Goal: Task Accomplishment & Management: Manage account settings

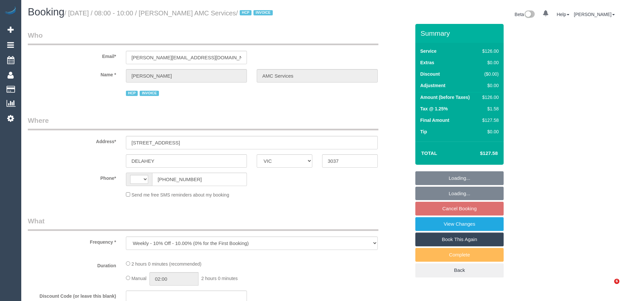
select select "VIC"
select select "string:AU"
select select "120"
select select "number:28"
select select "number:14"
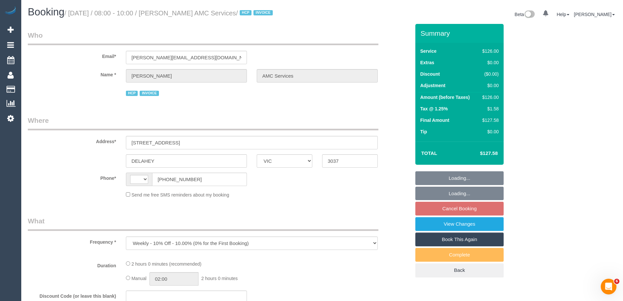
select select "number:18"
select select "number:36"
select select "number:35"
select select "number:12"
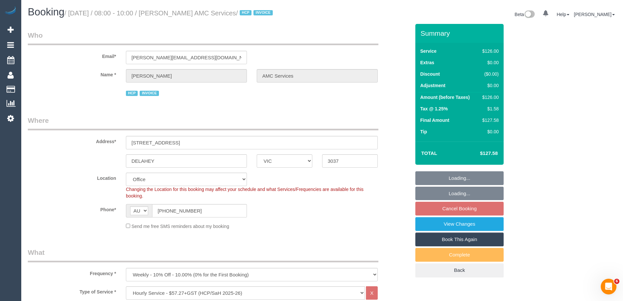
select select "object:788"
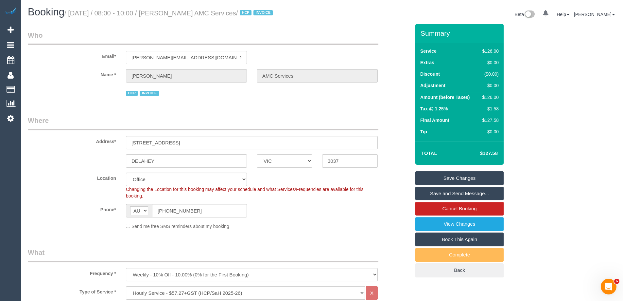
drag, startPoint x: 273, startPoint y: 16, endPoint x: 170, endPoint y: 14, distance: 103.1
click at [170, 14] on small "/ [DATE] / 08:00 - 10:00 / [PERSON_NAME] AMC Services / HCP INVOICE" at bounding box center [169, 12] width 210 height 7
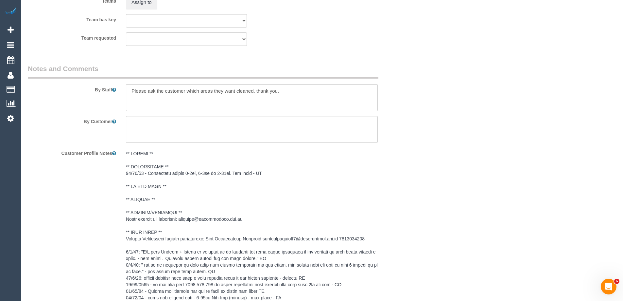
scroll to position [1113, 0]
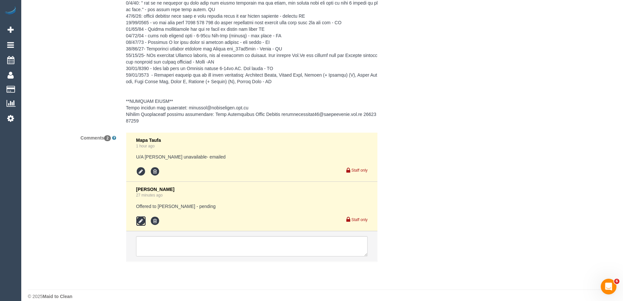
click at [140, 220] on icon at bounding box center [141, 221] width 10 height 10
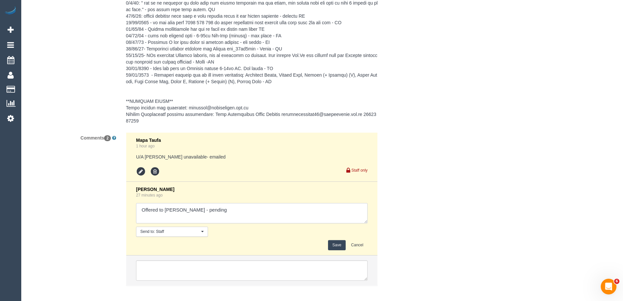
click at [219, 210] on textarea at bounding box center [252, 213] width 232 height 20
type textarea "Offered to Katie - pending - agreed via sms"
click at [336, 245] on button "Save" at bounding box center [336, 245] width 17 height 10
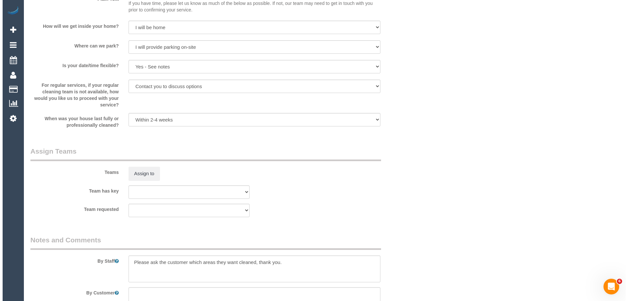
scroll to position [785, 0]
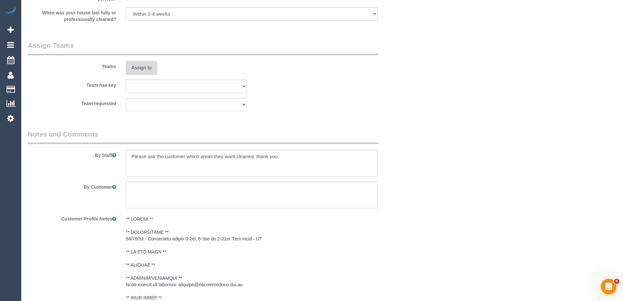
click at [144, 67] on button "Assign to" at bounding box center [141, 68] width 31 height 14
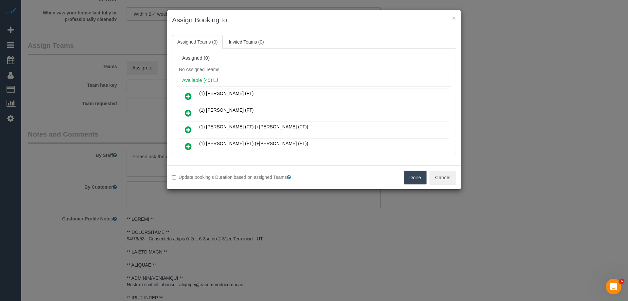
click at [344, 69] on div "No Assigned Teams" at bounding box center [314, 69] width 274 height 10
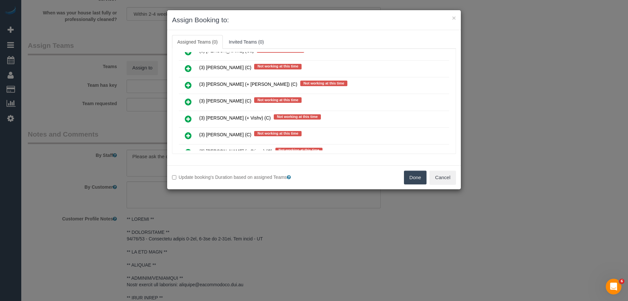
click at [188, 98] on icon at bounding box center [188, 102] width 7 height 8
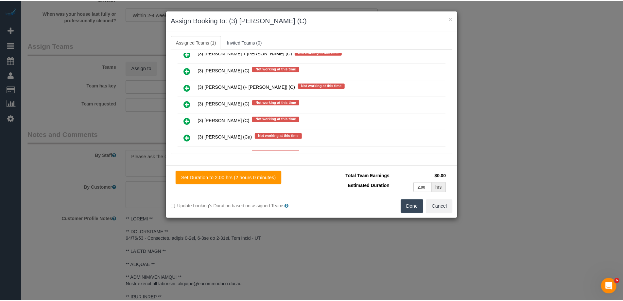
scroll to position [0, 0]
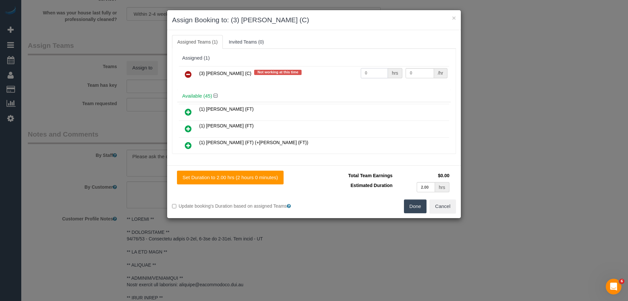
click at [377, 74] on input "0" at bounding box center [374, 73] width 27 height 10
type input "2"
click at [417, 72] on input "0" at bounding box center [420, 73] width 28 height 10
type input "35"
click at [418, 209] on button "Done" at bounding box center [415, 206] width 23 height 14
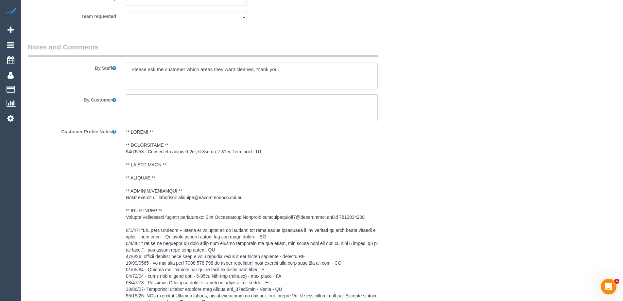
scroll to position [884, 0]
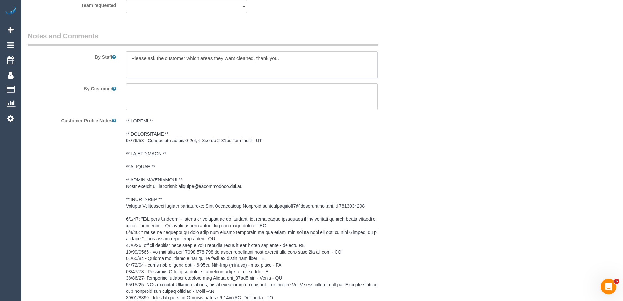
click at [129, 55] on textarea at bounding box center [252, 64] width 252 height 27
click at [138, 59] on textarea at bounding box center [252, 64] width 252 height 27
click at [136, 58] on textarea at bounding box center [252, 64] width 252 height 27
click at [147, 56] on textarea at bounding box center [252, 64] width 252 height 27
type textarea "*cover* Please ask the customer which areas they want cleaned, thank you."
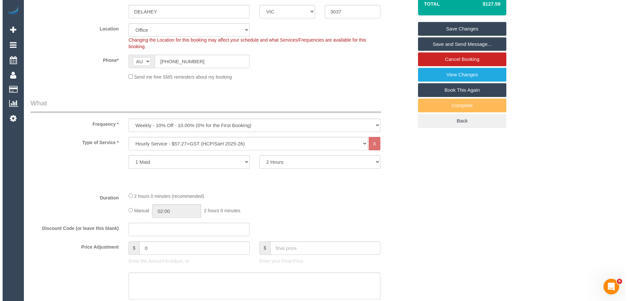
scroll to position [33, 0]
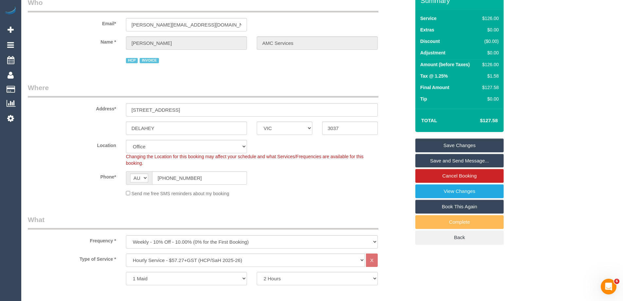
click at [452, 159] on link "Save and Send Message..." at bounding box center [460, 161] width 88 height 14
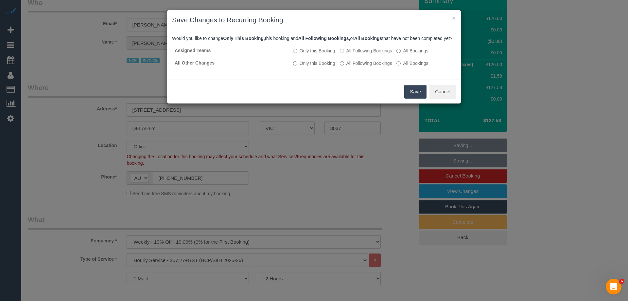
click at [419, 98] on button "Save" at bounding box center [415, 92] width 22 height 14
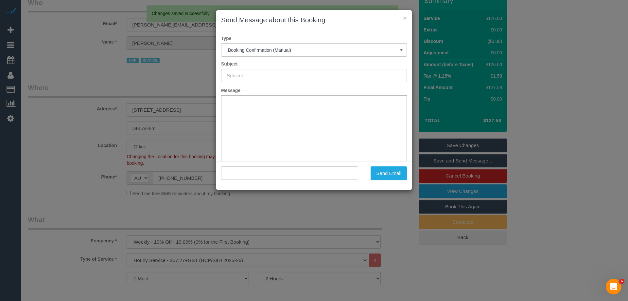
scroll to position [0, 0]
type input "Booking Confirmed"
type input ""Muhammed Sulovic AMC Services" <muhamed.amcservices@fake.com>"
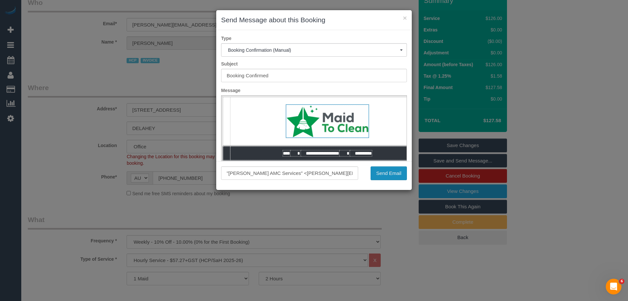
click at [399, 172] on button "Send Email" at bounding box center [389, 173] width 36 height 14
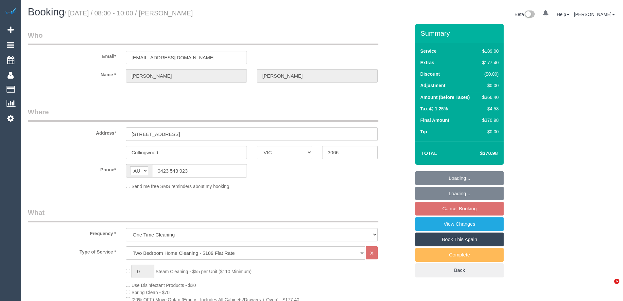
select select "VIC"
select select "string:stripe-pm_1SAiw02GScqysDRVlxmWbFRf"
select select "number:28"
select select "number:14"
select select "number:19"
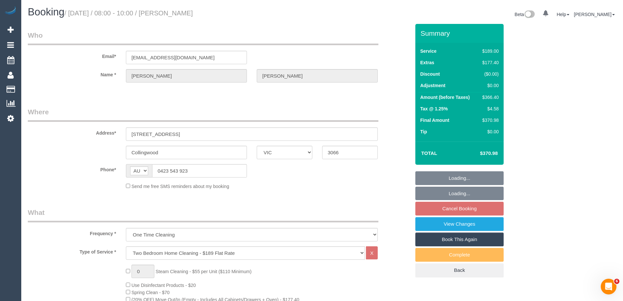
select select "number:25"
select select "number:33"
select select "number:26"
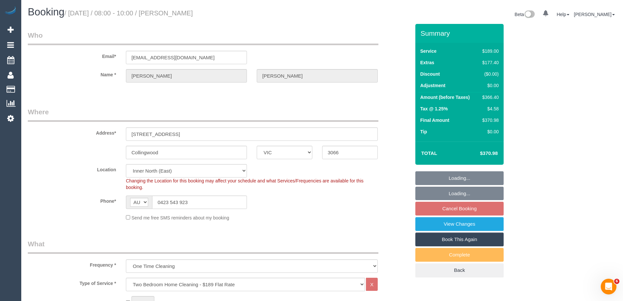
select select "object:797"
select select "spot2"
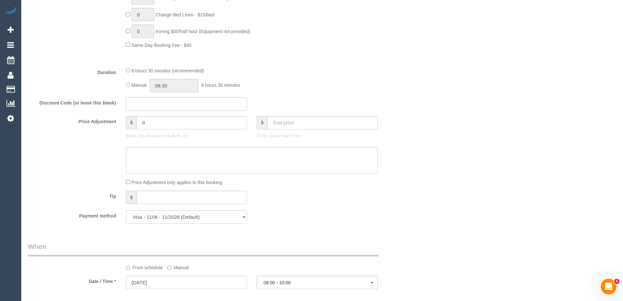
scroll to position [1005, 0]
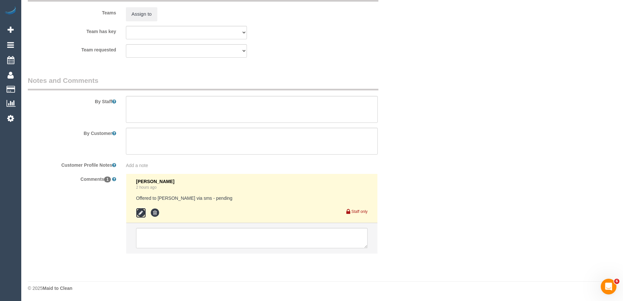
click at [141, 212] on icon at bounding box center [141, 213] width 10 height 10
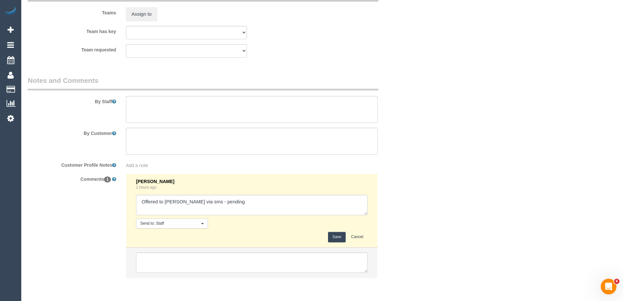
click at [211, 209] on textarea at bounding box center [252, 205] width 232 height 20
click at [229, 210] on textarea at bounding box center [252, 205] width 232 height 20
type textarea "Offered to Lilian via sms - pending Offered to Jefferson via sms - pending"
click at [337, 237] on button "Save" at bounding box center [336, 237] width 17 height 10
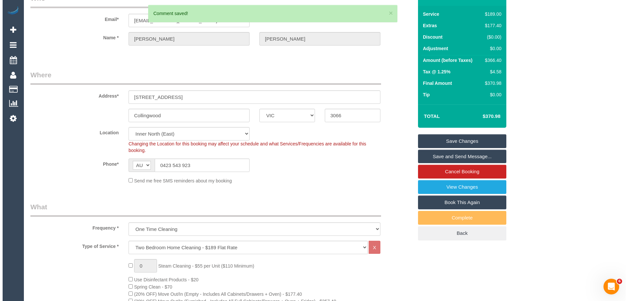
scroll to position [0, 0]
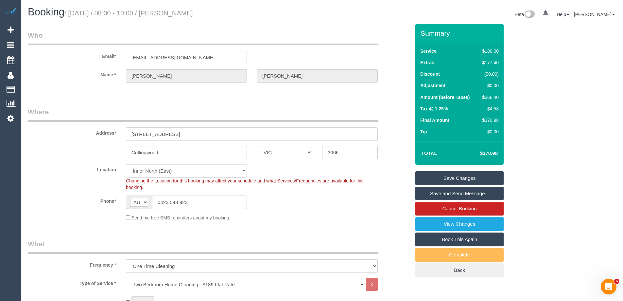
click at [491, 98] on div "$366.40" at bounding box center [489, 97] width 19 height 7
copy div "366.40"
click at [550, 100] on div "Summary Service $189.00 Extras $177.40 Discount ($0.00) Adjustment $0.00 Amount…" at bounding box center [484, 157] width 147 height 266
click at [349, 45] on div "Email* laurahylam@gmail.com" at bounding box center [219, 47] width 393 height 34
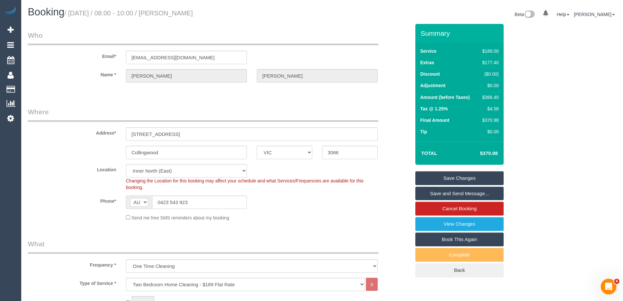
click at [451, 177] on link "Save Changes" at bounding box center [460, 178] width 88 height 14
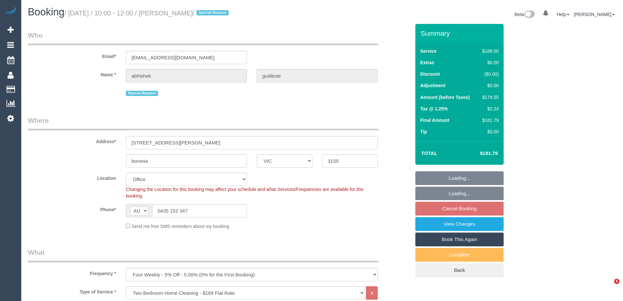
select select "VIC"
select select "number:28"
select select "number:14"
select select "number:19"
select select "number:36"
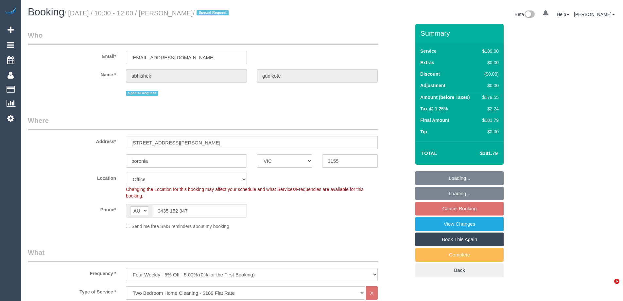
select select "number:33"
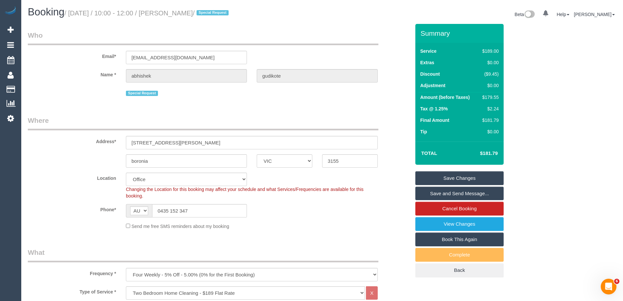
drag, startPoint x: 224, startPoint y: 14, endPoint x: 175, endPoint y: 13, distance: 49.1
click at [175, 13] on small "/ October 01, 2025 / 10:00 - 12:00 / abhishek gudikote / Special Request" at bounding box center [147, 12] width 166 height 7
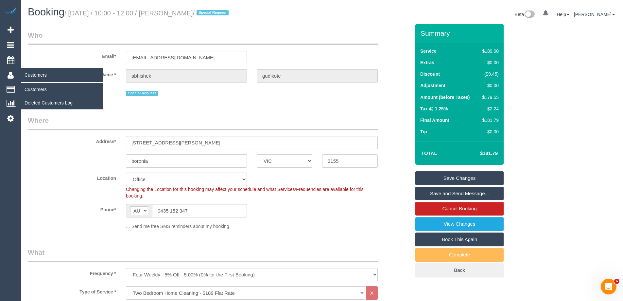
copy small "bhishek gudikote"
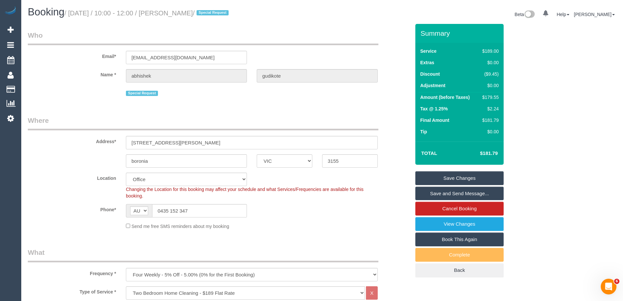
click at [343, 216] on div "Phone* AF AL DZ AD AO AI AQ AG AR AM AW AU AT AZ BS BH BD BB BY BE BZ BJ BM BT …" at bounding box center [219, 210] width 393 height 13
click at [490, 98] on div "$179.55" at bounding box center [489, 97] width 19 height 7
copy div "179.55"
click at [536, 103] on div "Summary Service $189.00 Extras $0.00 Discount ($9.45) Adjustment $0.00 Amount (…" at bounding box center [484, 157] width 147 height 266
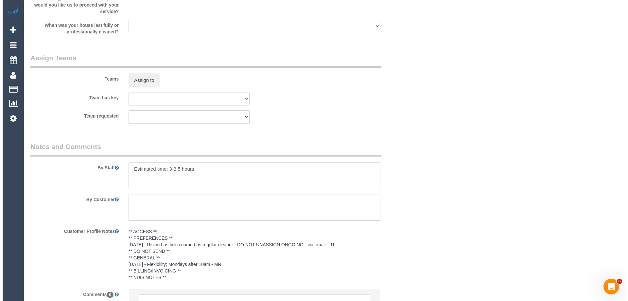
scroll to position [1050, 0]
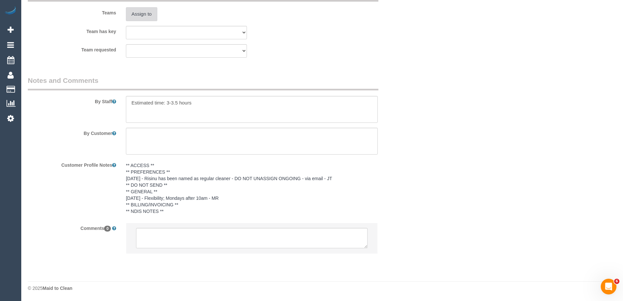
click at [140, 16] on button "Assign to" at bounding box center [141, 14] width 31 height 14
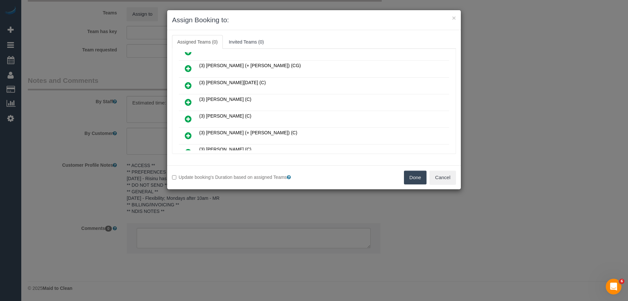
scroll to position [196, 0]
click at [190, 102] on icon at bounding box center [188, 101] width 7 height 8
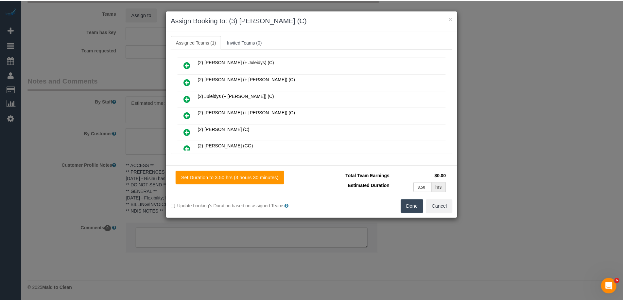
scroll to position [0, 0]
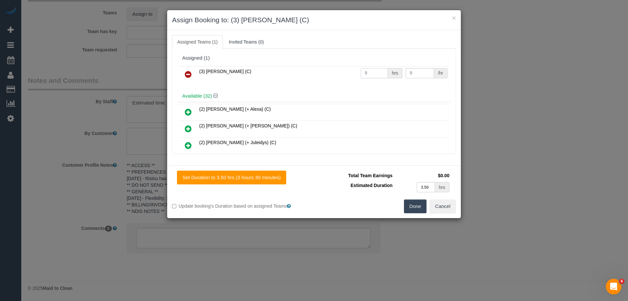
click at [374, 74] on input "0" at bounding box center [374, 73] width 27 height 10
type input "1"
click at [413, 70] on input "0" at bounding box center [420, 73] width 28 height 10
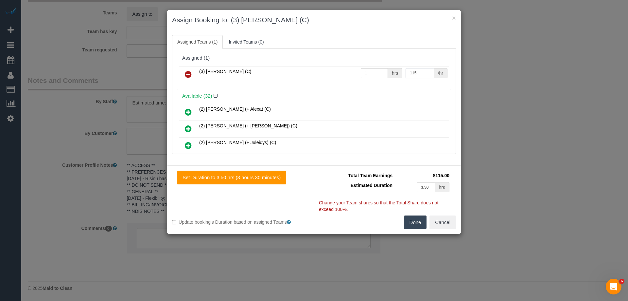
type input "115"
click at [414, 218] on button "Done" at bounding box center [415, 222] width 23 height 14
click at [414, 218] on div "× Assign Booking to: (3) Denuwan Lamahewa (C) Assigned Teams (1) Invited Teams …" at bounding box center [314, 150] width 628 height 301
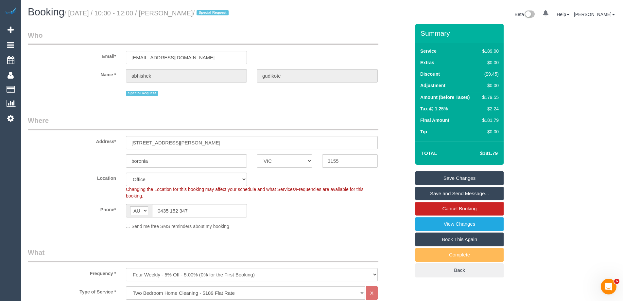
click at [463, 193] on link "Save and Send Message..." at bounding box center [460, 194] width 88 height 14
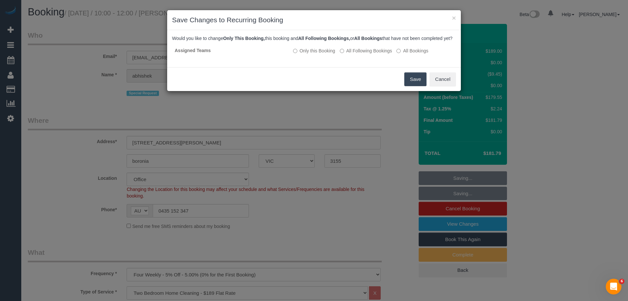
click at [412, 86] on button "Save" at bounding box center [415, 79] width 22 height 14
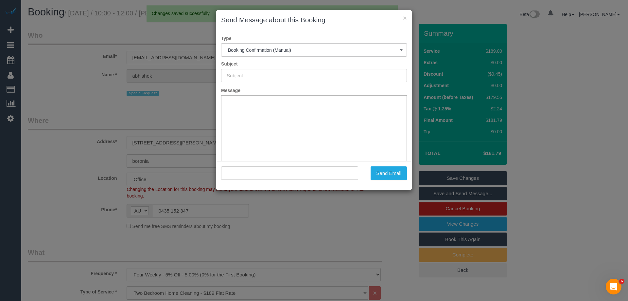
type input "Booking Confirmed"
type input ""abhishek gudikote" <abs.t3st@gmail.com>"
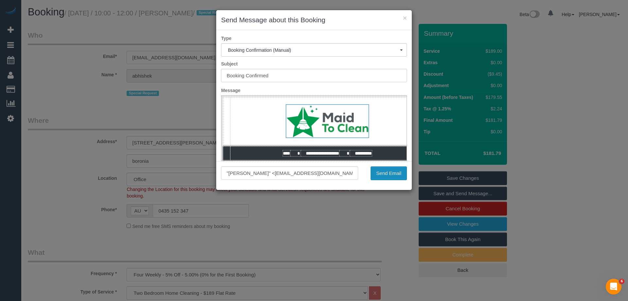
click at [383, 172] on button "Send Email" at bounding box center [389, 173] width 36 height 14
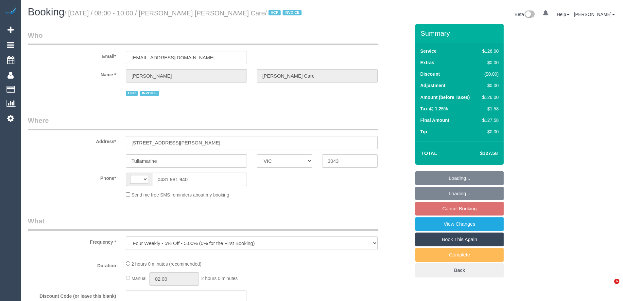
select select "VIC"
select select "number:28"
select select "number:14"
select select "number:19"
select select "number:36"
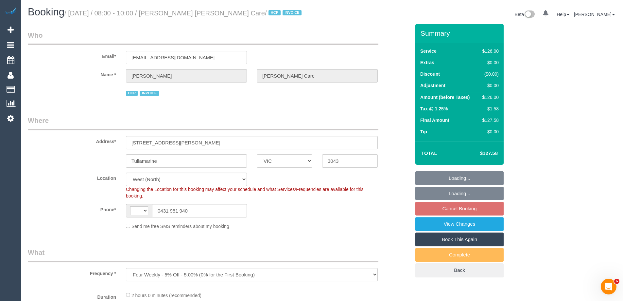
select select "string:AU"
select select "120"
select select "object:798"
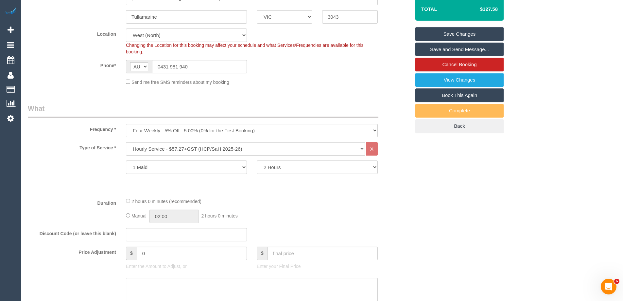
scroll to position [196, 0]
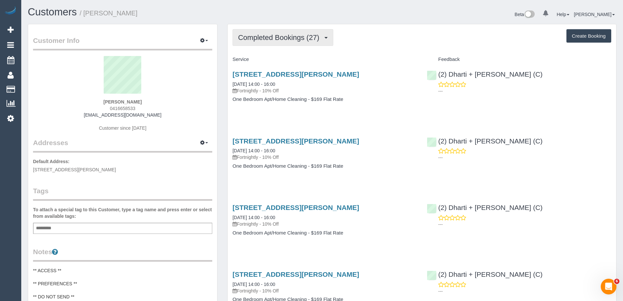
click at [299, 37] on span "Completed Bookings (27)" at bounding box center [280, 37] width 84 height 8
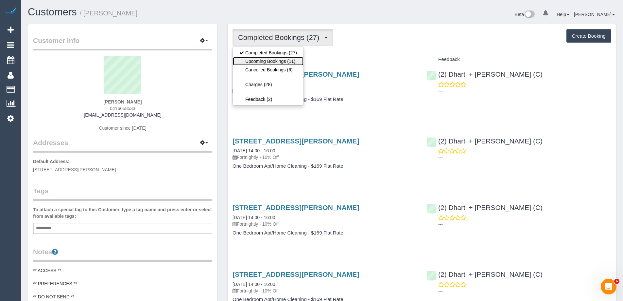
click at [270, 63] on link "Upcoming Bookings (11)" at bounding box center [268, 61] width 71 height 9
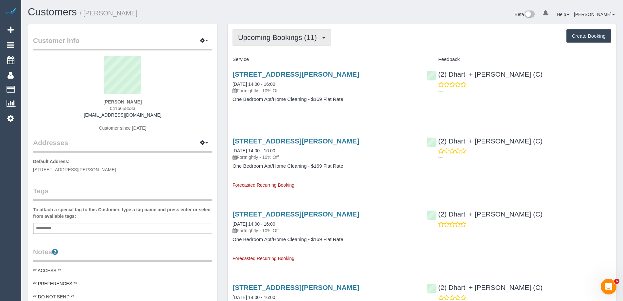
click at [280, 32] on button "Upcoming Bookings (11)" at bounding box center [282, 37] width 98 height 17
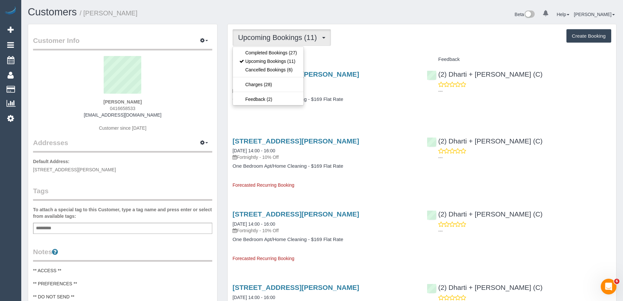
click at [368, 40] on div "Upcoming Bookings (11) Completed Bookings (27) Upcoming Bookings (11) Cancelled…" at bounding box center [422, 37] width 379 height 17
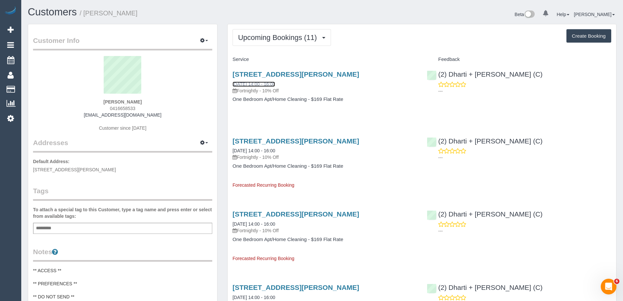
click at [267, 84] on link "27/09/2025 14:00 - 16:00" at bounding box center [254, 83] width 43 height 5
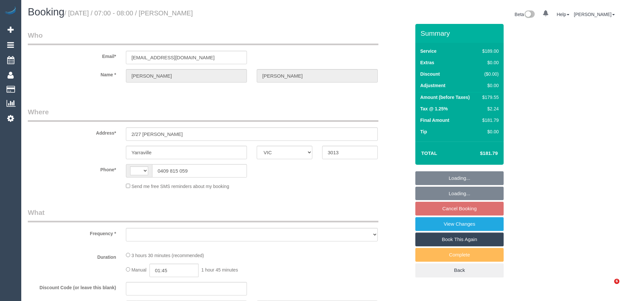
select select "VIC"
select select "object:281"
select select "string:stripe-pm_1RRiuZ2GScqysDRVfRE9dCx4"
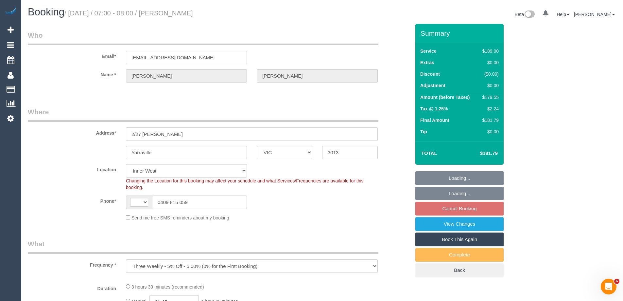
select select "number:28"
select select "number:14"
select select "number:19"
select select "number:25"
select select "number:33"
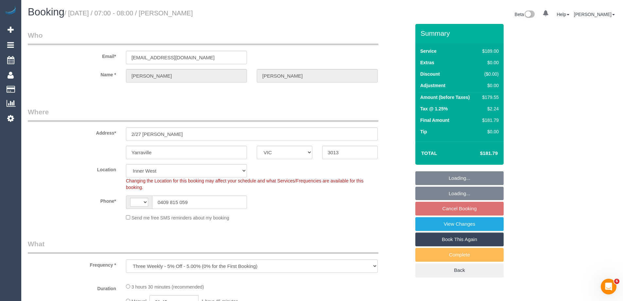
select select "number:13"
select select "object:535"
select select "string:AU"
select select "spot1"
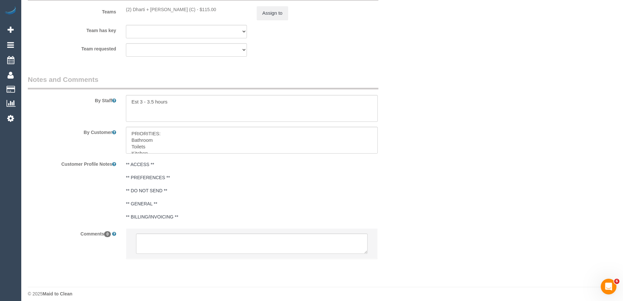
scroll to position [1023, 0]
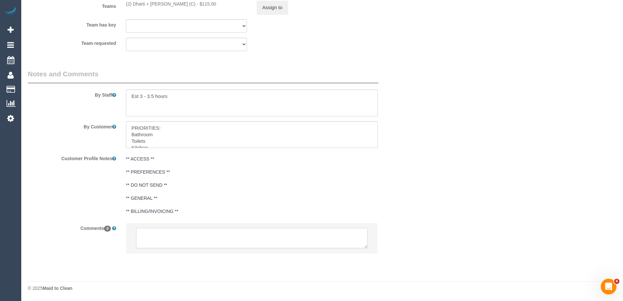
click at [176, 239] on textarea at bounding box center [252, 238] width 232 height 20
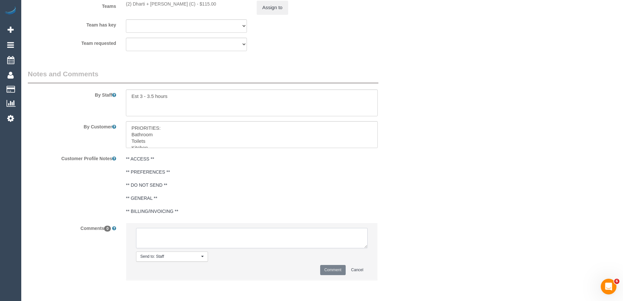
click at [176, 239] on textarea at bounding box center [252, 238] width 232 height 20
type textarea "Dharti + Kishan U/A - review. Making room for reg reschedule"
click at [334, 268] on button "Comment" at bounding box center [333, 270] width 26 height 10
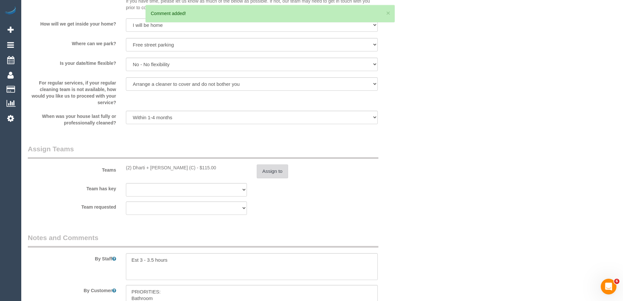
click at [275, 168] on button "Assign to" at bounding box center [272, 171] width 31 height 14
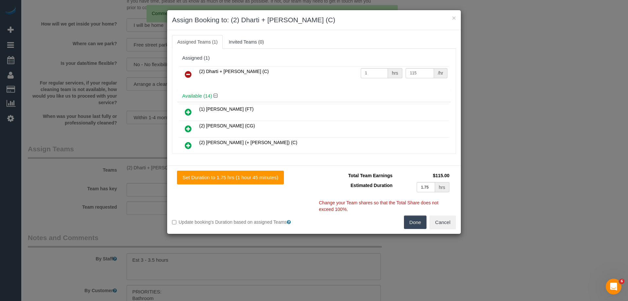
click at [184, 74] on link at bounding box center [188, 74] width 15 height 13
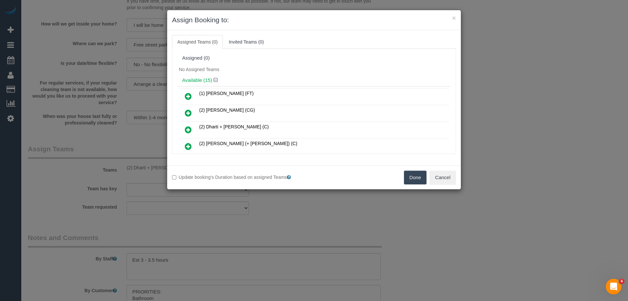
click at [411, 180] on button "Done" at bounding box center [415, 177] width 23 height 14
click at [411, 180] on div "× Assign Booking to: Assigned Teams (0) Invited Teams (0) Assigned (0) No Assig…" at bounding box center [314, 150] width 628 height 301
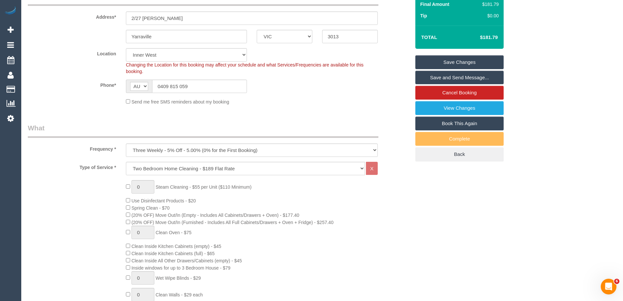
scroll to position [42, 0]
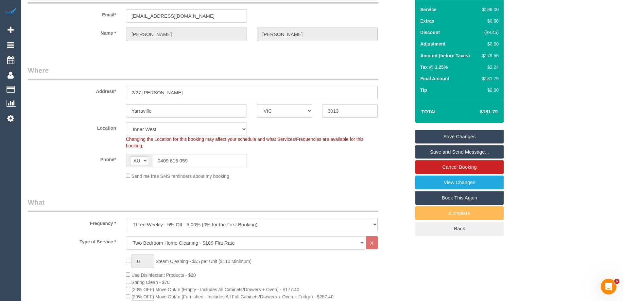
click at [451, 133] on link "Save Changes" at bounding box center [460, 137] width 88 height 14
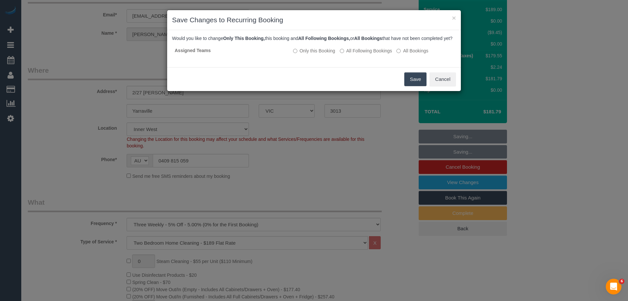
click at [414, 86] on button "Save" at bounding box center [415, 79] width 22 height 14
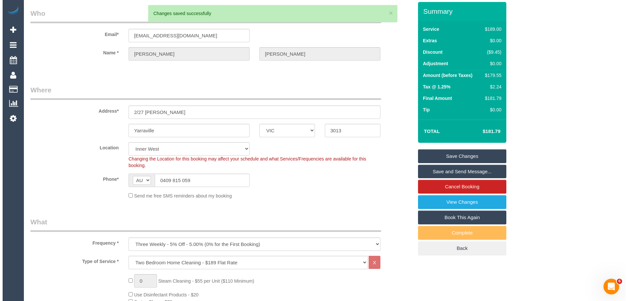
scroll to position [0, 0]
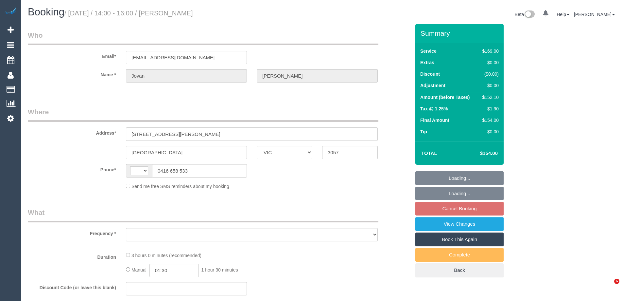
select select "VIC"
select select "object:377"
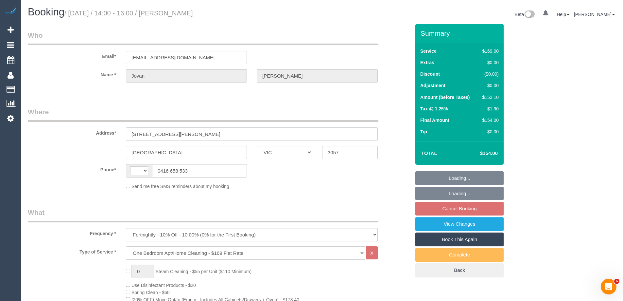
select select "string:AU"
select select "string:stripe-pm_1PRWFJ2GScqysDRVOxPxhKG5"
select select "number:28"
select select "number:14"
select select "number:21"
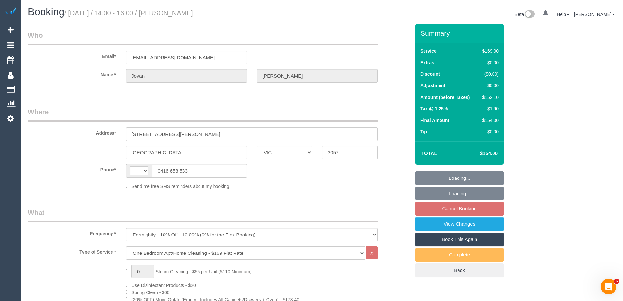
select select "number:24"
select select "number:33"
select select "number:13"
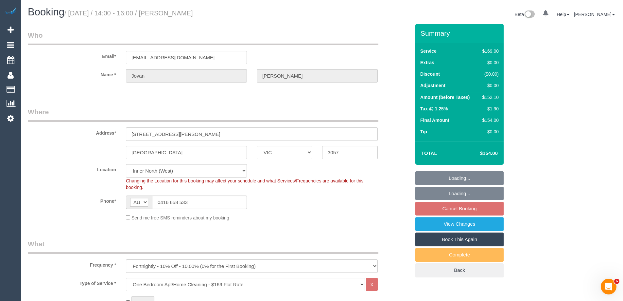
select select "object:791"
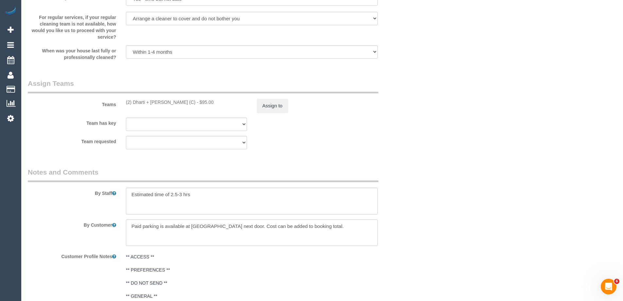
scroll to position [1048, 0]
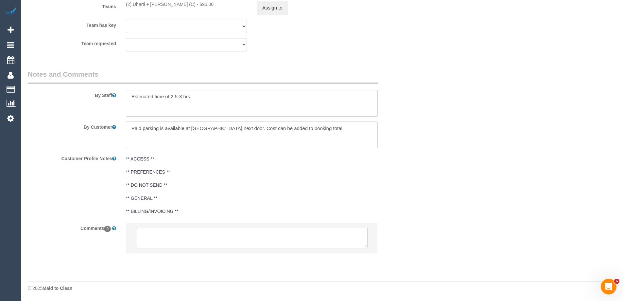
click at [172, 237] on textarea at bounding box center [252, 238] width 232 height 20
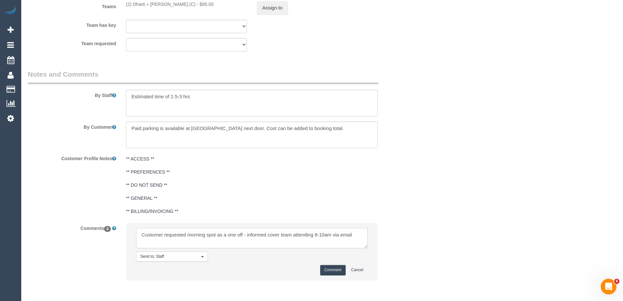
type textarea "Customer requested morning spot as a one off - informed cover team attending 8-…"
click at [333, 271] on button "Comment" at bounding box center [333, 270] width 26 height 10
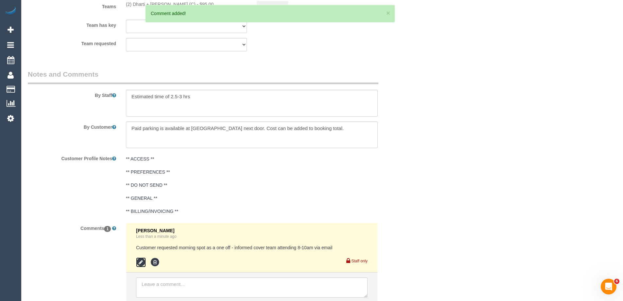
click at [142, 264] on icon at bounding box center [141, 262] width 10 height 10
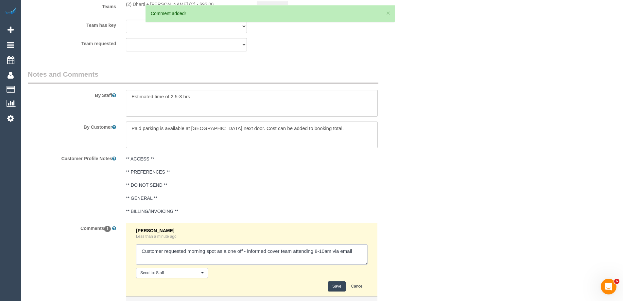
click at [347, 255] on textarea at bounding box center [252, 254] width 232 height 20
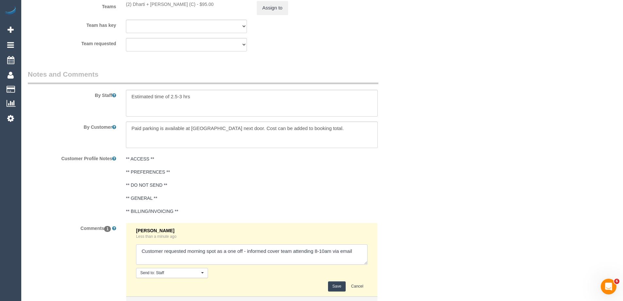
click at [243, 251] on textarea at bounding box center [252, 254] width 232 height 20
click at [247, 249] on textarea at bounding box center [252, 254] width 232 height 20
type textarea "Customer requested morning spot as a one off - [PERSON_NAME] + [PERSON_NAME] U/…"
click at [337, 286] on button "Save" at bounding box center [336, 286] width 17 height 10
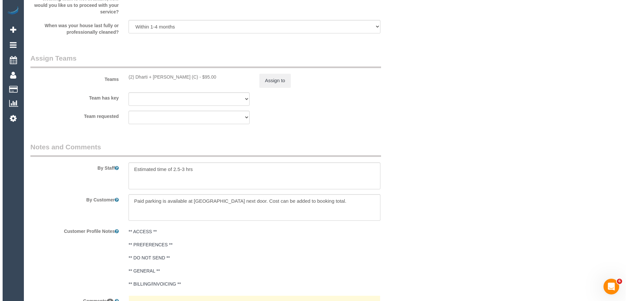
scroll to position [884, 0]
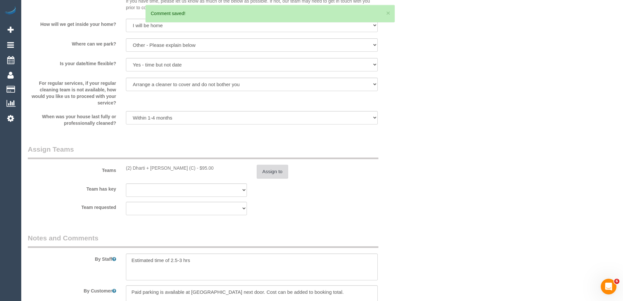
click at [272, 171] on button "Assign to" at bounding box center [272, 172] width 31 height 14
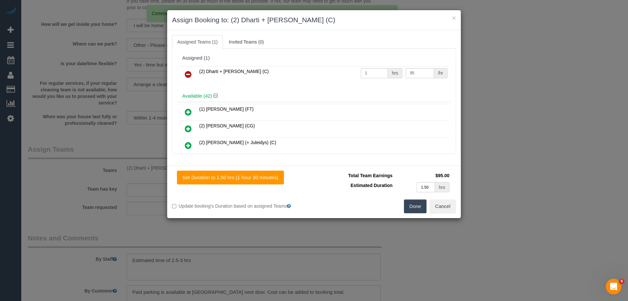
click at [186, 75] on icon at bounding box center [188, 74] width 7 height 8
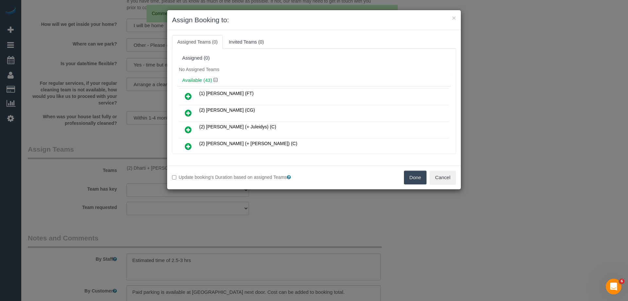
click at [232, 70] on div "No Assigned Teams" at bounding box center [314, 69] width 274 height 10
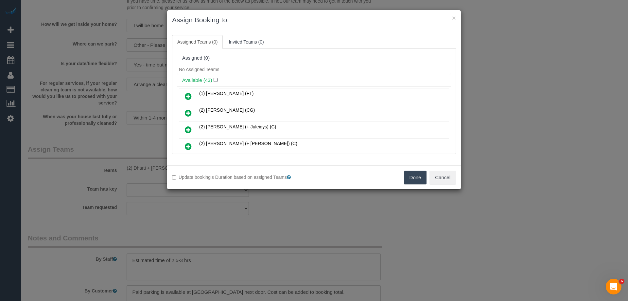
scroll to position [260, 0]
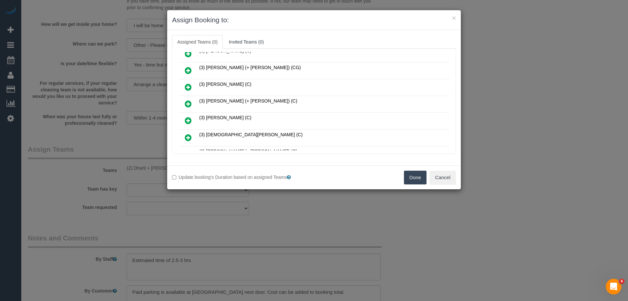
click at [185, 99] on link at bounding box center [188, 104] width 15 height 13
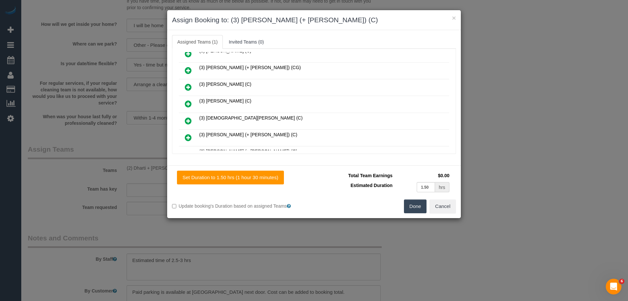
click at [186, 138] on icon at bounding box center [188, 138] width 7 height 8
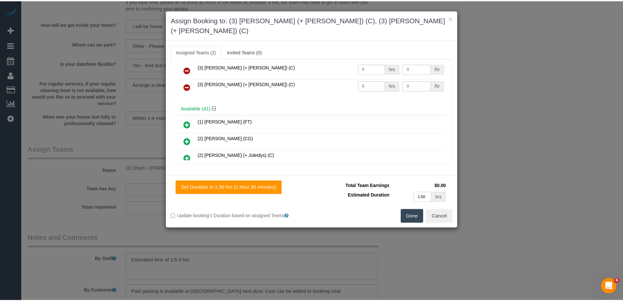
scroll to position [0, 0]
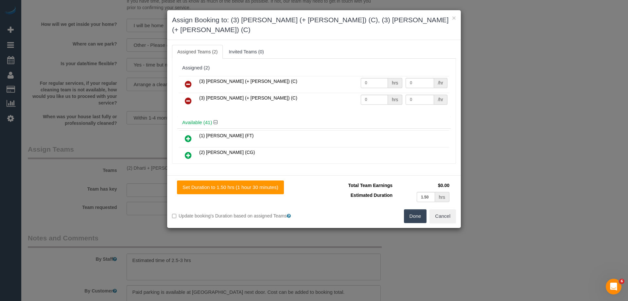
click at [420, 209] on button "Done" at bounding box center [415, 216] width 23 height 14
click at [420, 209] on div "× Assign Booking to: (3) Arifin (+ Fatema) (C), (3) Fatema (+ Arifin) (C) Assig…" at bounding box center [314, 150] width 628 height 301
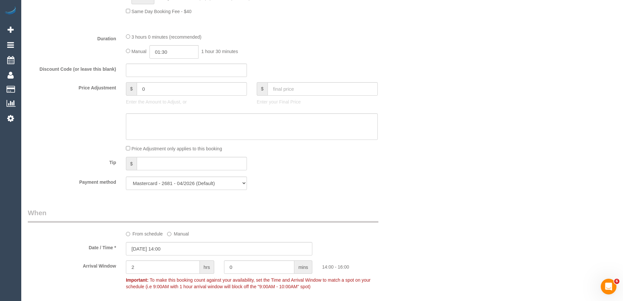
scroll to position [622, 0]
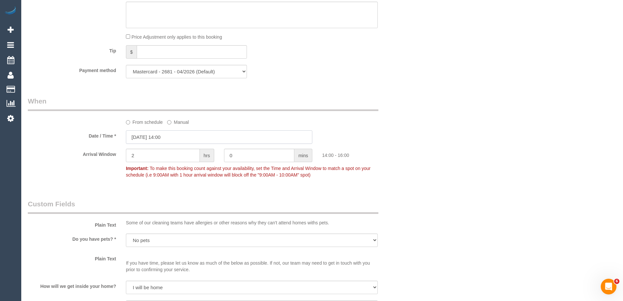
click at [174, 140] on input "27/09/2025 14:00" at bounding box center [219, 136] width 187 height 13
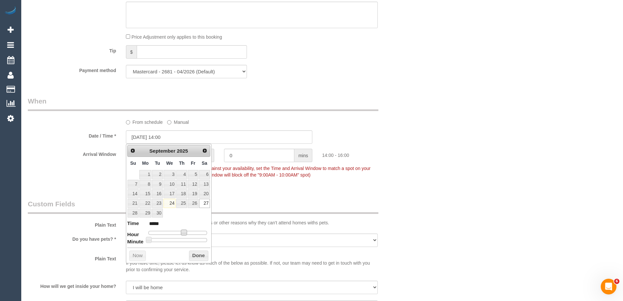
type input "27/09/2025 13:00"
type input "*****"
type input "27/09/2025 12:00"
type input "*****"
type input "27/09/2025 11:00"
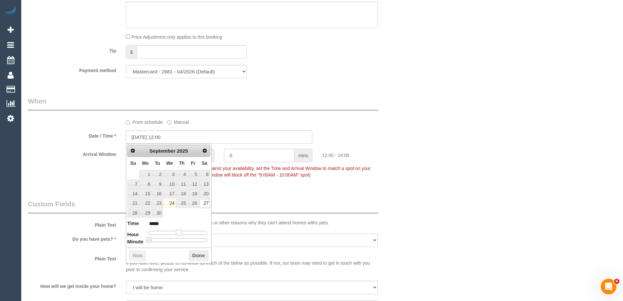
type input "*****"
type input "27/09/2025 10:00"
type input "*****"
type input "27/09/2025 09:00"
type input "*****"
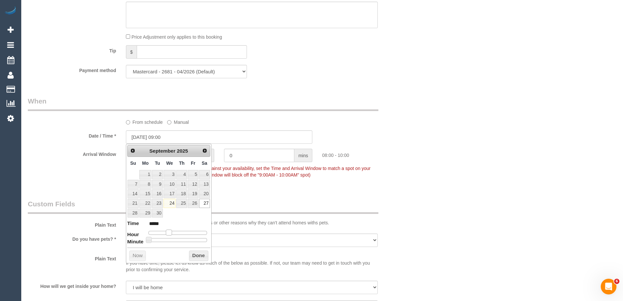
type input "27/09/2025 08:00"
type input "*****"
drag, startPoint x: 183, startPoint y: 231, endPoint x: 167, endPoint y: 232, distance: 15.7
click at [167, 232] on span at bounding box center [169, 232] width 6 height 6
click at [196, 255] on button "Done" at bounding box center [198, 255] width 19 height 10
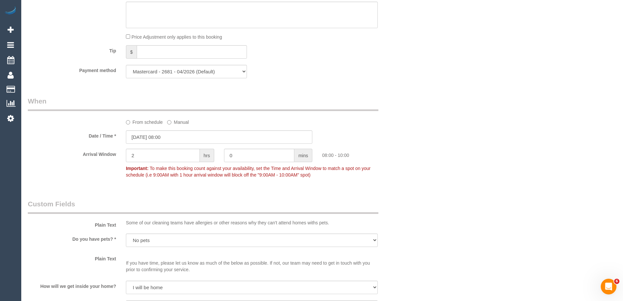
click at [455, 169] on div "Who Email* jmavrov9@gmail.com Name * Jovan Mavrov Where Address* 127 Nicholson …" at bounding box center [322, 92] width 589 height 1380
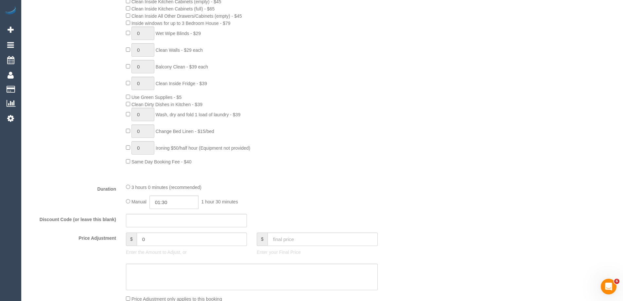
scroll to position [66, 0]
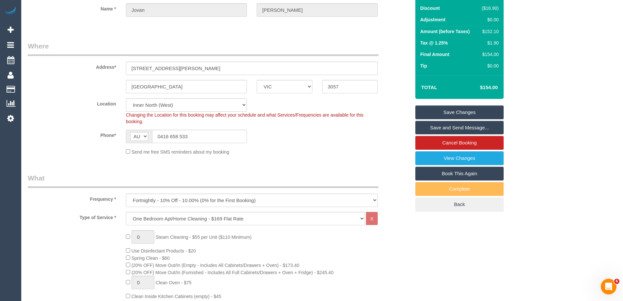
click at [494, 33] on div "$152.10" at bounding box center [489, 31] width 20 height 7
copy div "152.10"
click at [538, 38] on div "Summary Service $169.00 Extras $0.00 Discount ($16.90) Adjustment $0.00 Amount …" at bounding box center [484, 91] width 147 height 266
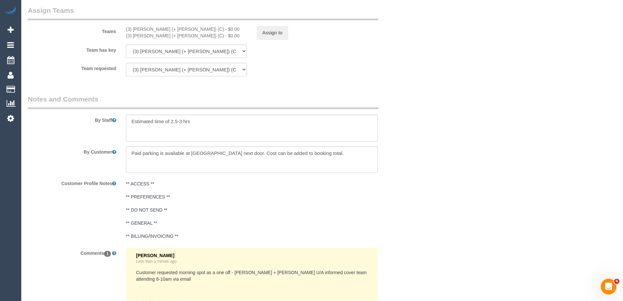
scroll to position [832, 0]
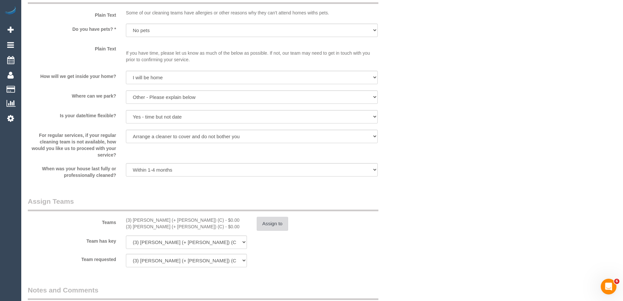
click at [270, 222] on button "Assign to" at bounding box center [272, 224] width 31 height 14
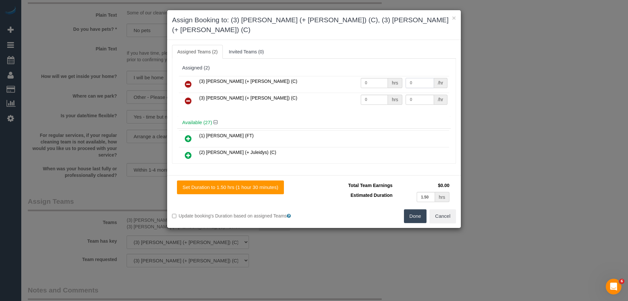
click at [419, 78] on input "0" at bounding box center [420, 83] width 28 height 10
type input "47.5"
click at [425, 95] on input "0" at bounding box center [420, 100] width 28 height 10
type input "47.5"
click at [368, 78] on input "0" at bounding box center [374, 83] width 27 height 10
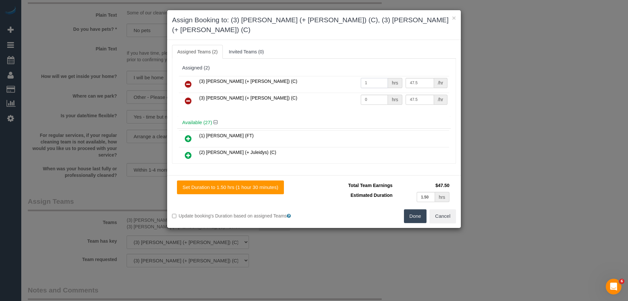
type input "1"
click at [373, 95] on input "0" at bounding box center [374, 100] width 27 height 10
type input "1"
click at [416, 209] on button "Done" at bounding box center [415, 216] width 23 height 14
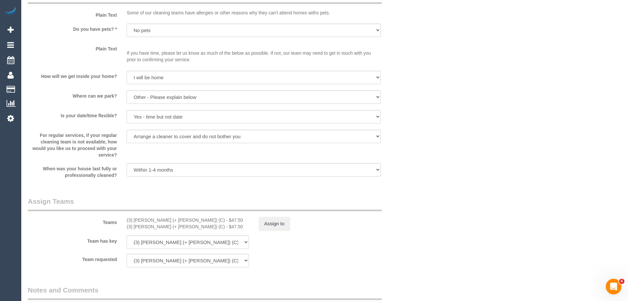
click at [416, 203] on div "× Assign Booking to: (3) Arifin (+ Fatema) (C), (3) Fatema (+ Arifin) (C) Assig…" at bounding box center [314, 150] width 628 height 301
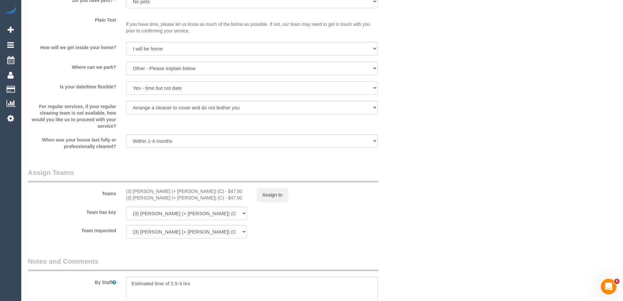
scroll to position [897, 0]
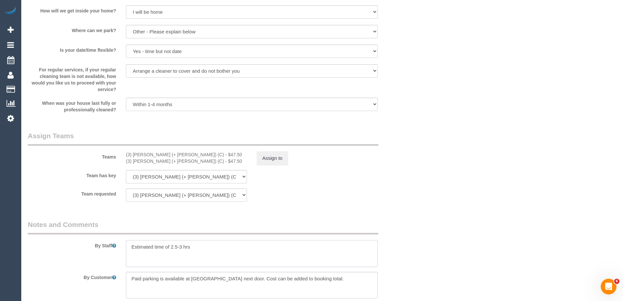
click at [131, 249] on textarea at bounding box center [252, 253] width 252 height 27
type textarea "*cover* Estimated time of 2.5-3 hrs"
click at [361, 195] on div "Team requested (3) Arifin (+ Fatema) (C) (3) Fatema (+ Arifin) (C) (0) Office (…" at bounding box center [219, 194] width 393 height 13
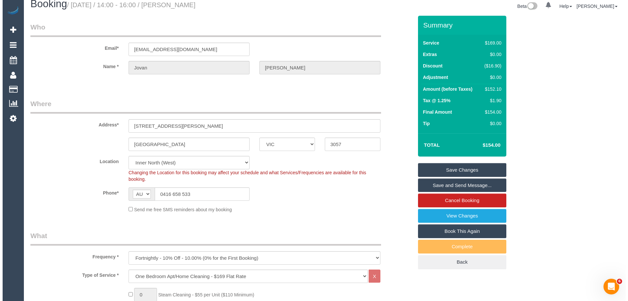
scroll to position [0, 0]
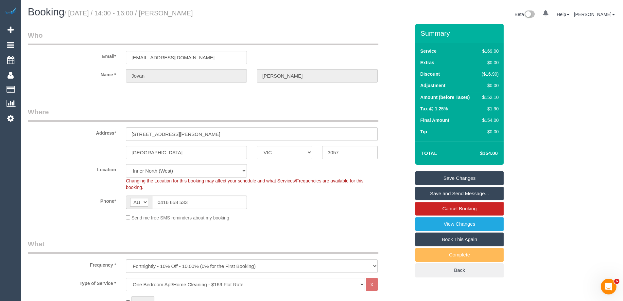
click at [459, 194] on link "Save and Send Message..." at bounding box center [460, 194] width 88 height 14
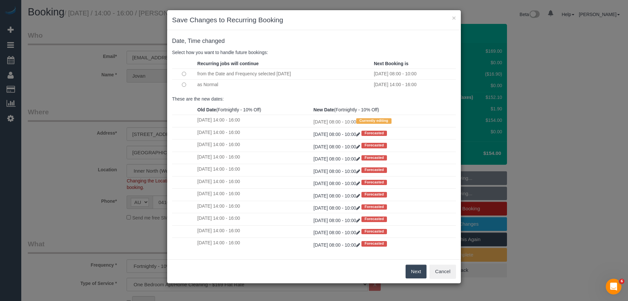
click at [185, 87] on td at bounding box center [184, 84] width 24 height 11
click at [187, 85] on td at bounding box center [184, 84] width 24 height 11
click at [417, 267] on button "Next" at bounding box center [416, 271] width 21 height 14
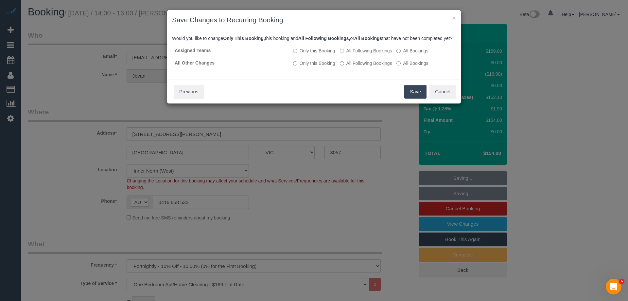
click at [409, 98] on button "Save" at bounding box center [415, 92] width 22 height 14
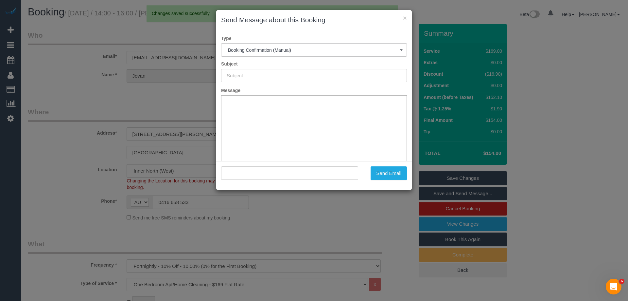
type input "Booking Confirmed"
type input ""Jovan Mavrov" <jmavrov9@gmail.com>"
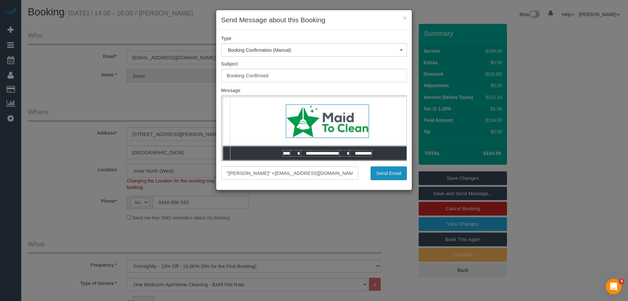
click at [396, 171] on button "Send Email" at bounding box center [389, 173] width 36 height 14
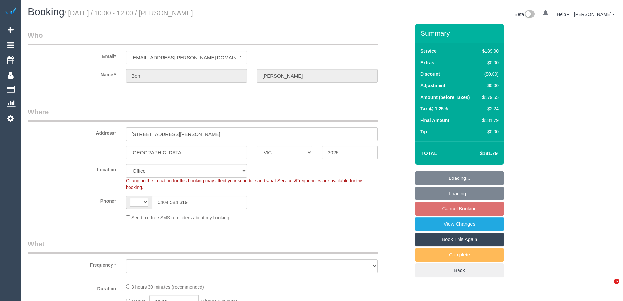
select select "VIC"
select select "string:AU"
select select "number:29"
select select "number:14"
select select "number:19"
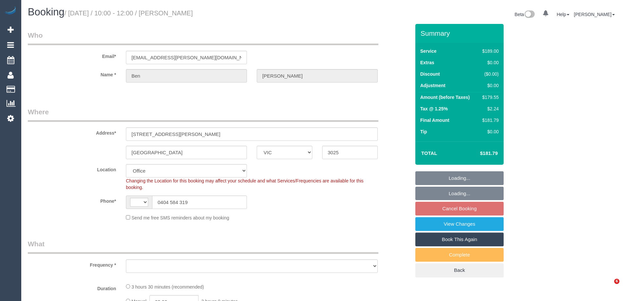
select select "number:22"
select select "number:34"
select select "number:26"
select select "object:2108"
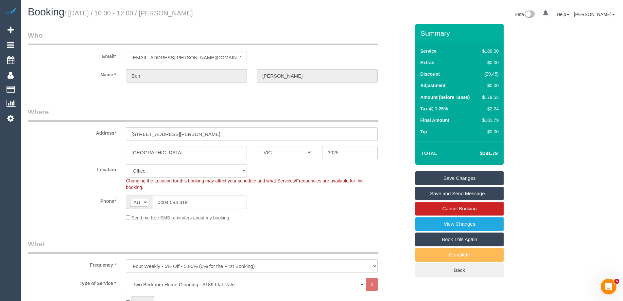
drag, startPoint x: 247, startPoint y: 11, endPoint x: 173, endPoint y: 18, distance: 74.2
click at [173, 18] on h1 "Booking / October 04, 2025 / 10:00 - 12:00 / Ben Anderson-Brown" at bounding box center [173, 12] width 290 height 11
click at [495, 98] on div "$179.55" at bounding box center [489, 97] width 19 height 7
copy div "179.55"
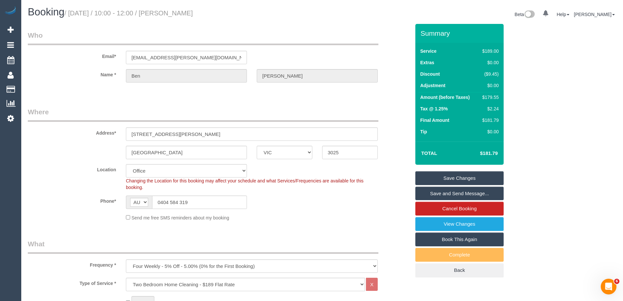
click at [545, 103] on div "Summary Service $189.00 Extras $0.00 Discount ($9.45) Adjustment $0.00 Amount (…" at bounding box center [484, 157] width 147 height 266
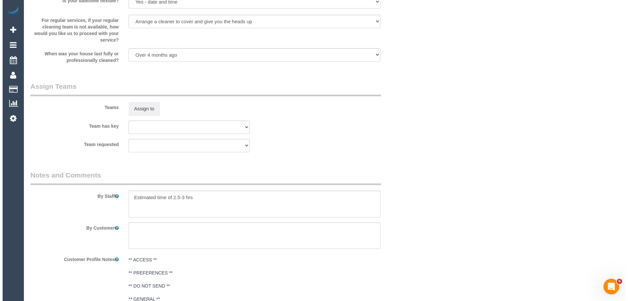
scroll to position [949, 0]
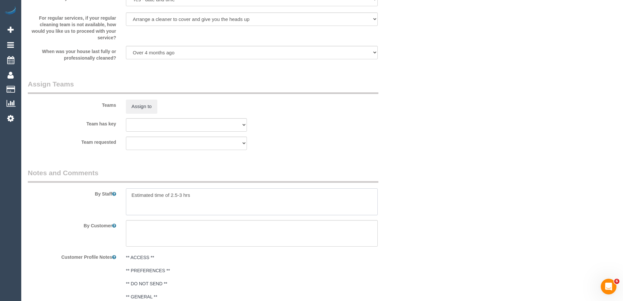
click at [225, 206] on textarea at bounding box center [252, 201] width 252 height 27
click at [136, 107] on button "Assign to" at bounding box center [141, 106] width 31 height 14
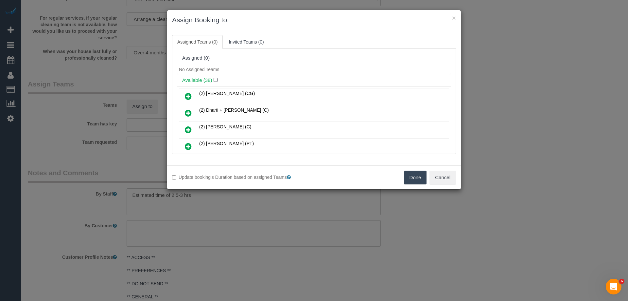
click at [268, 69] on div "No Assigned Teams" at bounding box center [314, 69] width 274 height 10
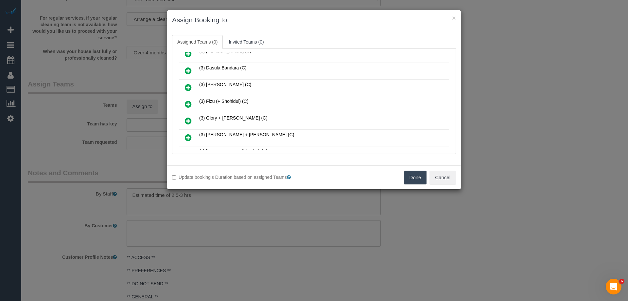
click at [188, 101] on icon at bounding box center [188, 104] width 7 height 8
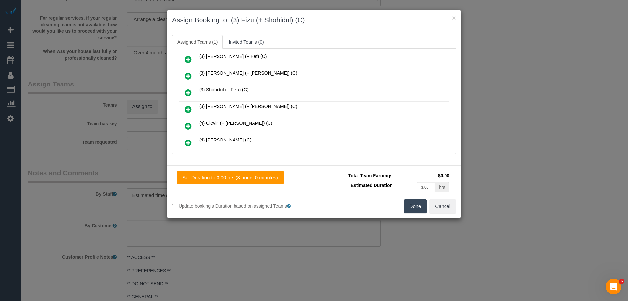
click at [186, 93] on icon at bounding box center [188, 93] width 7 height 8
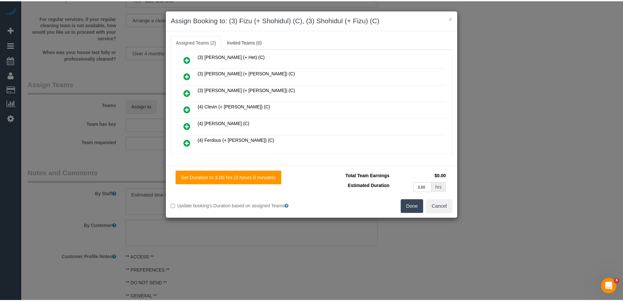
scroll to position [0, 0]
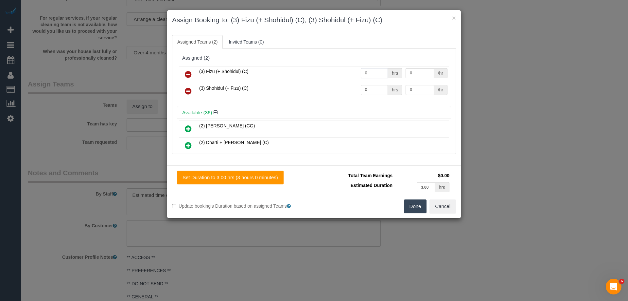
click at [379, 72] on input "0" at bounding box center [374, 73] width 27 height 10
type input "1"
click at [380, 89] on input "0" at bounding box center [374, 90] width 27 height 10
type input "1"
click at [424, 70] on input "0" at bounding box center [420, 73] width 28 height 10
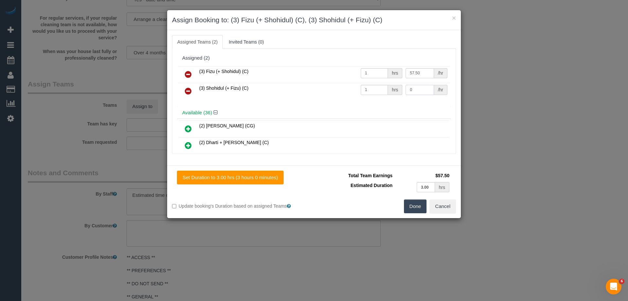
type input "57.5"
click at [415, 91] on input "0" at bounding box center [420, 90] width 28 height 10
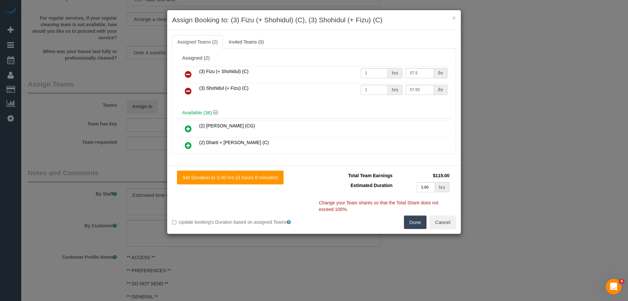
type input "57.5"
click at [411, 222] on button "Done" at bounding box center [415, 222] width 23 height 14
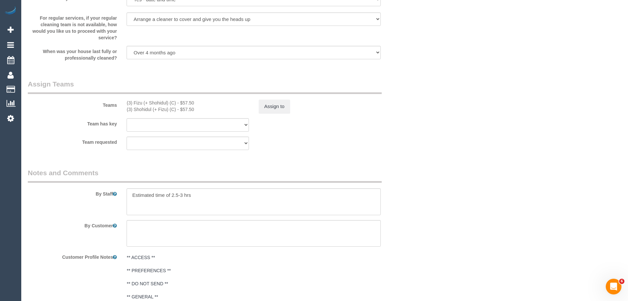
click at [411, 222] on div "× Assign Booking to: (3) Fizu (+ Shohidul) (C), (3) Shohidul (+ Fizu) (C) Assig…" at bounding box center [314, 150] width 628 height 301
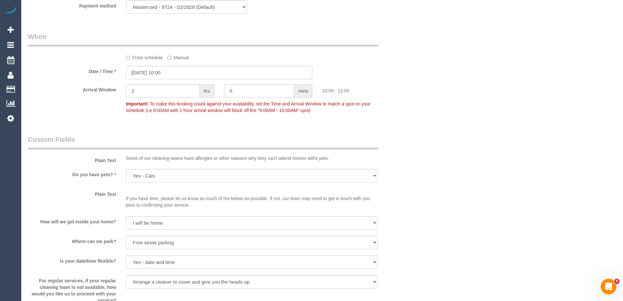
scroll to position [425, 0]
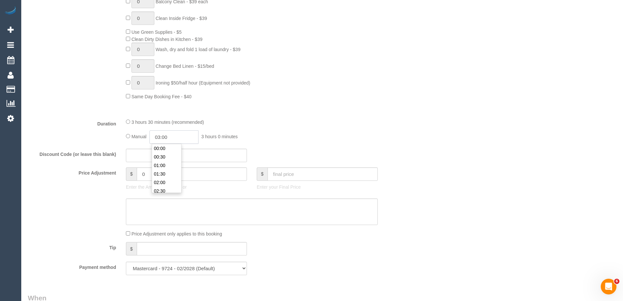
click at [176, 137] on input "03:00" at bounding box center [174, 136] width 49 height 13
type input "01:30"
click at [170, 154] on li "01:30" at bounding box center [166, 157] width 29 height 9
click at [309, 132] on div "Manual 01:30 1 hour 30 minutes" at bounding box center [252, 136] width 252 height 13
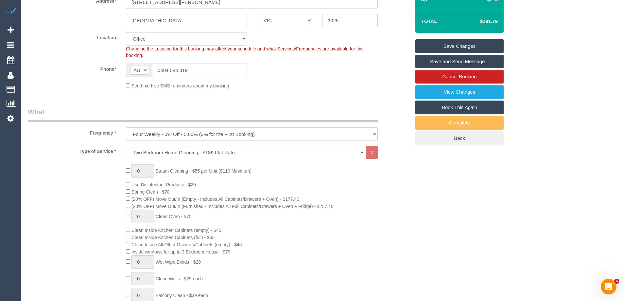
scroll to position [65, 0]
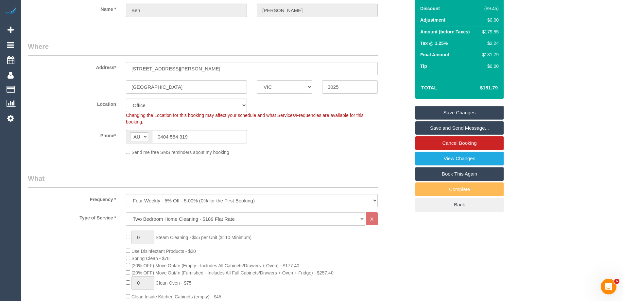
click at [359, 142] on div "Phone* AF AL DZ AD AO AI AQ AG AR AM AW AU AT AZ BS BH BD BB BY BE BZ BJ BM BT …" at bounding box center [219, 136] width 393 height 13
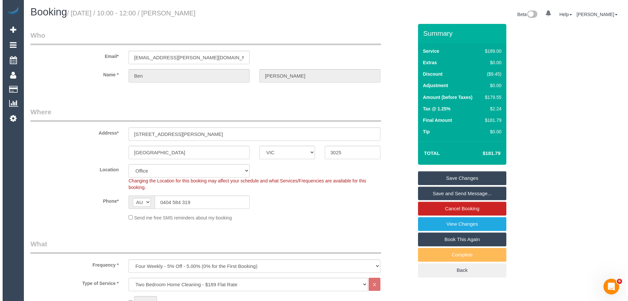
scroll to position [33, 0]
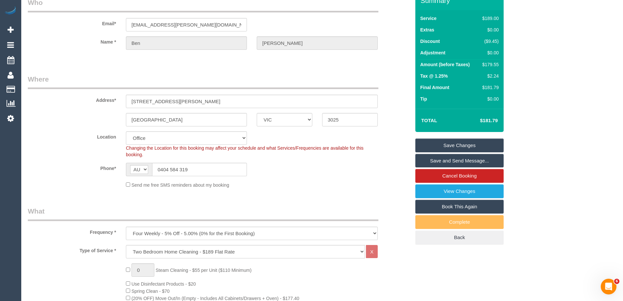
click at [471, 164] on link "Save and Send Message..." at bounding box center [460, 161] width 88 height 14
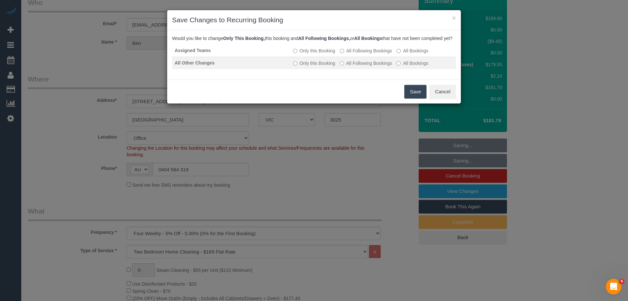
drag, startPoint x: 377, startPoint y: 61, endPoint x: 375, endPoint y: 72, distance: 11.1
click at [377, 57] on td "Only this Booking All Following Bookings All Bookings" at bounding box center [374, 51] width 166 height 12
click at [375, 66] on label "All Following Bookings" at bounding box center [366, 63] width 52 height 7
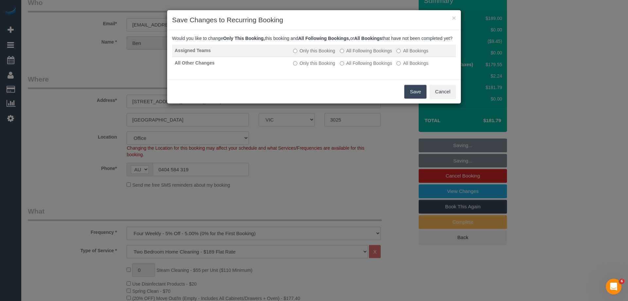
click at [381, 54] on label "All Following Bookings" at bounding box center [366, 50] width 52 height 7
click at [412, 98] on button "Save" at bounding box center [415, 92] width 22 height 14
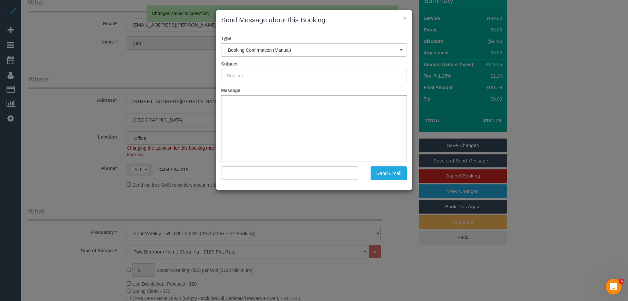
scroll to position [0, 0]
type input "Booking Confirmed"
type input ""Ben Anderson-Brown" <ben@anderson-brown.com.au>"
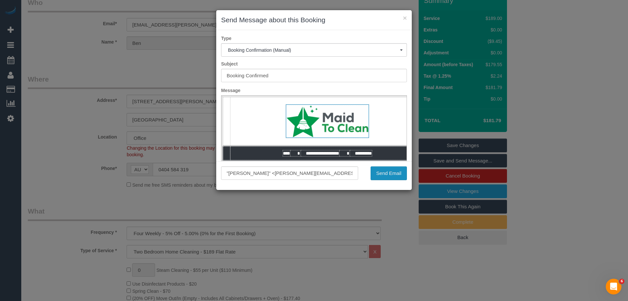
click at [385, 179] on button "Send Email" at bounding box center [389, 173] width 36 height 14
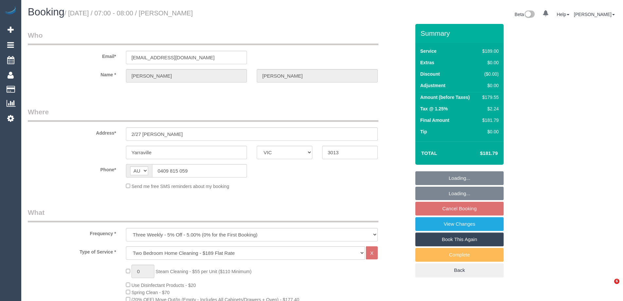
select select "VIC"
select select "string:stripe-pm_1RRiuZ2GScqysDRVfRE9dCx4"
select select "number:28"
select select "number:14"
select select "number:19"
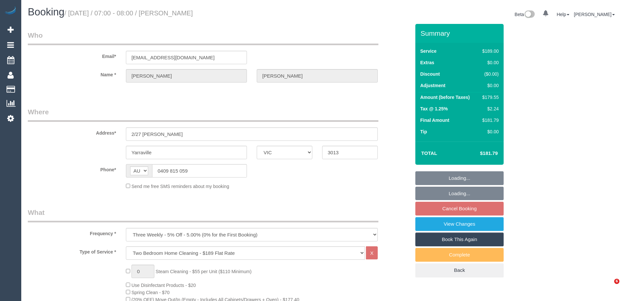
select select "number:25"
select select "number:33"
select select "number:13"
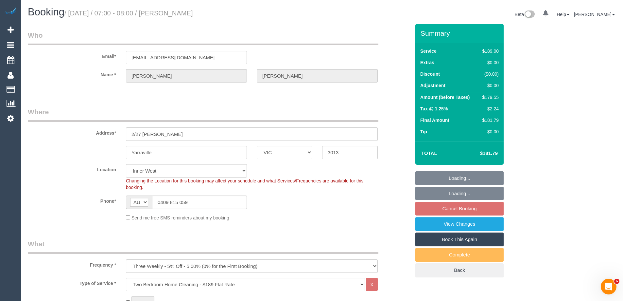
select select "object:1486"
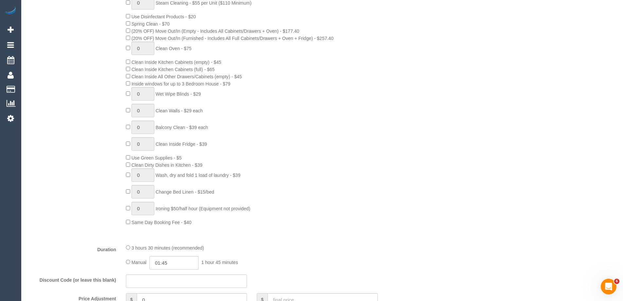
select select "spot1"
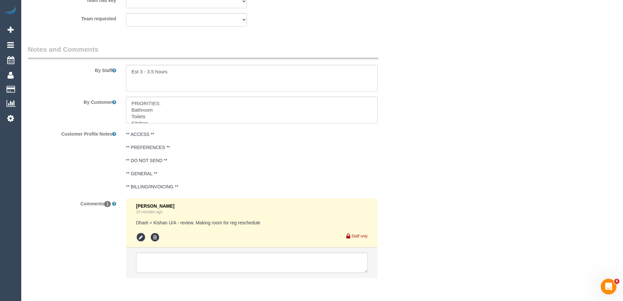
scroll to position [1072, 0]
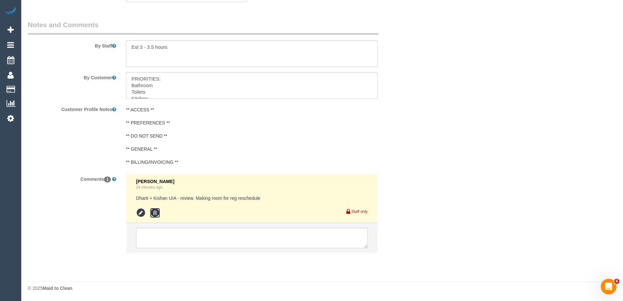
click at [154, 212] on icon at bounding box center [155, 213] width 10 height 10
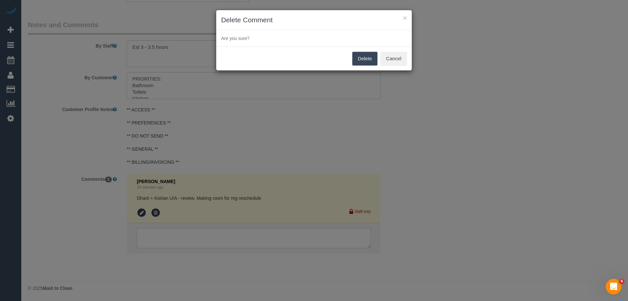
click at [366, 59] on button "Delete" at bounding box center [364, 59] width 25 height 14
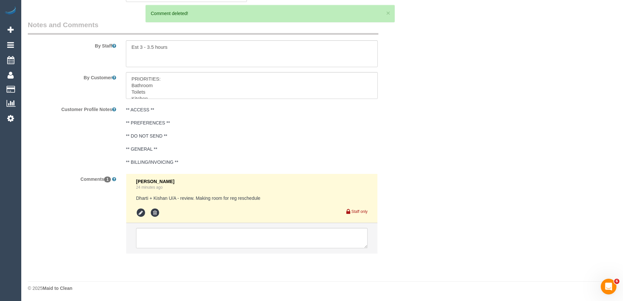
click at [427, 80] on div "× Delete Comment Are you sure? Delete Cancel" at bounding box center [311, 150] width 623 height 301
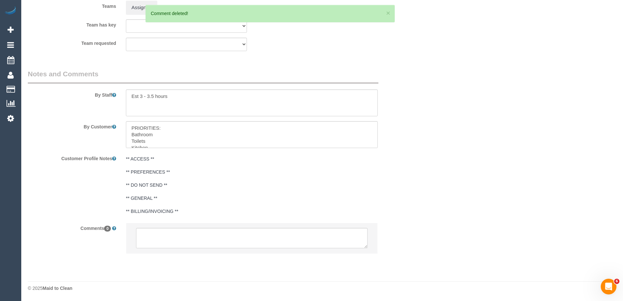
scroll to position [1023, 0]
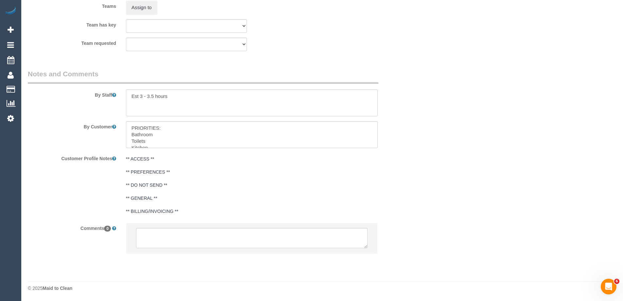
click at [402, 50] on div "Team requested (0) Office (1) Debbie Brodjanac (FT) (1) Karen Cruz (FT) (1) Kum…" at bounding box center [219, 44] width 393 height 13
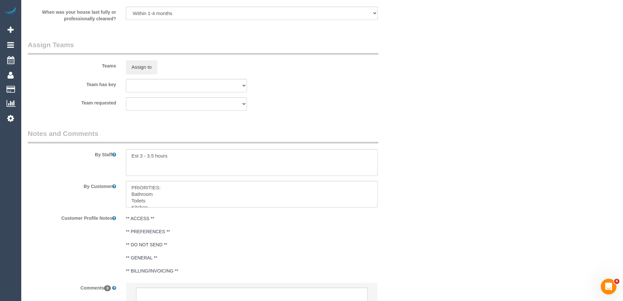
scroll to position [892, 0]
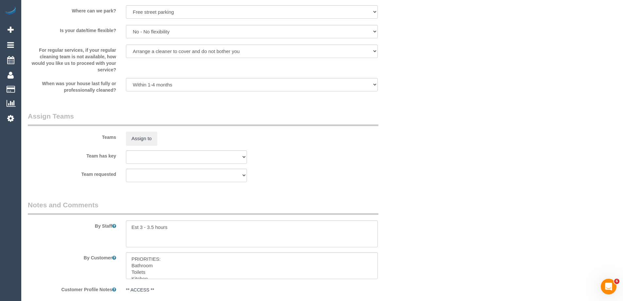
click at [148, 146] on sui-booking-teams "Teams Assign to Team has key (0) Office (1) Debbie Brodjanac (FT) (1) Karen Cru…" at bounding box center [219, 146] width 383 height 71
click at [143, 138] on button "Assign to" at bounding box center [141, 139] width 31 height 14
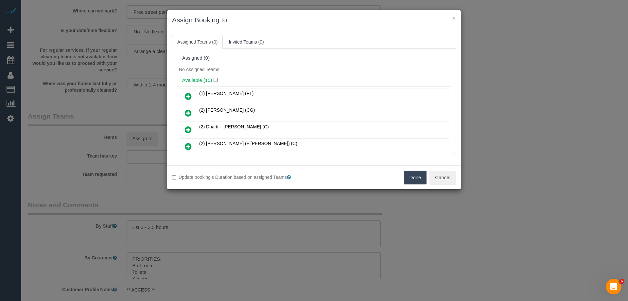
click at [301, 75] on div "Available (15)" at bounding box center [314, 80] width 274 height 12
click at [186, 129] on icon at bounding box center [188, 130] width 7 height 8
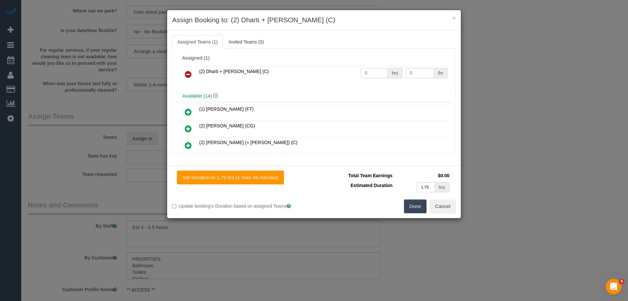
click at [373, 76] on input "0" at bounding box center [374, 73] width 27 height 10
type input "\"
type input "1"
click at [418, 209] on button "Done" at bounding box center [415, 206] width 23 height 14
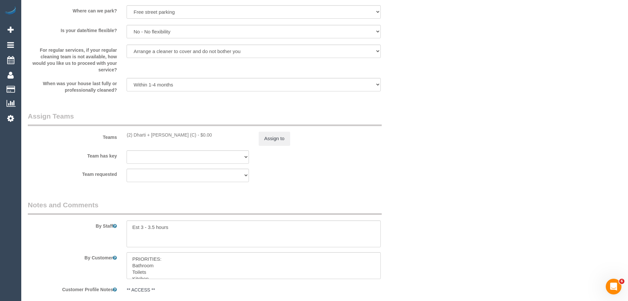
click at [427, 209] on div "× Assign Booking to: (2) Dharti + Kishan (C) Assigned Teams (1) Invited Teams (…" at bounding box center [314, 150] width 628 height 301
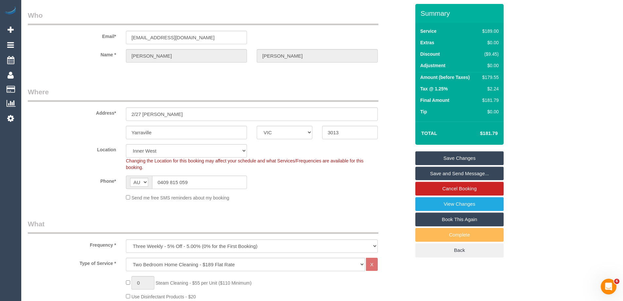
scroll to position [0, 0]
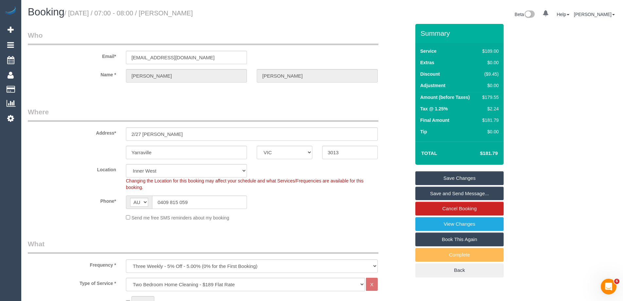
click at [499, 92] on td "$179.55" at bounding box center [489, 98] width 22 height 12
click at [499, 94] on div "$179.55" at bounding box center [489, 97] width 19 height 7
click at [497, 98] on div "$179.55" at bounding box center [489, 97] width 19 height 7
copy div "179.55"
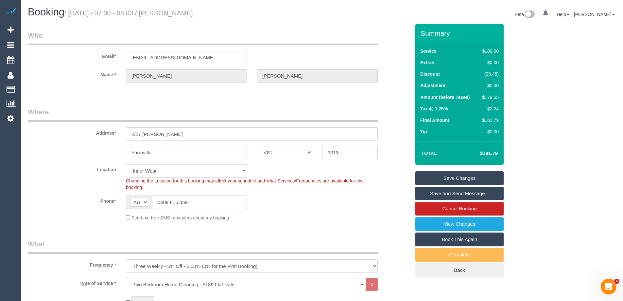
drag, startPoint x: 545, startPoint y: 103, endPoint x: 540, endPoint y: 106, distance: 5.6
click at [545, 103] on div "Summary Service $189.00 Extras $0.00 Discount ($9.45) Adjustment $0.00 Amount (…" at bounding box center [484, 157] width 147 height 266
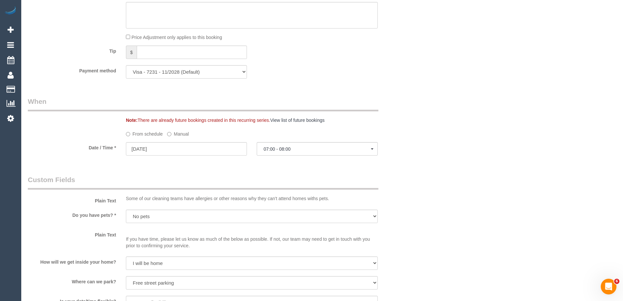
scroll to position [753, 0]
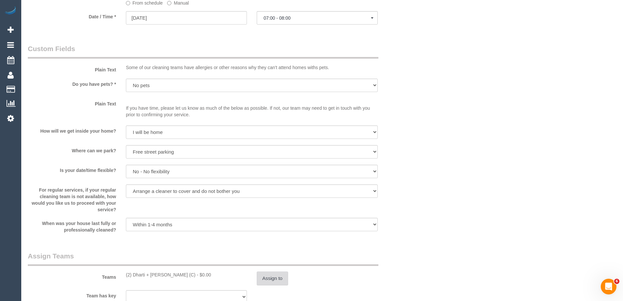
click at [280, 278] on button "Assign to" at bounding box center [272, 278] width 31 height 14
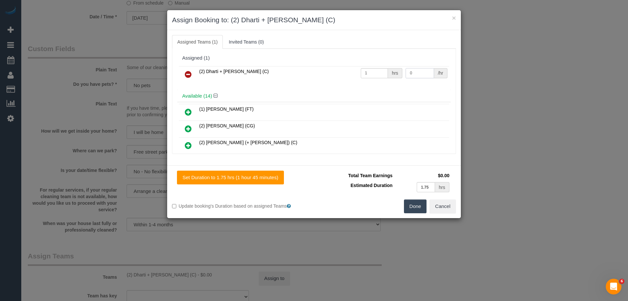
click at [421, 71] on input "0" at bounding box center [420, 73] width 28 height 10
click at [416, 74] on input "0" at bounding box center [420, 73] width 28 height 10
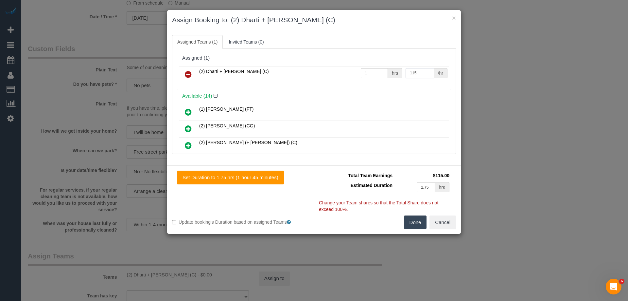
type input "115"
click at [414, 227] on button "Done" at bounding box center [415, 222] width 23 height 14
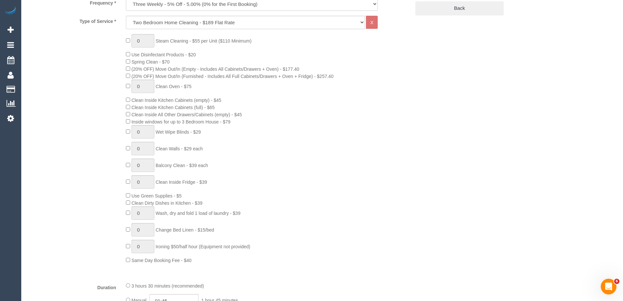
scroll to position [33, 0]
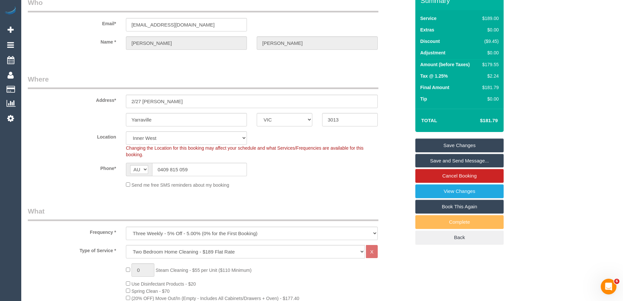
click at [450, 144] on link "Save Changes" at bounding box center [460, 145] width 88 height 14
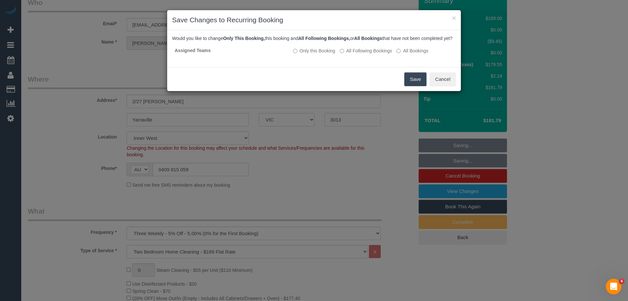
click at [417, 86] on button "Save" at bounding box center [415, 79] width 22 height 14
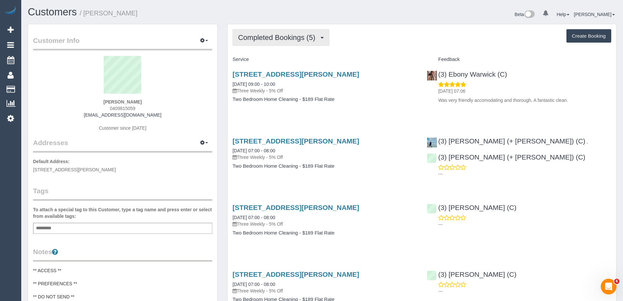
click at [288, 40] on span "Completed Bookings (5)" at bounding box center [278, 37] width 81 height 8
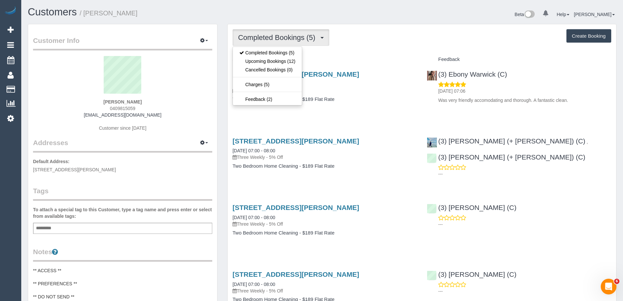
click at [374, 26] on div "Completed Bookings (5) Completed Bookings (5) Upcoming Bookings (12) Cancelled …" at bounding box center [422, 218] width 389 height 388
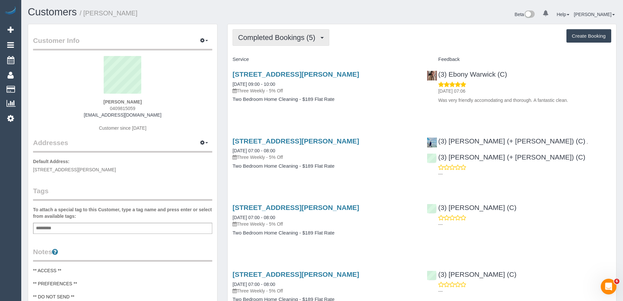
click at [269, 41] on span "Completed Bookings (5)" at bounding box center [278, 37] width 81 height 8
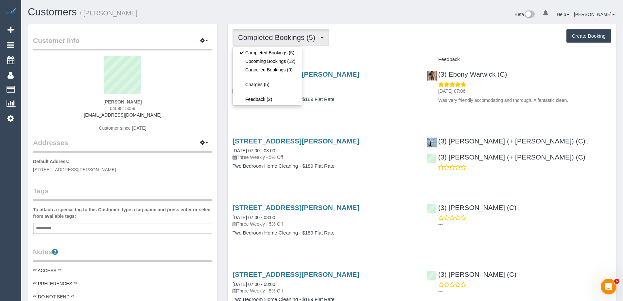
click at [399, 38] on div "Completed Bookings (5) Completed Bookings (5) Upcoming Bookings (12) Cancelled …" at bounding box center [422, 37] width 379 height 17
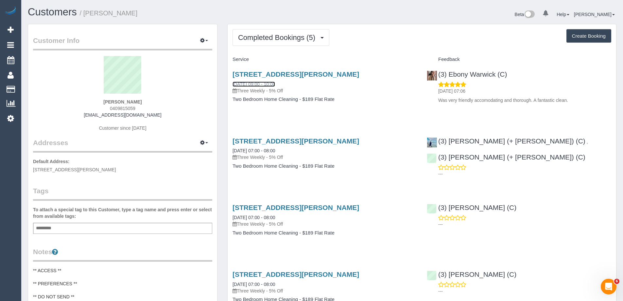
click at [275, 85] on link "[DATE] 09:00 - 10:00" at bounding box center [254, 83] width 43 height 5
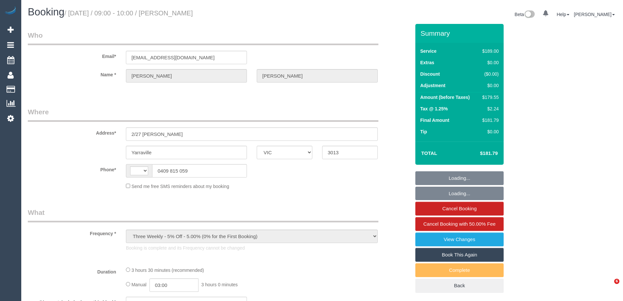
select select "VIC"
select select "string:stripe-pm_1RRiuZ2GScqysDRVfRE9dCx4"
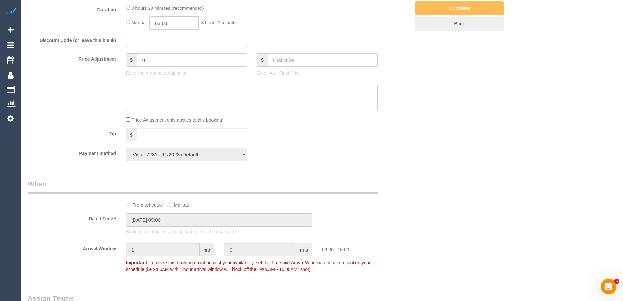
select select "string:AU"
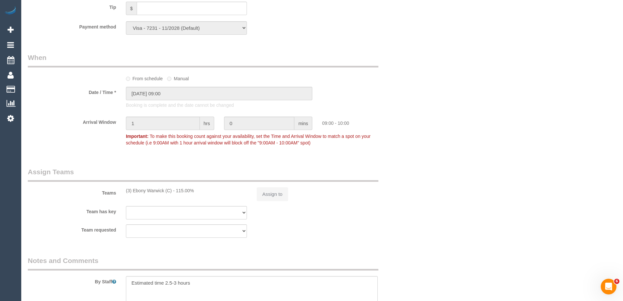
select select "number:28"
select select "number:14"
select select "number:19"
select select "number:25"
select select "number:33"
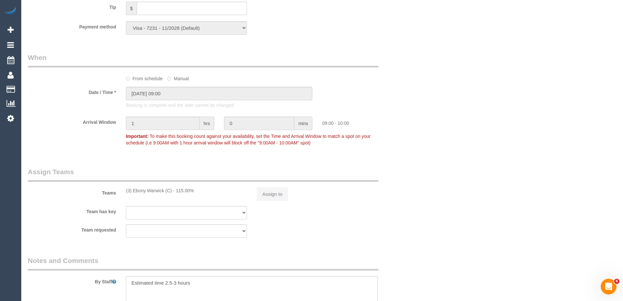
select select "number:13"
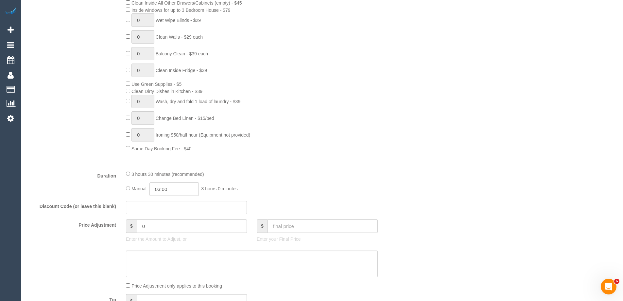
select select "object:2240"
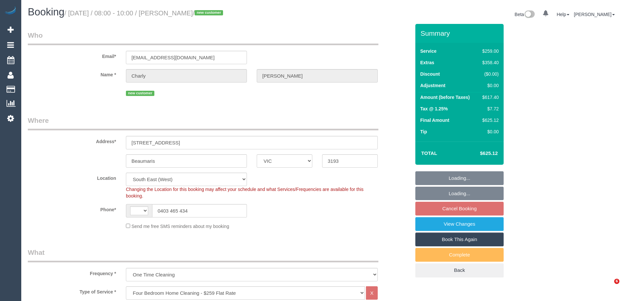
select select "VIC"
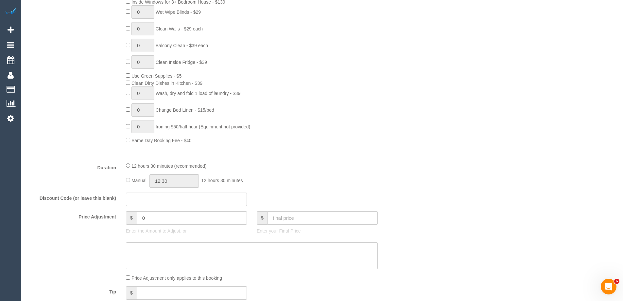
select select "string:stripe-pm_1S5FRd2GScqysDRVPbIiqNlJ"
select select "number:28"
select select "number:14"
select select "number:19"
select select "number:25"
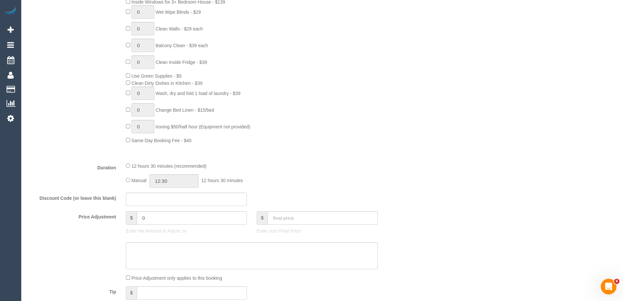
select select "object:932"
select select "string:AU"
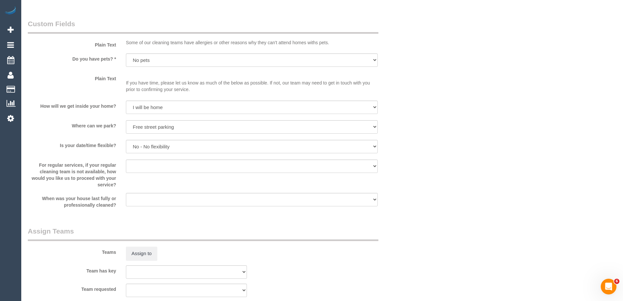
select select "spot2"
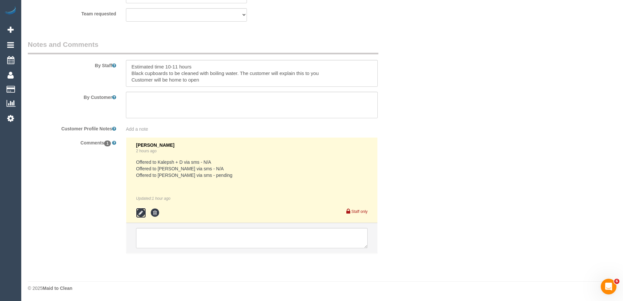
click at [140, 215] on icon at bounding box center [141, 213] width 10 height 10
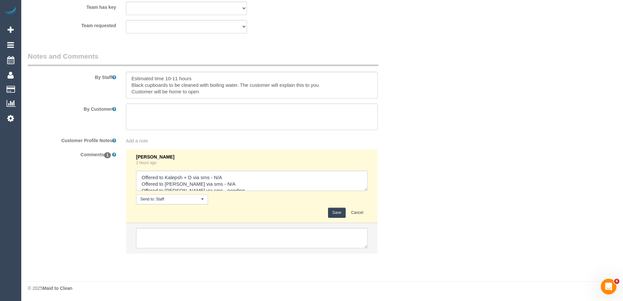
scroll to position [1038, 0]
click at [251, 173] on textarea at bounding box center [252, 180] width 232 height 20
drag, startPoint x: 231, startPoint y: 186, endPoint x: 206, endPoint y: 186, distance: 24.9
click at [206, 186] on textarea at bounding box center [252, 180] width 232 height 20
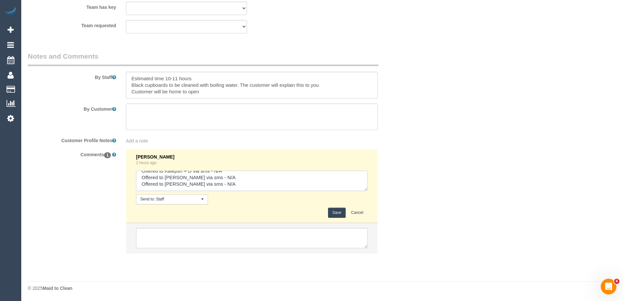
type textarea "Offered to Kalepsh + D via sms - N/A Offered to [PERSON_NAME] via sms - N/A Off…"
click at [340, 214] on button "Save" at bounding box center [336, 212] width 17 height 10
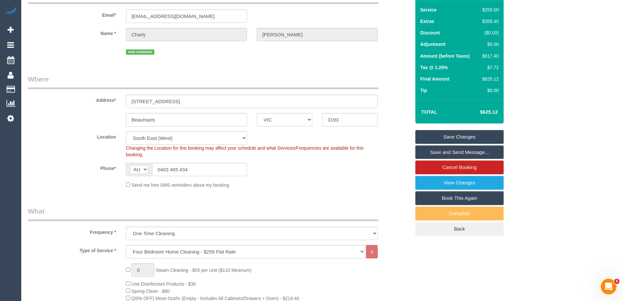
scroll to position [98, 0]
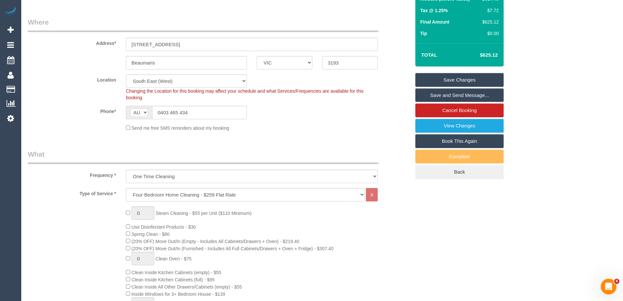
click at [370, 113] on div "Phone* AF AL DZ AD AO AI AQ AG AR AM AW AU AT AZ BS BH BD BB BY BE BZ BJ BM BT …" at bounding box center [219, 112] width 393 height 13
click at [452, 78] on link "Save Changes" at bounding box center [460, 80] width 88 height 14
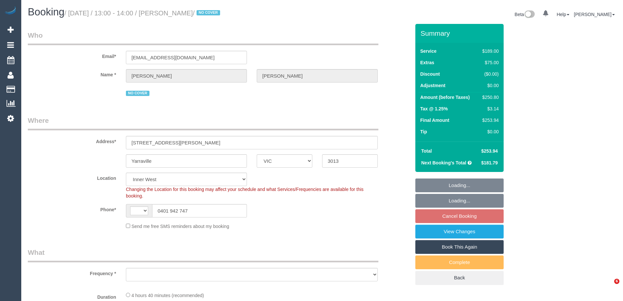
select select "VIC"
select select "number:28"
select select "number:14"
select select "number:19"
select select "number:22"
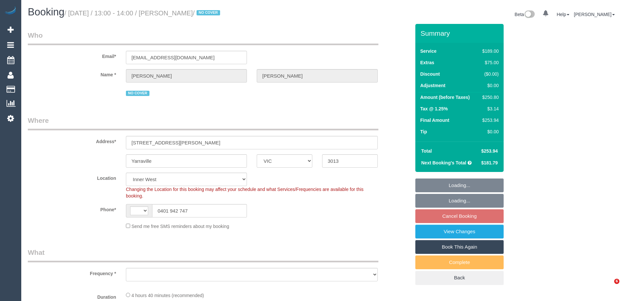
select select "number:34"
select select "number:12"
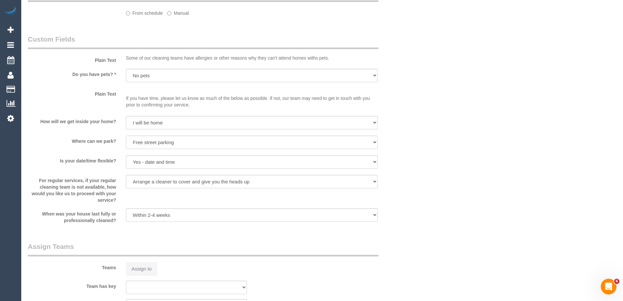
scroll to position [651, 0]
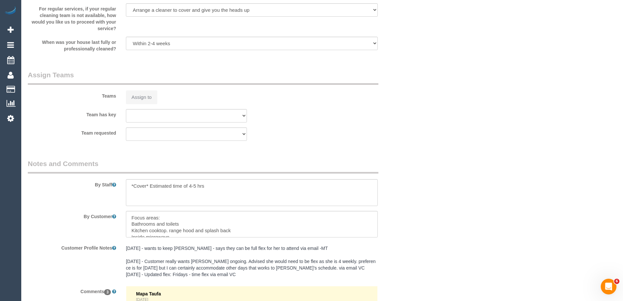
select select "string:AU"
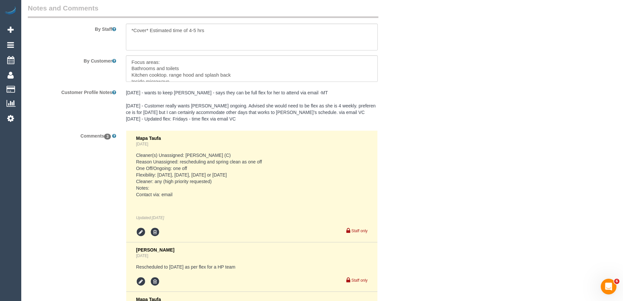
select select "object:747"
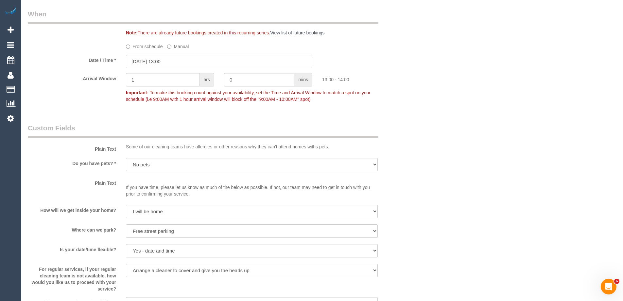
scroll to position [491, 0]
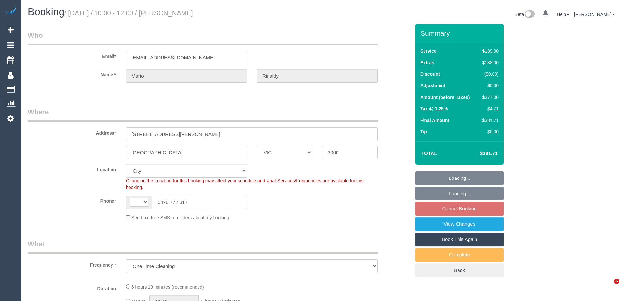
select select "VIC"
select select "string:stripe-pm_1NOBx92GScqysDRVDuItKpyF"
select select "object:696"
select select "string:AU"
select select "number:28"
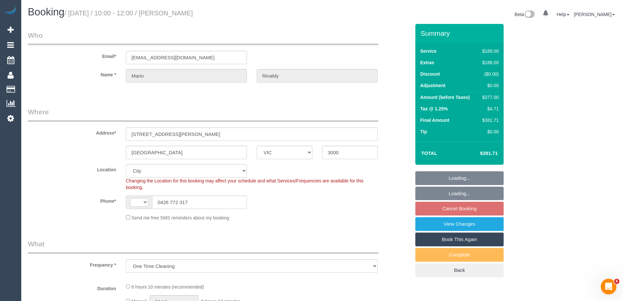
select select "number:14"
select select "number:20"
select select "number:36"
select select "spot3"
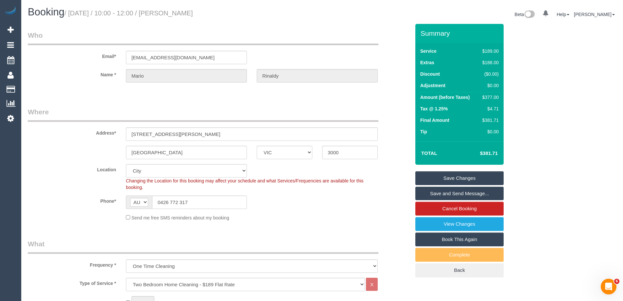
click at [193, 11] on small "/ October 04, 2025 / 10:00 - 12:00 / Mario Rinaldy" at bounding box center [128, 12] width 129 height 7
copy small "Rinaldy"
drag, startPoint x: 303, startPoint y: 222, endPoint x: 492, endPoint y: 156, distance: 199.7
click at [304, 222] on fieldset "Where Address* 1211/318 Russel Street Melbourne ACT NSW NT QLD SA TAS VIC WA 30…" at bounding box center [219, 166] width 383 height 119
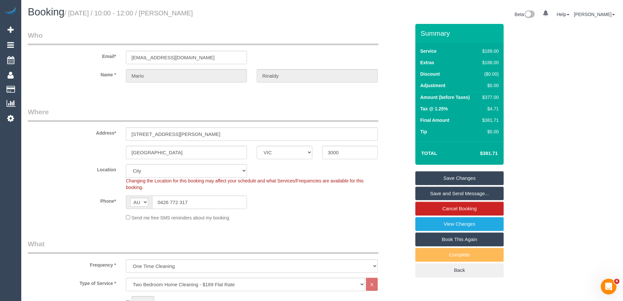
click at [489, 98] on div "$377.00" at bounding box center [489, 97] width 19 height 7
copy div "377.00"
click at [547, 102] on div "Summary Service $189.00 Extras $188.00 Discount ($0.00) Adjustment $0.00 Amount…" at bounding box center [484, 157] width 147 height 266
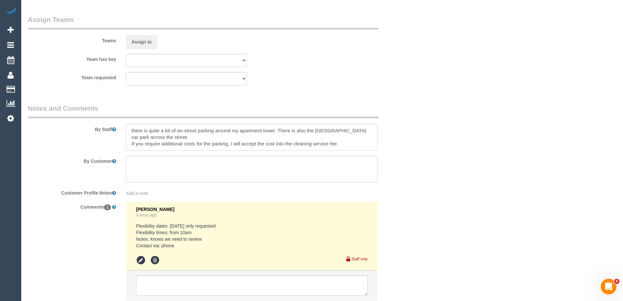
scroll to position [1025, 0]
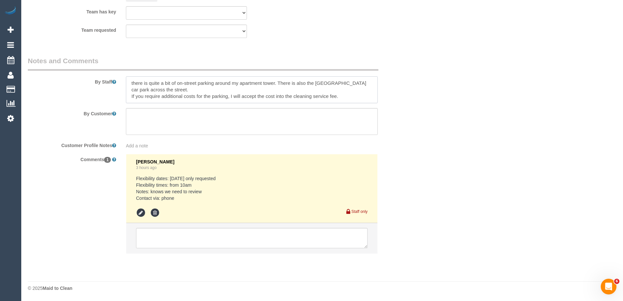
click at [128, 81] on textarea at bounding box center [252, 89] width 252 height 27
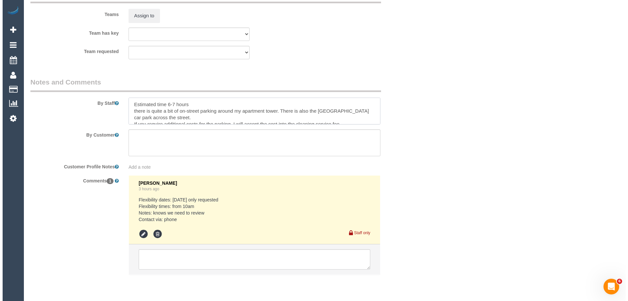
scroll to position [992, 0]
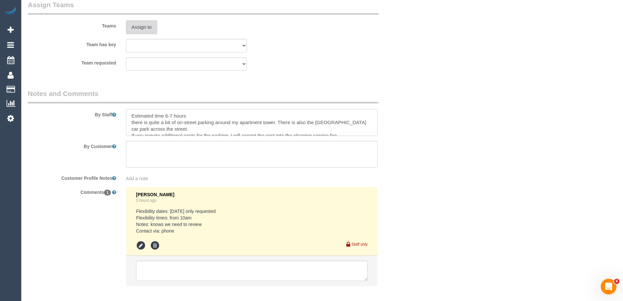
type textarea "Estimated time 6-7 hours there is quite a bit of on-street parking around my ap…"
click at [151, 28] on button "Assign to" at bounding box center [141, 27] width 31 height 14
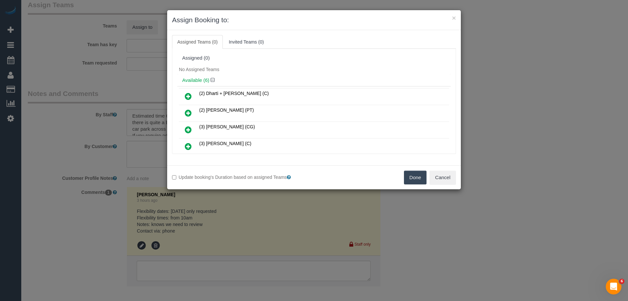
click at [280, 77] on div "Available (6)" at bounding box center [314, 80] width 274 height 12
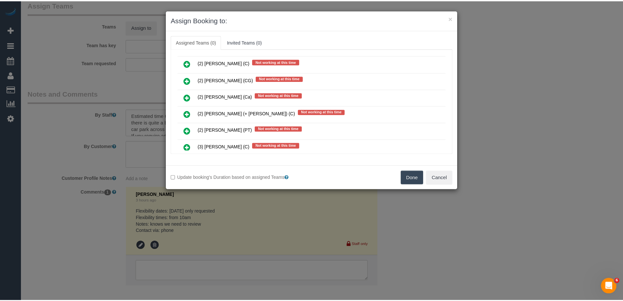
scroll to position [463, 0]
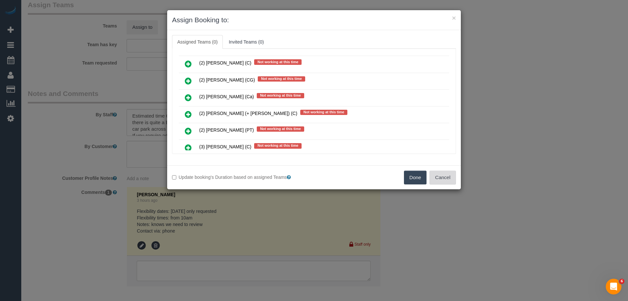
click at [440, 176] on button "Cancel" at bounding box center [443, 177] width 27 height 14
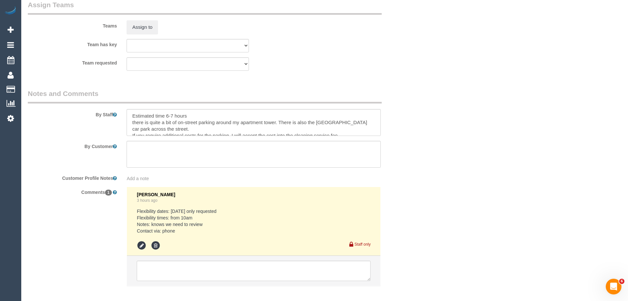
click at [440, 176] on div "× Assign Booking to: Assigned Teams (0) Invited Teams (0) Assigned (0) No Assig…" at bounding box center [314, 150] width 628 height 301
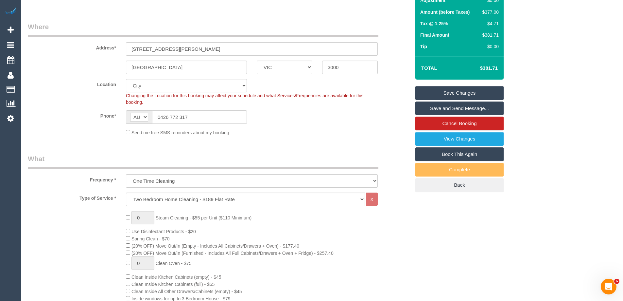
scroll to position [76, 0]
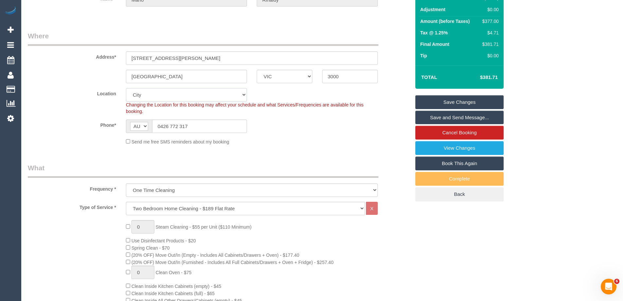
click at [152, 98] on select "Office City East (North) East (South) Inner East Inner North (East) Inner North…" at bounding box center [186, 94] width 121 height 13
click at [315, 121] on div "Phone* AF AL DZ AD AO AI AQ AG AR AM AW AU AT AZ BS BH BD BB BY BE BZ BJ BM BT …" at bounding box center [219, 125] width 393 height 13
drag, startPoint x: 194, startPoint y: 98, endPoint x: 182, endPoint y: 101, distance: 13.3
click at [194, 98] on select "Office City East (North) East (South) Inner East Inner North (East) Inner North…" at bounding box center [186, 94] width 121 height 13
select select "50"
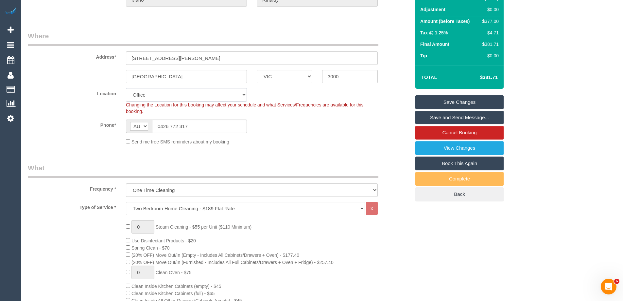
click at [126, 88] on select "Office City East (North) East (South) Inner East Inner North (East) Inner North…" at bounding box center [186, 94] width 121 height 13
click at [291, 126] on div "Phone* AF AL DZ AD AO AI AQ AG AR AM AW AU AT AZ BS BH BD BB BY BE BZ BJ BM BT …" at bounding box center [219, 125] width 393 height 13
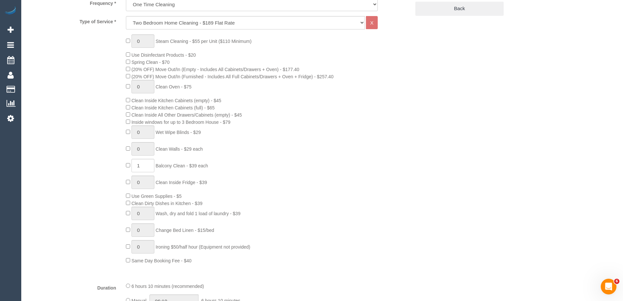
select select "object:3092"
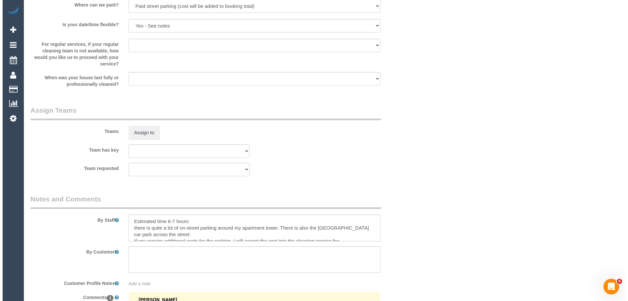
scroll to position [927, 0]
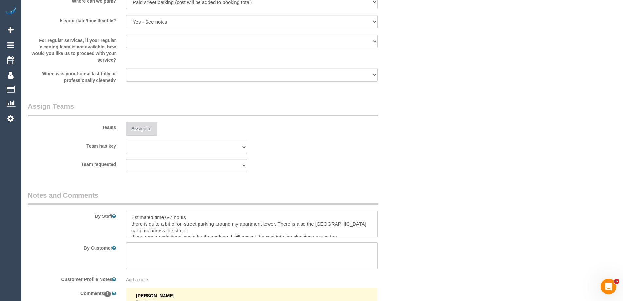
click at [135, 130] on button "Assign to" at bounding box center [141, 129] width 31 height 14
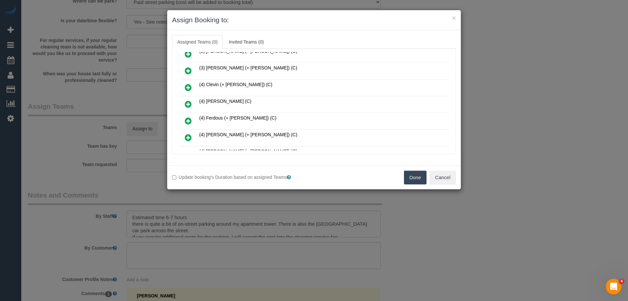
scroll to position [2919, 0]
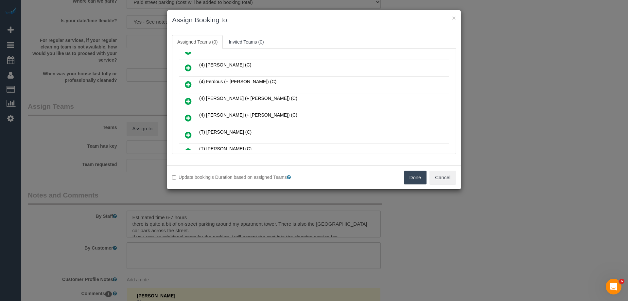
click at [189, 64] on icon at bounding box center [188, 68] width 7 height 8
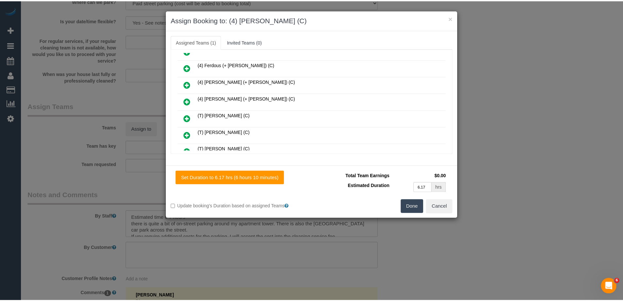
scroll to position [0, 0]
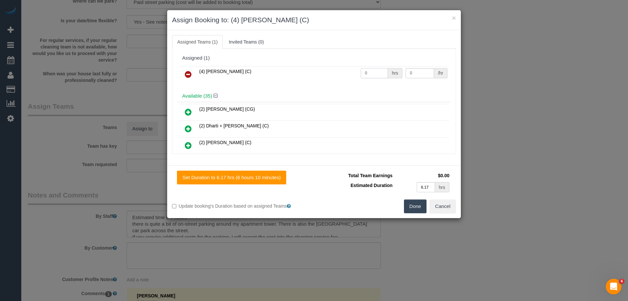
click at [370, 74] on input "0" at bounding box center [374, 73] width 27 height 10
type input "1"
click at [413, 74] on input "0" at bounding box center [420, 73] width 28 height 10
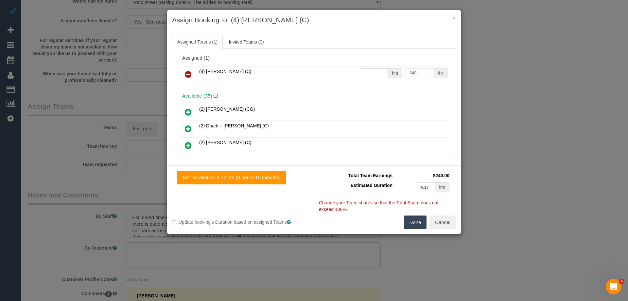
type input "240"
click at [415, 219] on button "Done" at bounding box center [415, 222] width 23 height 14
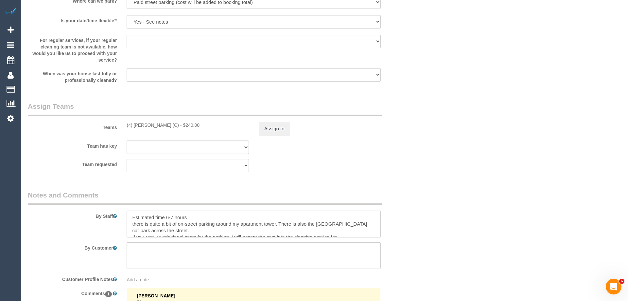
click at [415, 219] on div "× Assign Booking to: (4) Disni Tharuka (C) Assigned Teams (1) Invited Teams (0)…" at bounding box center [314, 150] width 628 height 301
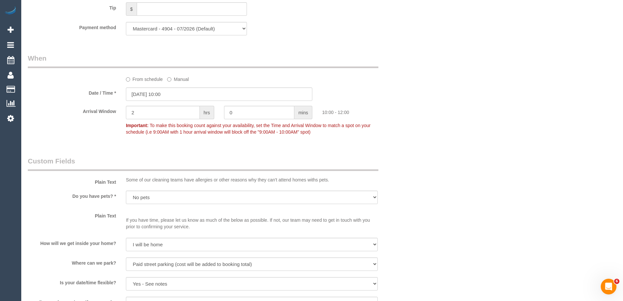
scroll to position [436, 0]
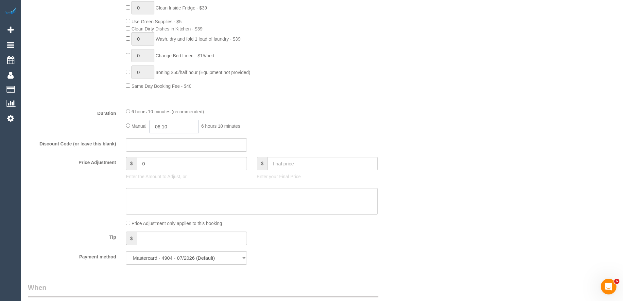
click at [173, 124] on input "06:10" at bounding box center [174, 126] width 49 height 13
type input "07:00"
click at [167, 161] on li "07:00" at bounding box center [166, 160] width 29 height 9
click at [367, 125] on div "Manual 07:00 7 hours 0 minutes" at bounding box center [252, 126] width 252 height 13
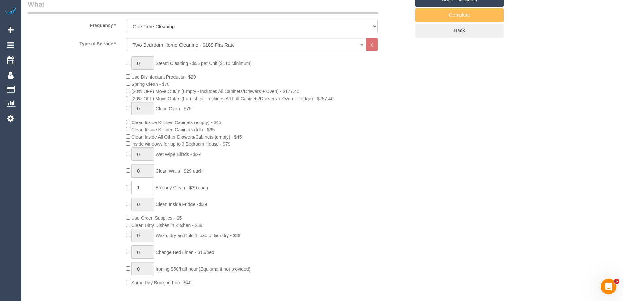
scroll to position [76, 0]
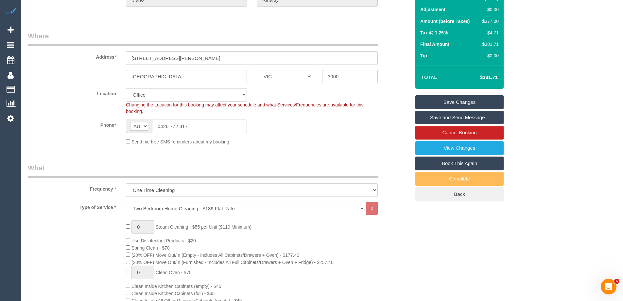
click at [431, 98] on link "Save Changes" at bounding box center [460, 102] width 88 height 14
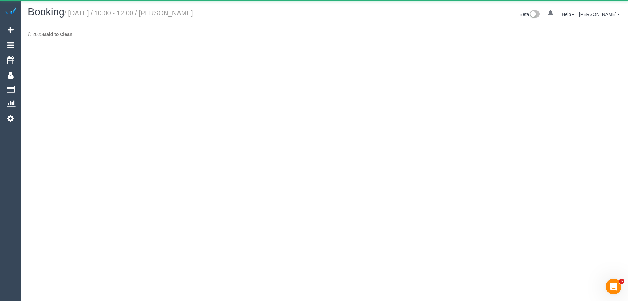
select select "VIC"
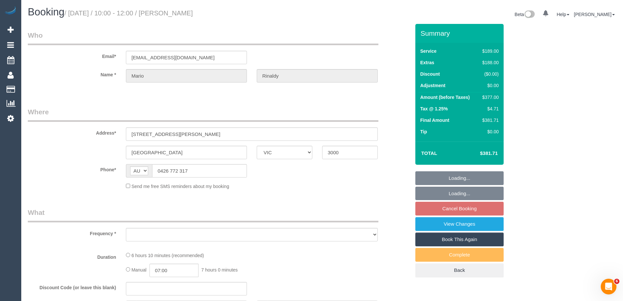
select select "object:10819"
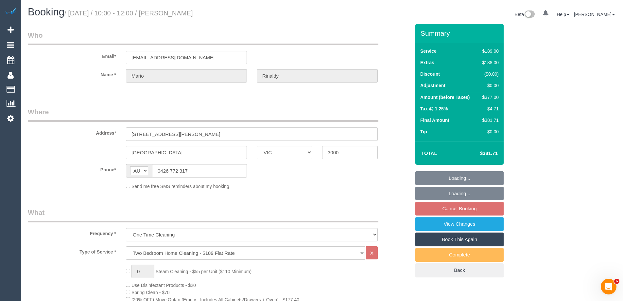
select select "string:stripe-pm_1NOBx92GScqysDRVDuItKpyF"
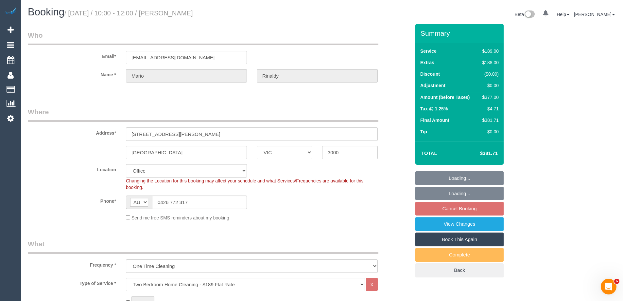
select select "object:10943"
select select "number:28"
select select "number:14"
select select "number:20"
select select "number:36"
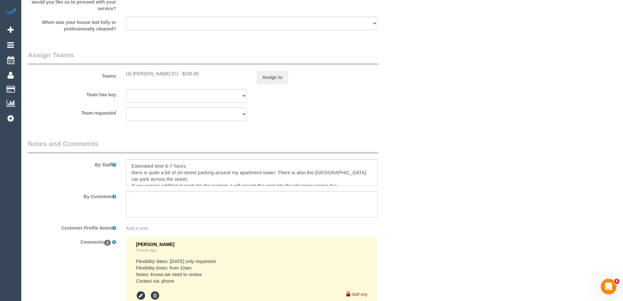
scroll to position [930, 0]
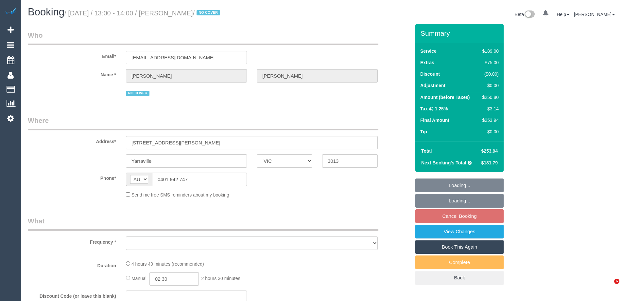
select select "VIC"
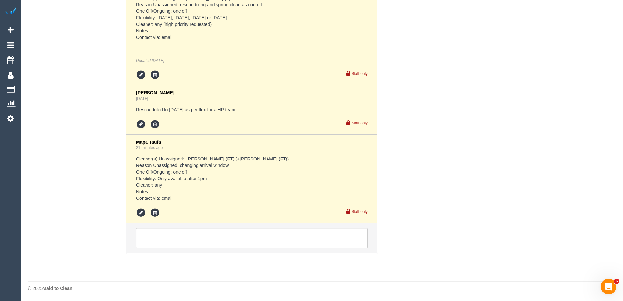
select select "object:594"
select select "number:28"
select select "number:14"
select select "number:19"
select select "number:22"
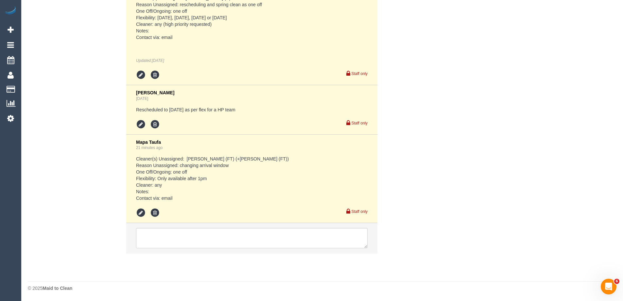
select select "number:34"
select select "number:12"
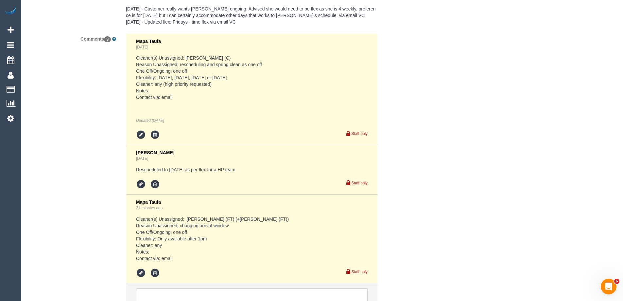
select select "object:859"
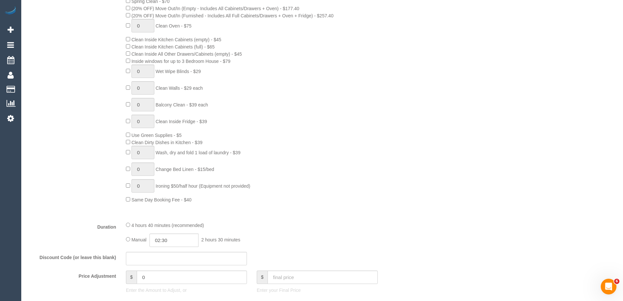
scroll to position [360, 0]
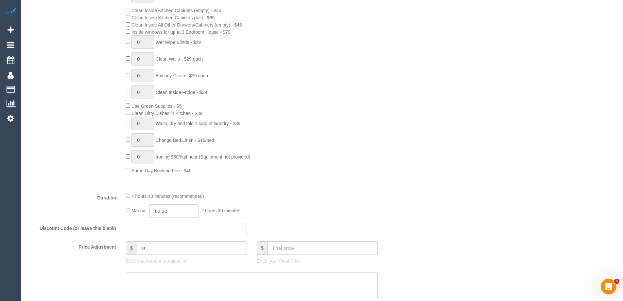
click at [371, 116] on div "0 Steam Cleaning - $55 per Unit ($110 Minimum) Use Disinfectant Products - $20 …" at bounding box center [268, 58] width 295 height 229
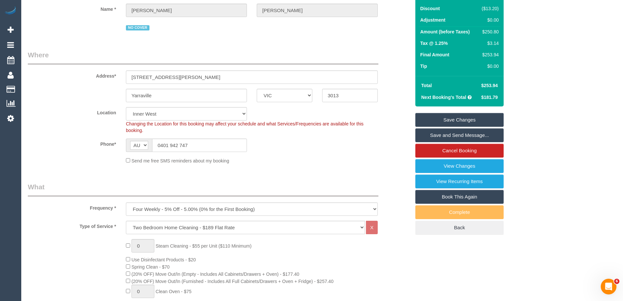
scroll to position [0, 0]
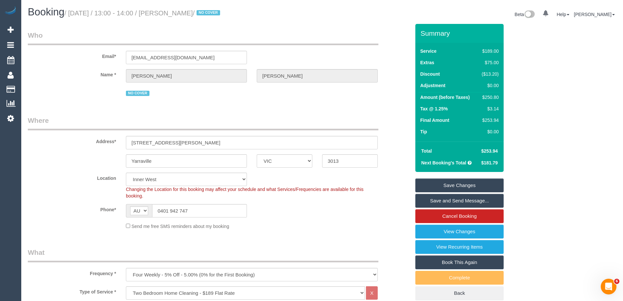
drag, startPoint x: 213, startPoint y: 14, endPoint x: 171, endPoint y: 12, distance: 41.3
click at [171, 12] on small "/ [DATE] / 13:00 - 14:00 / [PERSON_NAME] / NO COVER" at bounding box center [143, 12] width 158 height 7
copy small "[PERSON_NAME]"
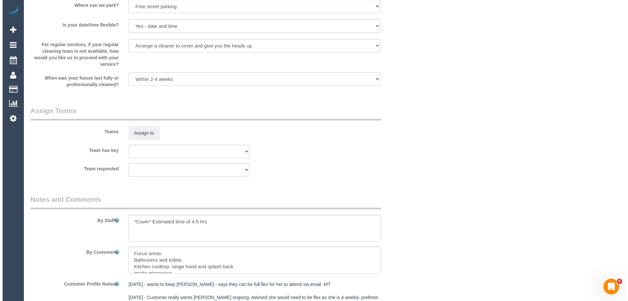
scroll to position [949, 0]
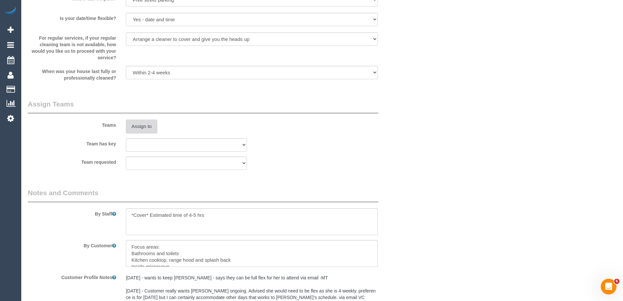
click at [152, 127] on button "Assign to" at bounding box center [141, 126] width 31 height 14
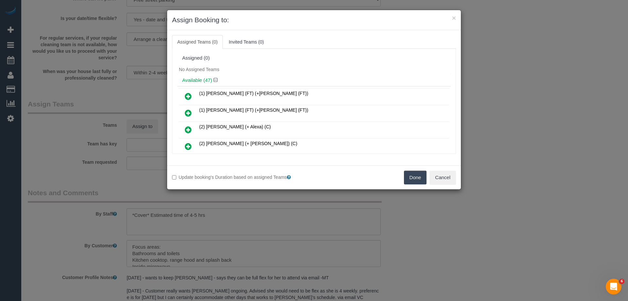
click at [278, 68] on div "No Assigned Teams" at bounding box center [314, 69] width 274 height 10
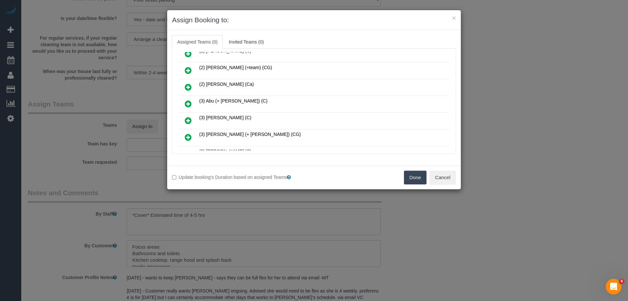
click at [189, 99] on link at bounding box center [188, 104] width 15 height 13
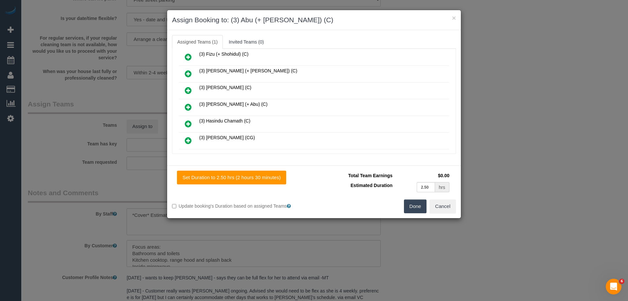
scroll to position [488, 0]
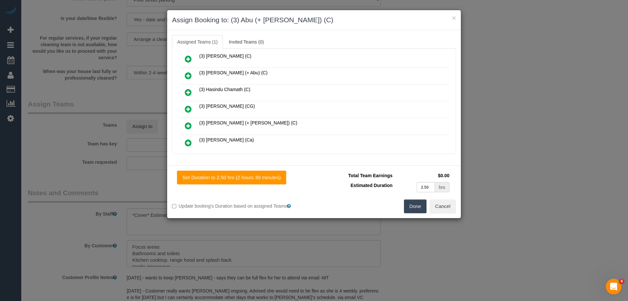
click at [186, 78] on icon at bounding box center [188, 76] width 7 height 8
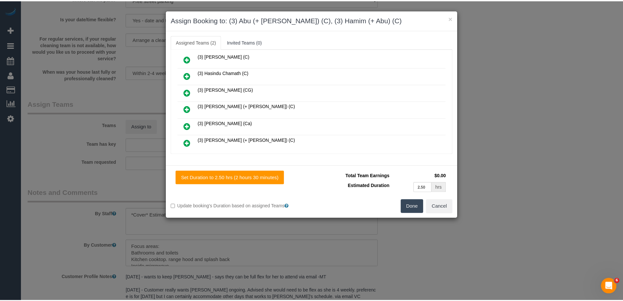
scroll to position [0, 0]
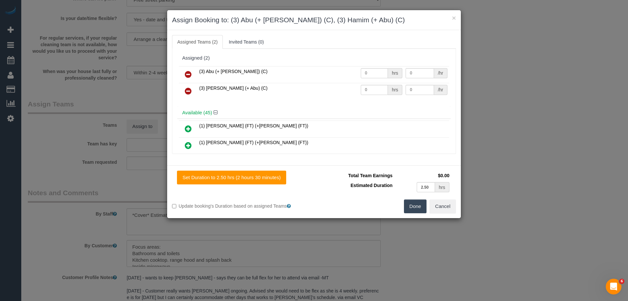
click at [364, 80] on td "0 hrs" at bounding box center [381, 74] width 45 height 17
click at [368, 76] on input "0" at bounding box center [374, 73] width 27 height 10
type input "1"
click at [377, 90] on input "0" at bounding box center [374, 90] width 27 height 10
type input "1"
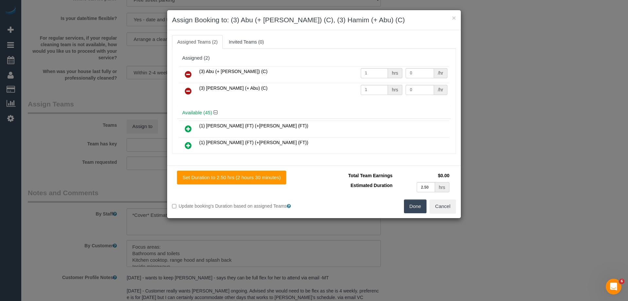
click at [412, 211] on button "Done" at bounding box center [415, 206] width 23 height 14
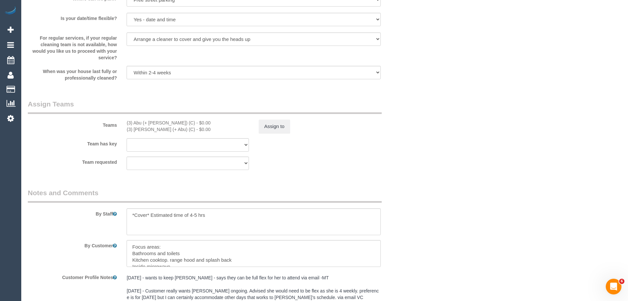
click at [446, 189] on div "× Assign Booking to: (3) Abu (+ Hamim) (C), (3) Hamim (+ Abu) (C) Assigned Team…" at bounding box center [314, 150] width 628 height 301
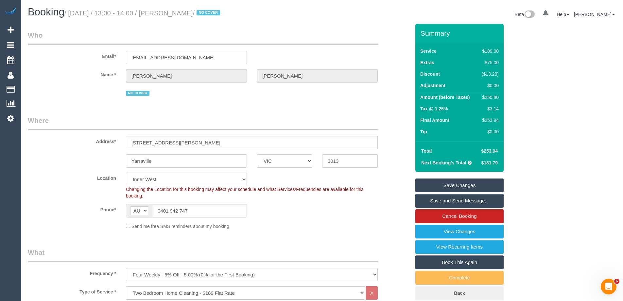
click at [487, 97] on div "$250.80" at bounding box center [489, 97] width 20 height 7
copy div "250.80"
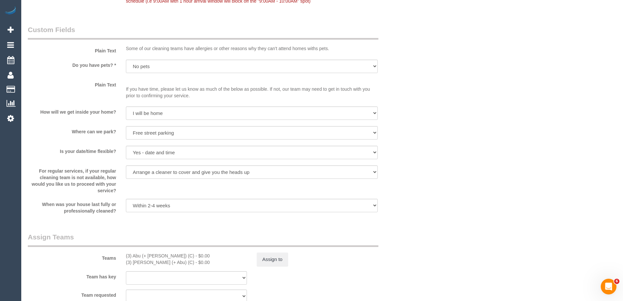
scroll to position [949, 0]
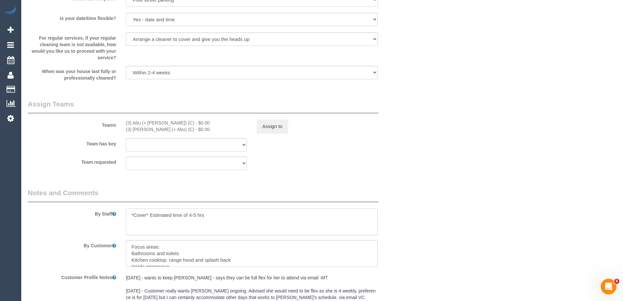
drag, startPoint x: 218, startPoint y: 214, endPoint x: 191, endPoint y: 215, distance: 26.9
click at [191, 215] on textarea at bounding box center [252, 221] width 252 height 27
type textarea "*Cover* Estimated time of 4-4.5"
click at [338, 159] on div "Team requested (0) Office (1) Debbie Brodjanac (FT) (1) Karen Cruz (FT) (1) Kum…" at bounding box center [219, 162] width 393 height 13
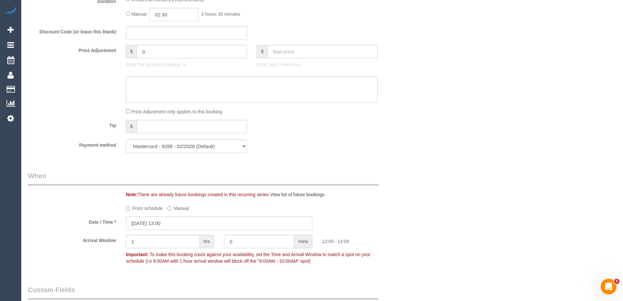
scroll to position [458, 0]
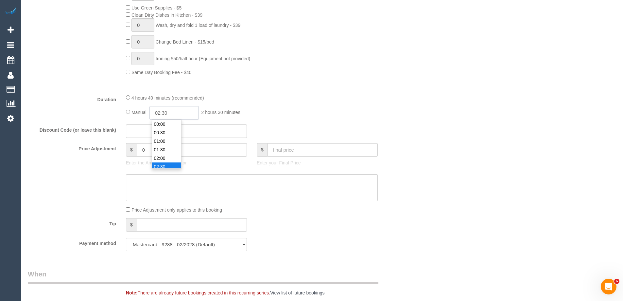
click at [176, 111] on input "02:30" at bounding box center [174, 112] width 49 height 13
click at [186, 111] on input "02:30" at bounding box center [174, 112] width 49 height 13
type input "02:15"
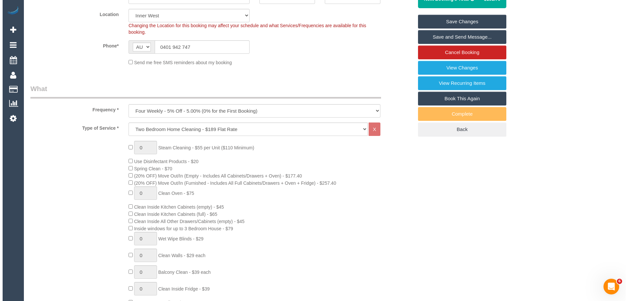
scroll to position [0, 0]
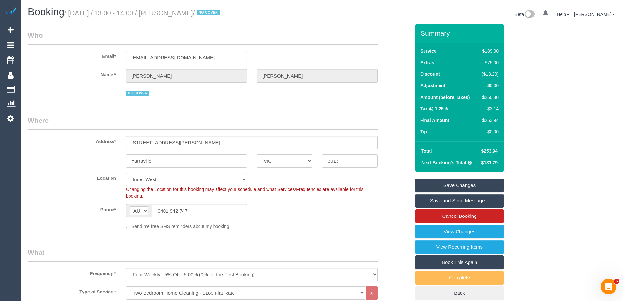
click at [335, 196] on div "Changing the Location for this booking may affect your schedule and what Servic…" at bounding box center [252, 192] width 262 height 13
click at [444, 202] on link "Save and Send Message..." at bounding box center [460, 201] width 88 height 14
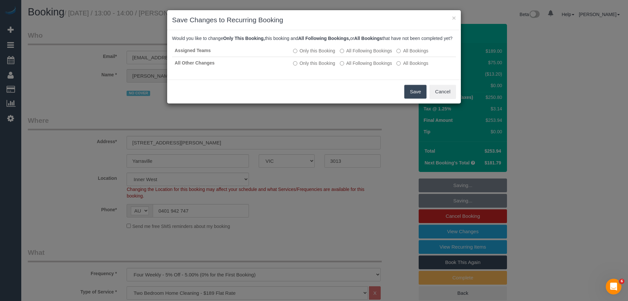
click at [414, 98] on button "Save" at bounding box center [415, 92] width 22 height 14
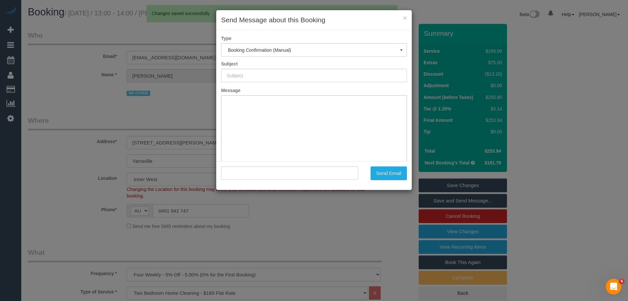
type input "Booking Confirmed"
type input ""Leah Auciello" <ljauciello@gmail.com>"
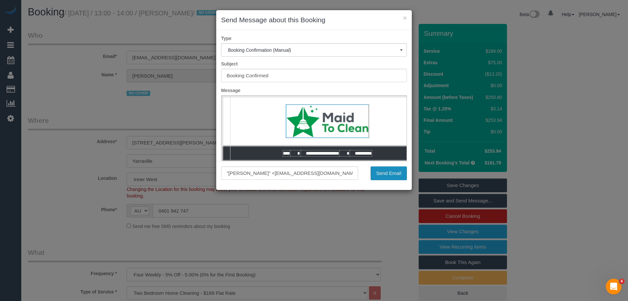
click at [395, 177] on button "Send Email" at bounding box center [389, 173] width 36 height 14
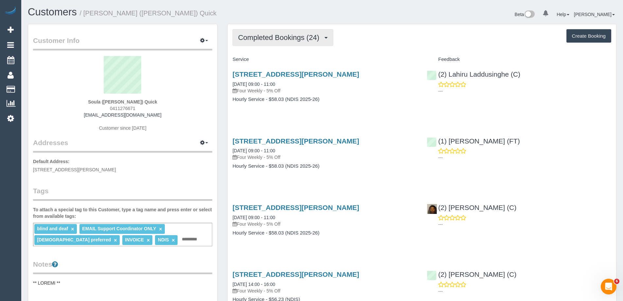
click at [279, 39] on span "Completed Bookings (24)" at bounding box center [280, 37] width 84 height 8
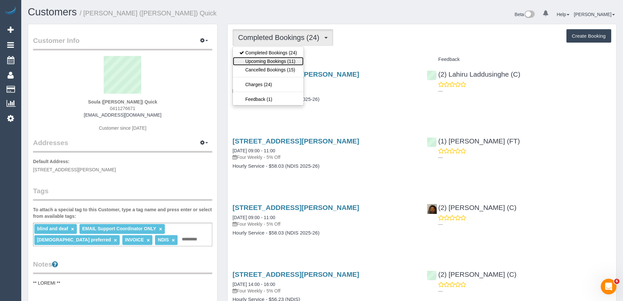
click at [266, 60] on link "Upcoming Bookings (11)" at bounding box center [268, 61] width 71 height 9
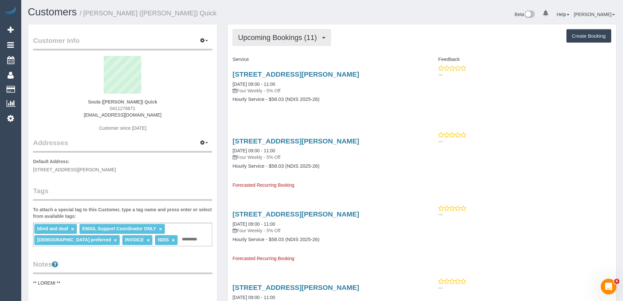
click at [280, 35] on span "Upcoming Bookings (11)" at bounding box center [279, 37] width 82 height 8
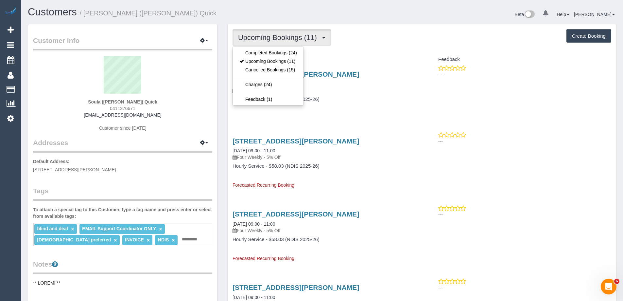
click at [293, 10] on h1 "Customers / Soula ([PERSON_NAME]) Quick" at bounding box center [173, 12] width 290 height 11
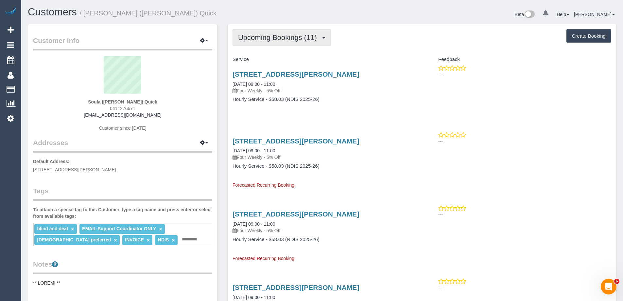
click at [266, 35] on span "Upcoming Bookings (11)" at bounding box center [279, 37] width 82 height 8
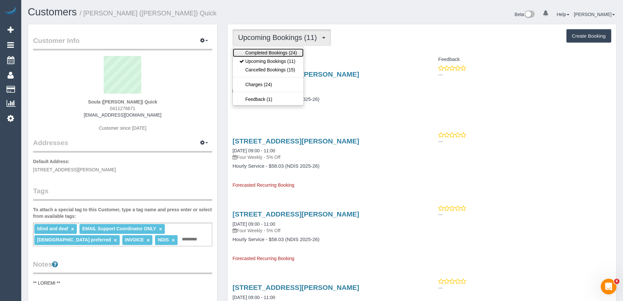
click at [273, 53] on link "Completed Bookings (24)" at bounding box center [268, 52] width 71 height 9
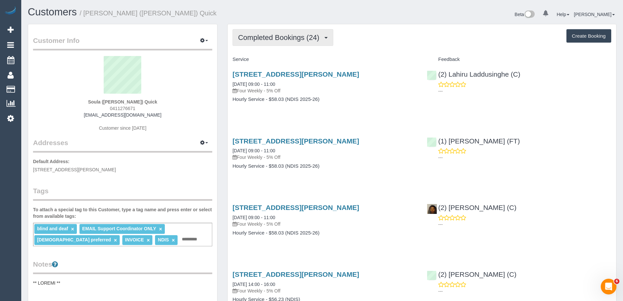
click at [269, 35] on span "Completed Bookings (24)" at bounding box center [280, 37] width 84 height 8
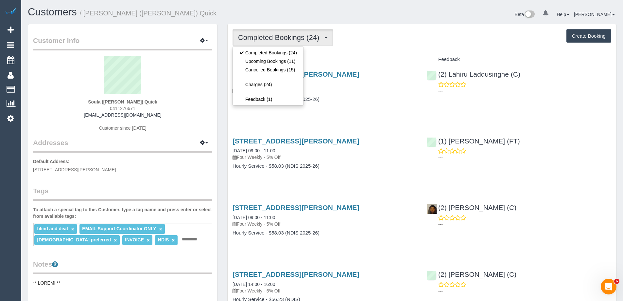
click at [388, 36] on div "Completed Bookings (24) Completed Bookings (24) Upcoming Bookings (11) Cancelle…" at bounding box center [422, 37] width 379 height 17
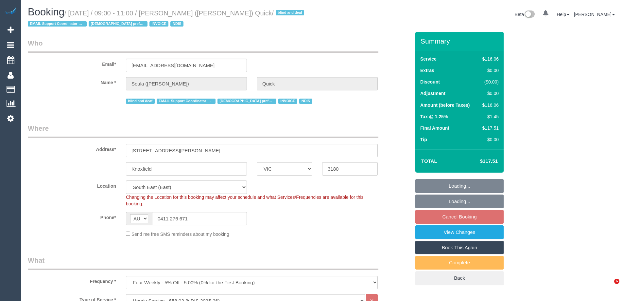
select select "VIC"
select select "number:28"
select select "number:14"
select select "number:19"
select select "number:25"
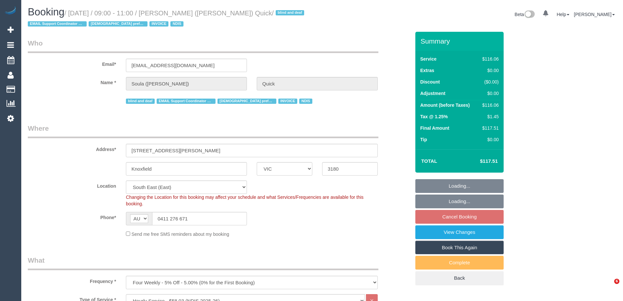
select select "number:35"
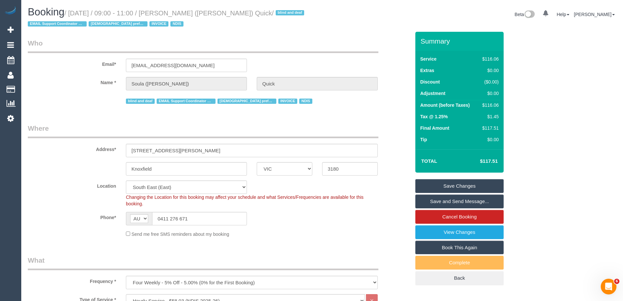
drag, startPoint x: 237, startPoint y: 14, endPoint x: 171, endPoint y: 10, distance: 66.6
click at [171, 10] on small "/ [DATE] / 09:00 - 11:00 / [PERSON_NAME] ([PERSON_NAME]) Quick / blind and deaf…" at bounding box center [167, 18] width 278 height 18
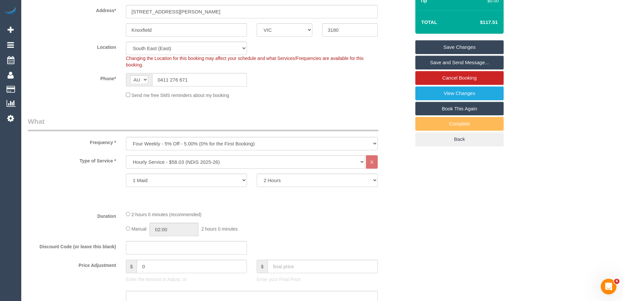
scroll to position [196, 0]
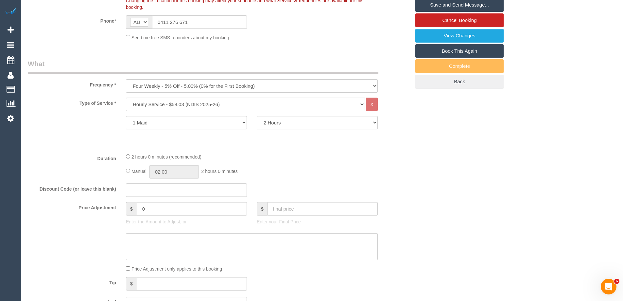
click at [399, 168] on div "Duration 2 hours 0 minutes (recommended) Manual 02:00 2 hours 0 minutes" at bounding box center [219, 166] width 393 height 26
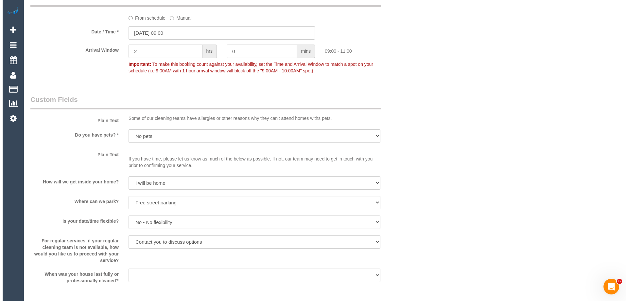
scroll to position [720, 0]
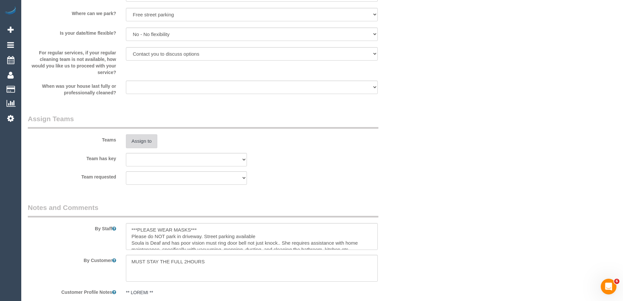
click at [142, 141] on button "Assign to" at bounding box center [141, 141] width 31 height 14
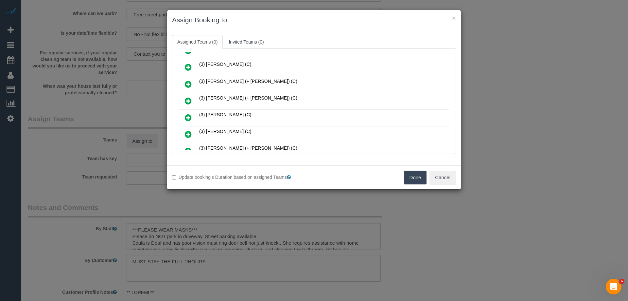
scroll to position [164, 0]
click at [188, 98] on icon at bounding box center [188, 100] width 7 height 8
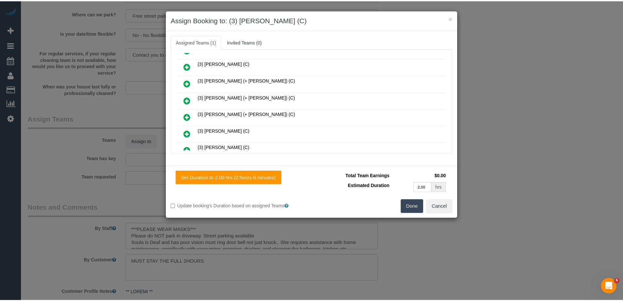
scroll to position [0, 0]
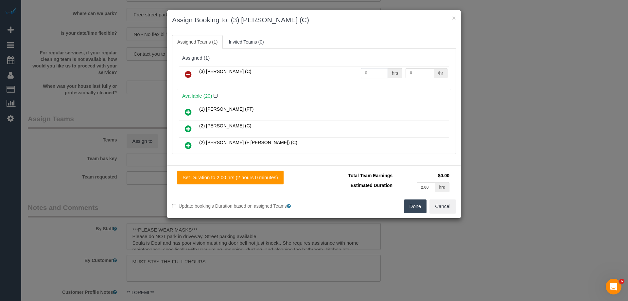
click at [375, 76] on input "0" at bounding box center [374, 73] width 27 height 10
type input "2"
click at [410, 78] on input "0" at bounding box center [420, 73] width 28 height 10
type input "35"
click at [416, 209] on button "Done" at bounding box center [415, 206] width 23 height 14
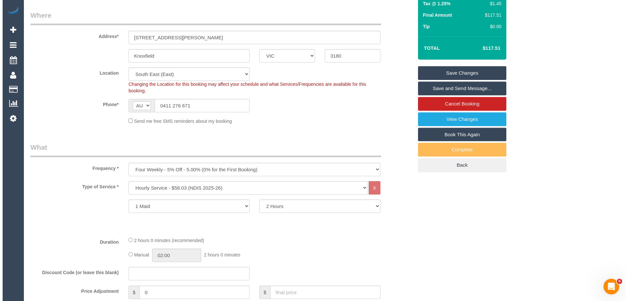
scroll to position [52, 0]
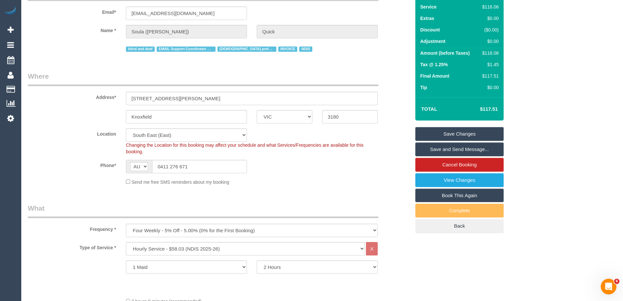
click at [462, 147] on link "Save and Send Message..." at bounding box center [460, 149] width 88 height 14
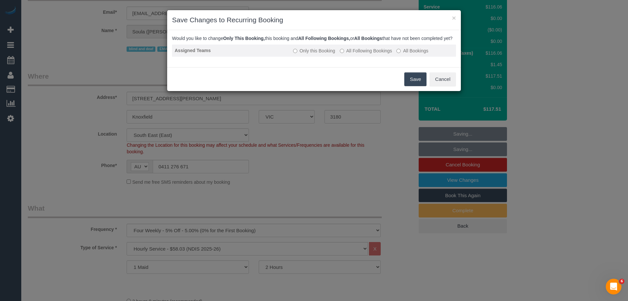
click at [381, 54] on label "All Following Bookings" at bounding box center [366, 50] width 52 height 7
drag, startPoint x: 411, startPoint y: 88, endPoint x: 317, endPoint y: 76, distance: 94.0
click at [410, 86] on button "Save" at bounding box center [415, 79] width 22 height 14
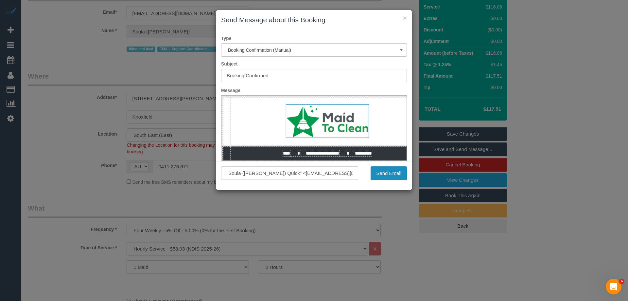
scroll to position [0, 0]
click at [397, 172] on button "Send Email" at bounding box center [389, 173] width 36 height 14
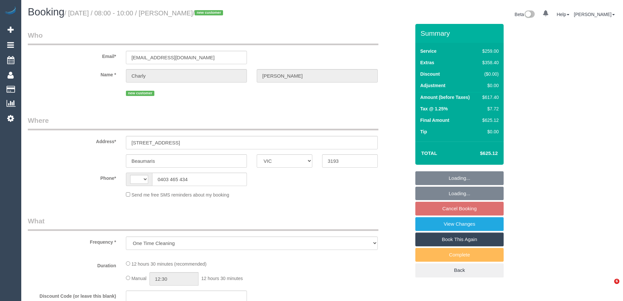
select select "VIC"
select select "string:AU"
select select "string:stripe-pm_1S5FRd2GScqysDRVPbIiqNlJ"
select select "number:28"
select select "number:14"
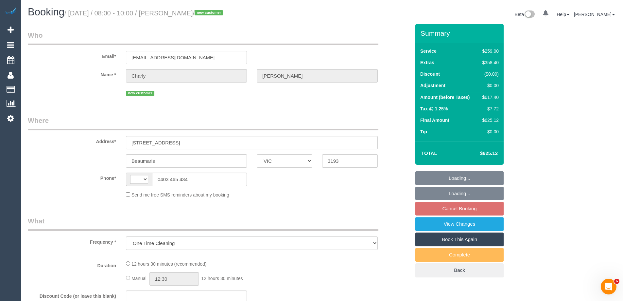
select select "number:19"
select select "number:25"
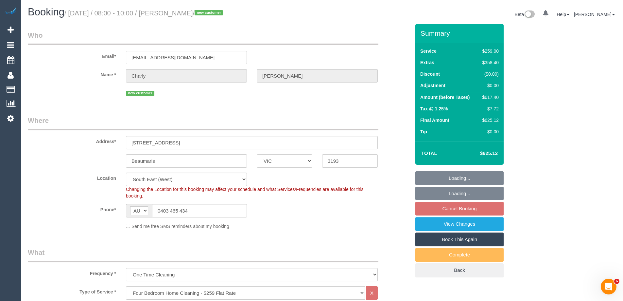
select select "object:1325"
select select "spot2"
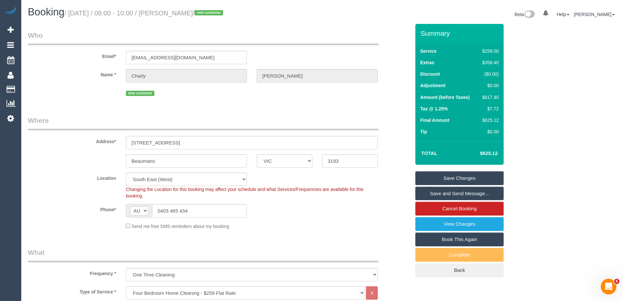
click at [492, 97] on div "$617.40" at bounding box center [489, 97] width 19 height 7
drag, startPoint x: 492, startPoint y: 97, endPoint x: 505, endPoint y: 99, distance: 12.7
click at [505, 99] on div "Summary Service $259.00 Extras $358.40 Discount ($0.00) Adjustment $0.00 Amount…" at bounding box center [484, 157] width 147 height 266
click at [494, 97] on div "$617.40" at bounding box center [489, 97] width 19 height 7
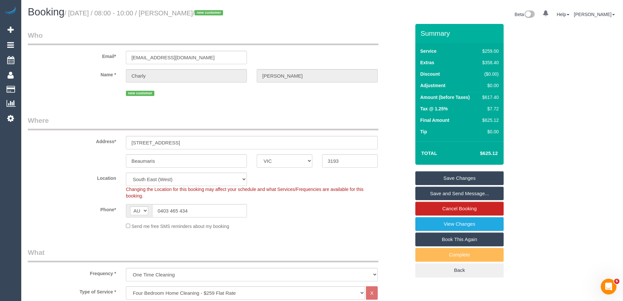
click at [494, 97] on div "$617.40" at bounding box center [489, 97] width 19 height 7
copy div "617.40"
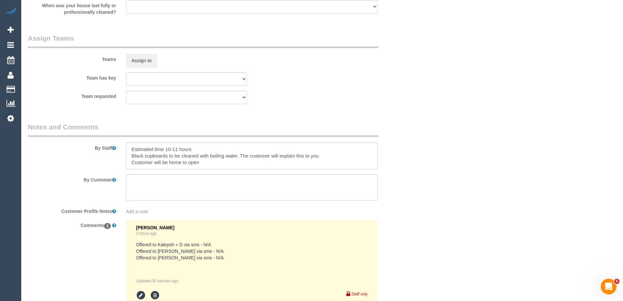
scroll to position [1050, 0]
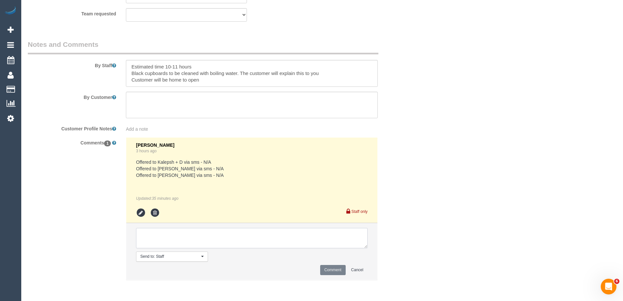
click at [173, 237] on textarea at bounding box center [252, 238] width 232 height 20
click at [140, 213] on icon at bounding box center [141, 213] width 10 height 10
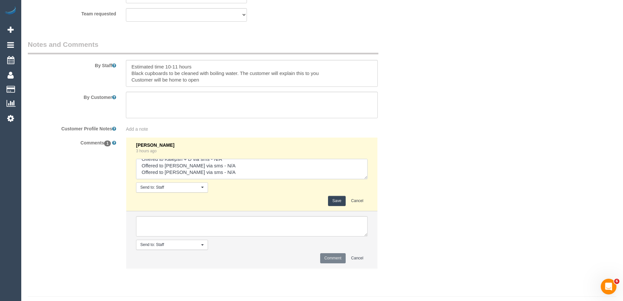
click at [229, 169] on textarea at bounding box center [252, 169] width 232 height 20
click at [212, 176] on textarea at bounding box center [252, 169] width 232 height 20
type textarea "Offered to Kalepsh + D via sms - N/A Offered to Sayan via sms - N/A Offered to …"
click at [337, 198] on button "Save" at bounding box center [336, 201] width 17 height 10
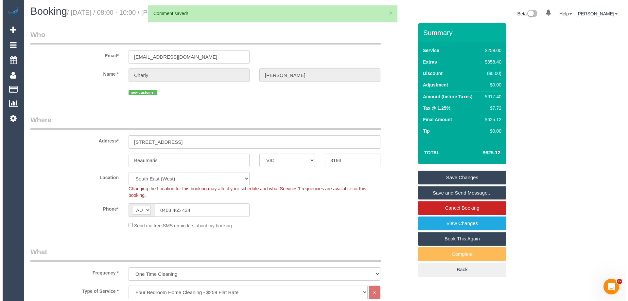
scroll to position [0, 0]
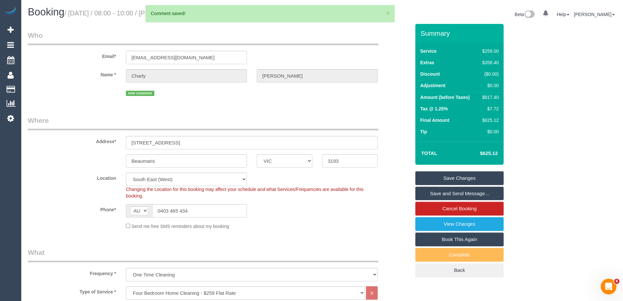
click at [494, 176] on link "Save Changes" at bounding box center [460, 178] width 88 height 14
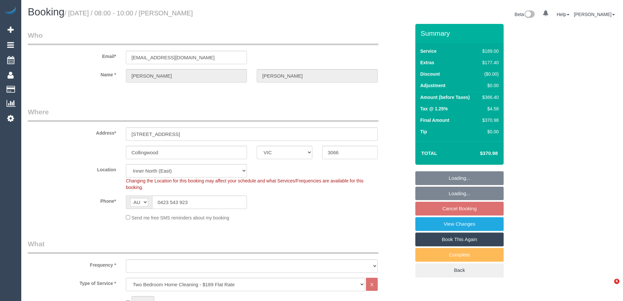
select select "VIC"
select select "string:stripe-pm_1SAiw02GScqysDRVlxmWbFRf"
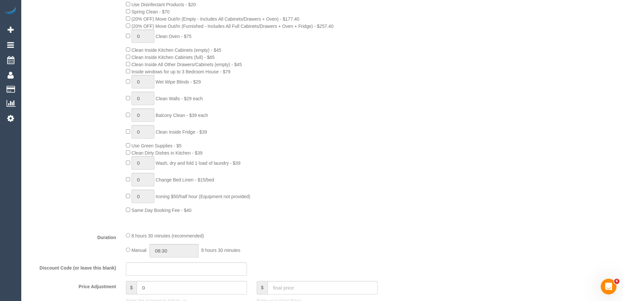
scroll to position [327, 0]
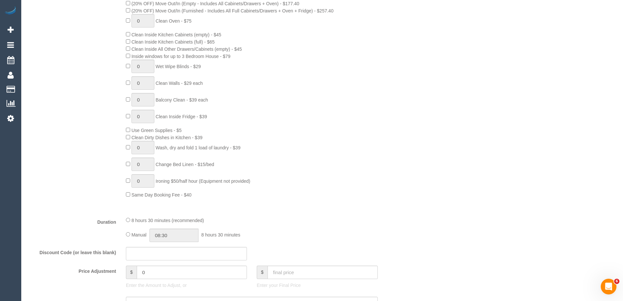
select select "object:644"
select select "number:28"
select select "number:14"
select select "number:19"
select select "number:25"
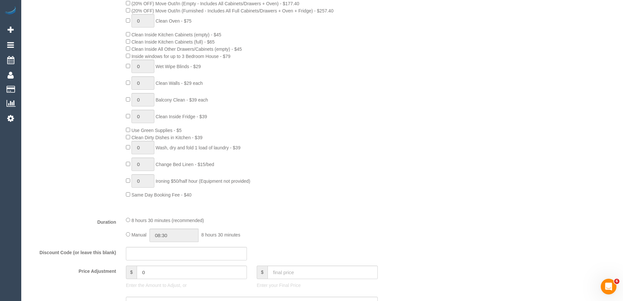
select select "number:33"
select select "number:26"
select select "object:1611"
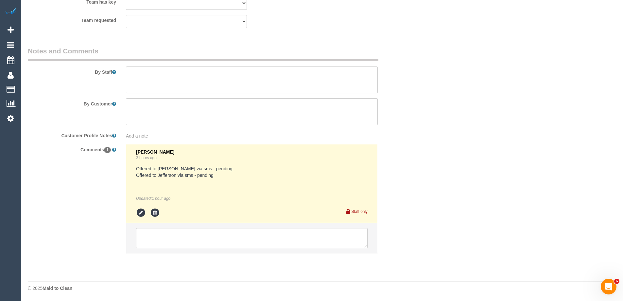
select select "spot2"
click at [136, 212] on icon at bounding box center [141, 213] width 10 height 10
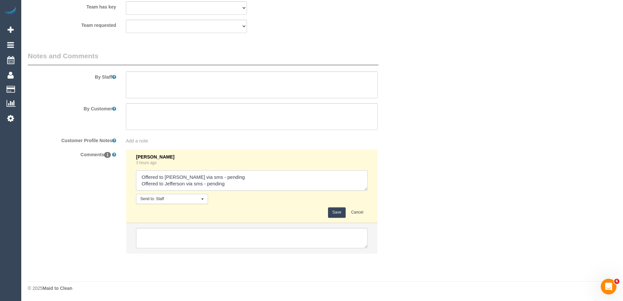
click at [258, 182] on textarea at bounding box center [252, 180] width 232 height 20
type textarea "Offered to Lilian via sms - pending Offered to Jefferson via sms - pending Offe…"
click at [334, 210] on button "Save" at bounding box center [336, 212] width 17 height 10
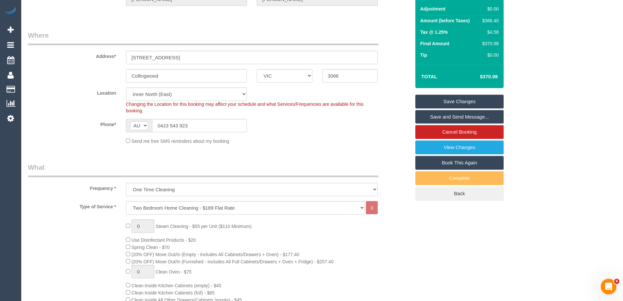
scroll to position [0, 0]
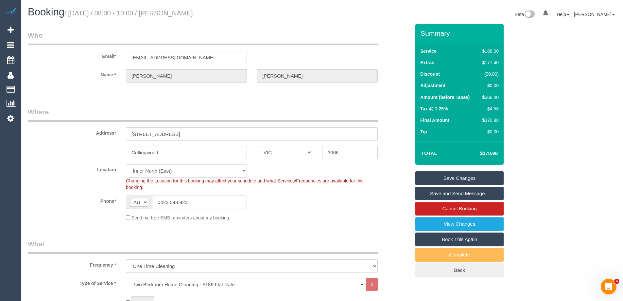
click at [491, 97] on div "$366.40" at bounding box center [489, 97] width 19 height 7
copy div "366.40"
click at [530, 103] on div "Summary Service $189.00 Extras $177.40 Discount ($0.00) Adjustment $0.00 Amount…" at bounding box center [484, 157] width 147 height 266
click at [347, 176] on div "Location Office City East (North) East (South) Inner East Inner North (East) In…" at bounding box center [219, 177] width 393 height 27
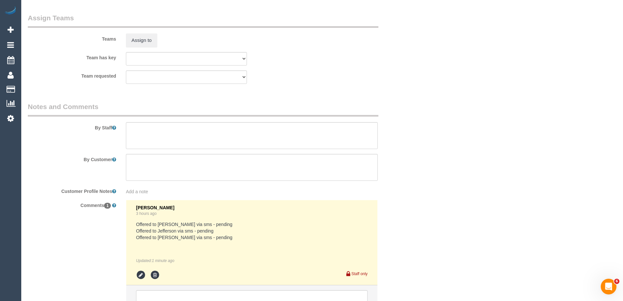
scroll to position [910, 0]
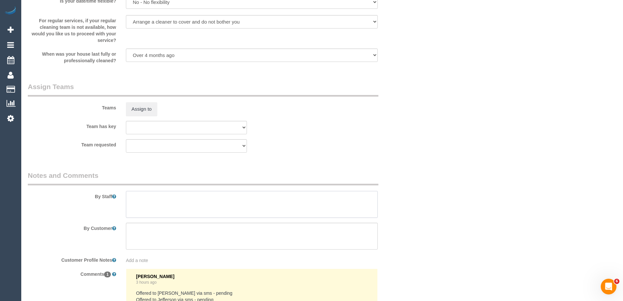
click at [143, 211] on textarea at bounding box center [252, 204] width 252 height 27
type textarea "Estimated time 5.5-6.5 hours"
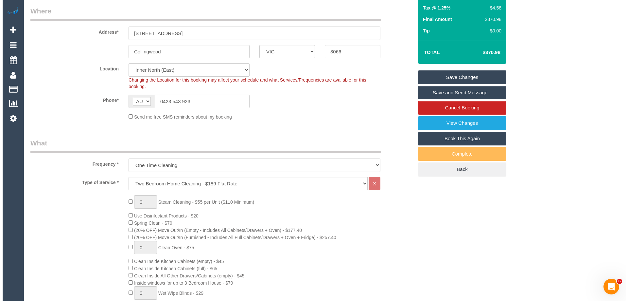
scroll to position [0, 0]
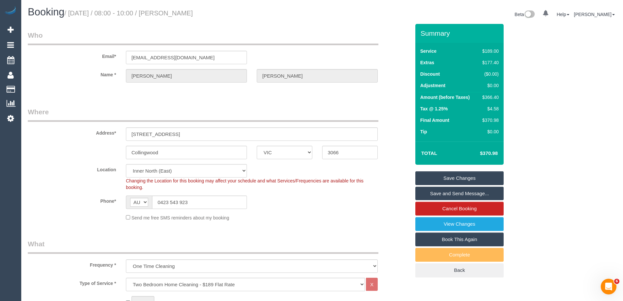
click at [470, 179] on link "Save Changes" at bounding box center [460, 178] width 88 height 14
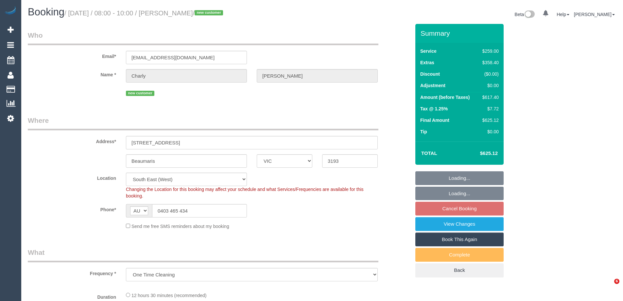
select select "VIC"
select select "number:28"
select select "number:14"
select select "number:19"
select select "number:25"
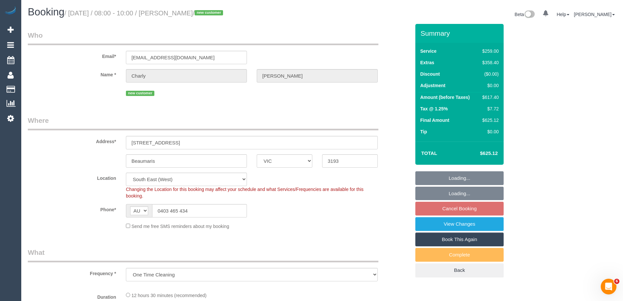
select select "object:804"
select select "spot2"
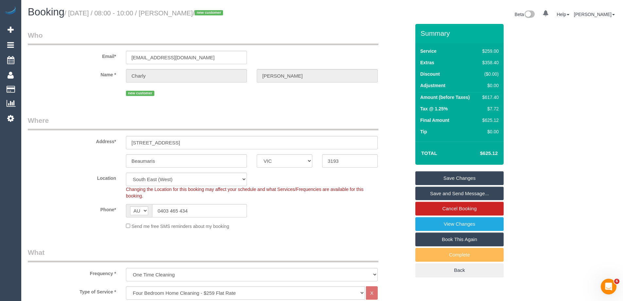
drag, startPoint x: 210, startPoint y: 14, endPoint x: 173, endPoint y: 13, distance: 36.7
click at [173, 13] on small "/ [DATE] / 08:00 - 10:00 / [PERSON_NAME] / new customer" at bounding box center [144, 12] width 161 height 7
click at [396, 206] on div "Phone* AF AL DZ AD AO AI AQ AG AR AM AW AU AT AZ BS BH BD BB BY BE BZ BJ BM BT …" at bounding box center [219, 210] width 393 height 13
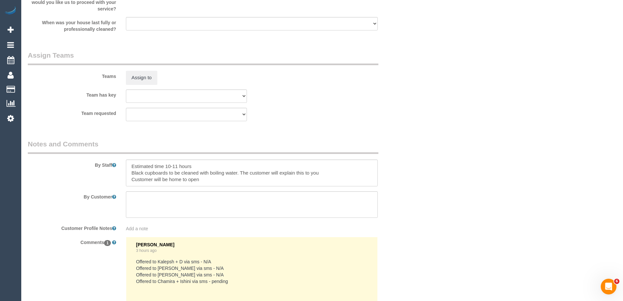
scroll to position [1057, 0]
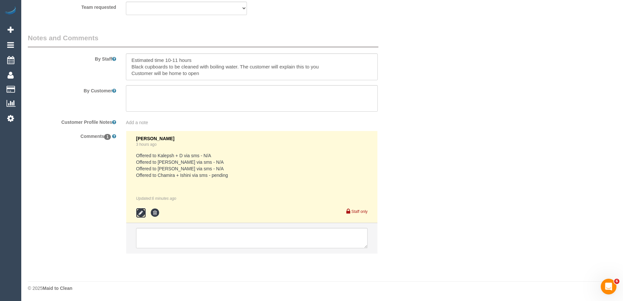
click at [141, 216] on icon at bounding box center [141, 213] width 10 height 10
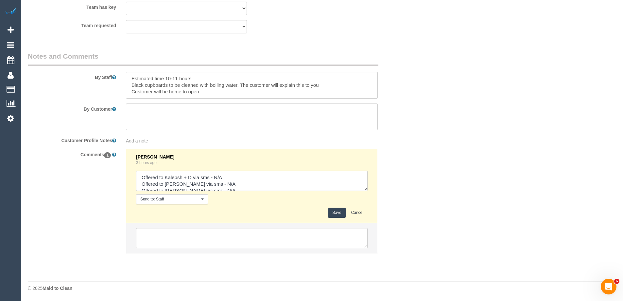
scroll to position [1038, 0]
click at [266, 187] on textarea at bounding box center [252, 180] width 232 height 20
drag, startPoint x: 233, startPoint y: 186, endPoint x: 223, endPoint y: 184, distance: 10.7
click at [223, 184] on textarea at bounding box center [252, 180] width 232 height 20
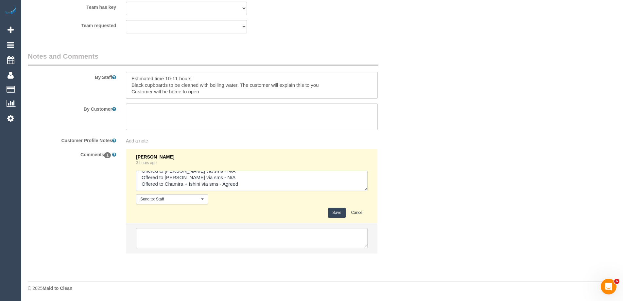
type textarea "Offered to Kalepsh + D via sms - N/A Offered to [PERSON_NAME] via sms - N/A Off…"
click at [330, 211] on button "Save" at bounding box center [336, 212] width 17 height 10
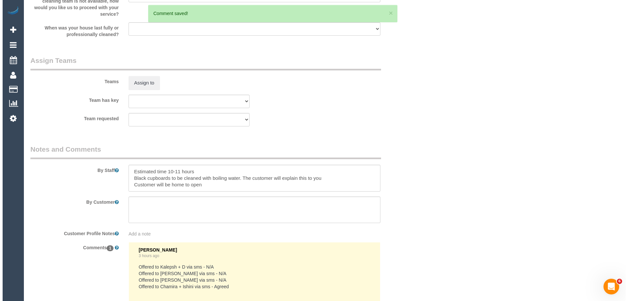
scroll to position [875, 0]
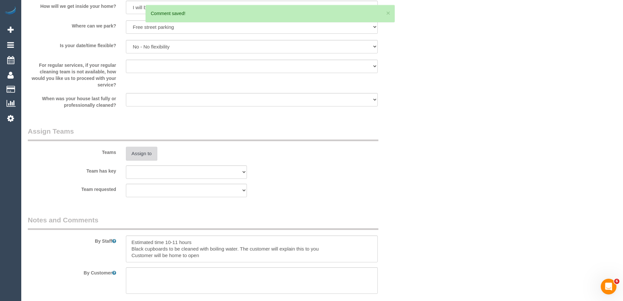
click at [154, 152] on button "Assign to" at bounding box center [141, 154] width 31 height 14
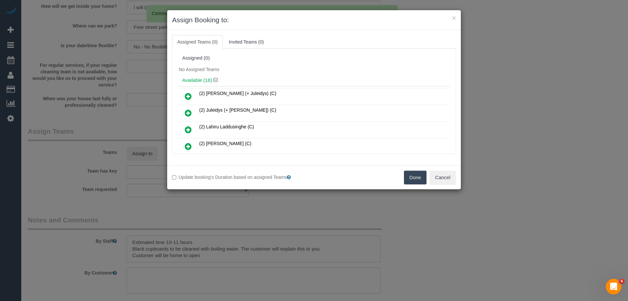
click at [295, 74] on div "No Assigned Teams" at bounding box center [314, 69] width 274 height 10
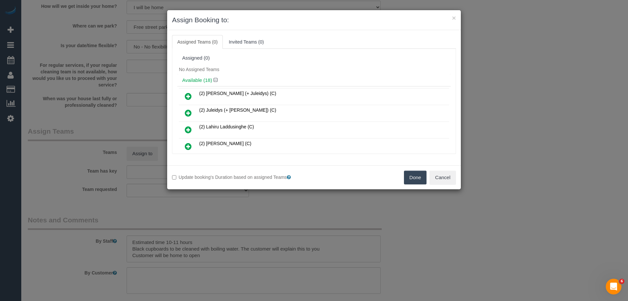
scroll to position [1279, 0]
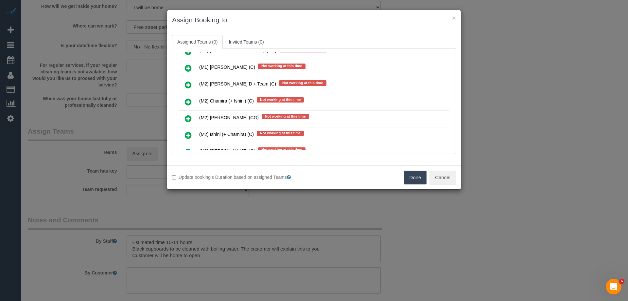
click at [186, 100] on icon at bounding box center [188, 102] width 7 height 8
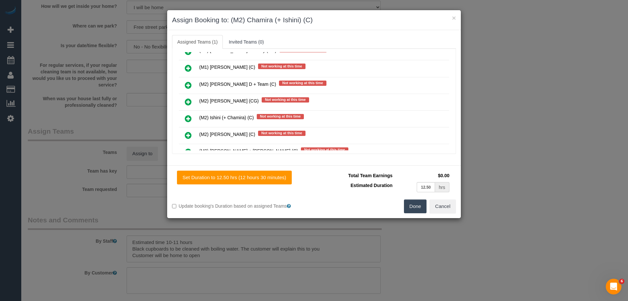
click at [186, 115] on icon at bounding box center [188, 119] width 7 height 8
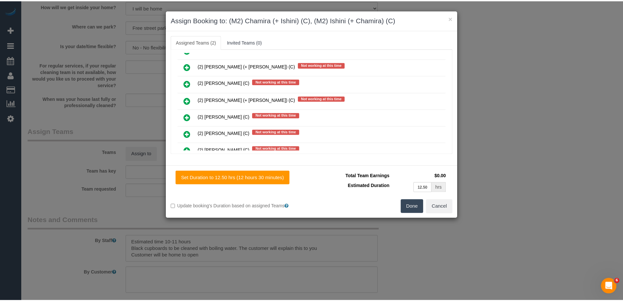
scroll to position [0, 0]
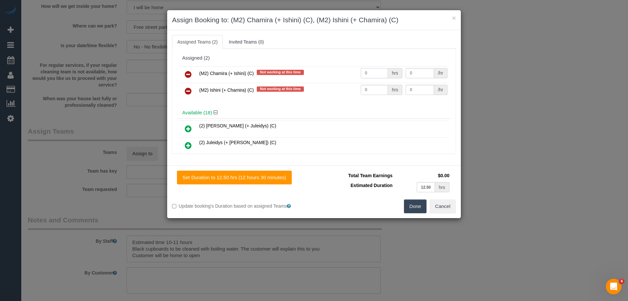
click at [376, 69] on input "0" at bounding box center [374, 73] width 27 height 10
type input "1"
click at [374, 91] on input "0" at bounding box center [374, 90] width 27 height 10
type input "1"
click at [413, 73] on input "0" at bounding box center [420, 73] width 28 height 10
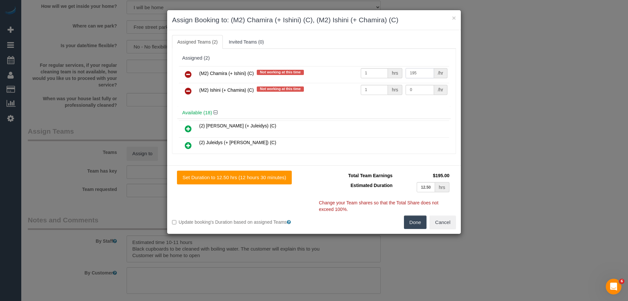
type input "195"
click at [413, 88] on input "0" at bounding box center [420, 90] width 28 height 10
type input "195"
click at [406, 224] on button "Done" at bounding box center [415, 222] width 23 height 14
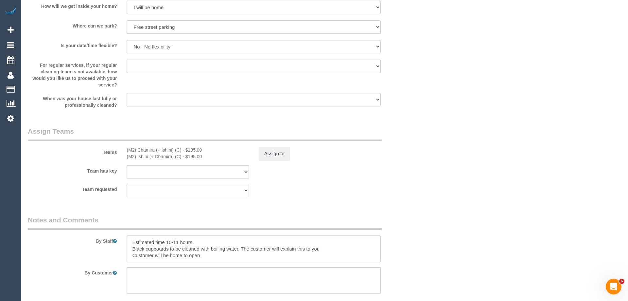
click at [406, 224] on div "× Assign Booking to: (M2) Chamira (+ Ishini) (C), (M2) Ishini (+ Chamira) (C) A…" at bounding box center [314, 150] width 628 height 301
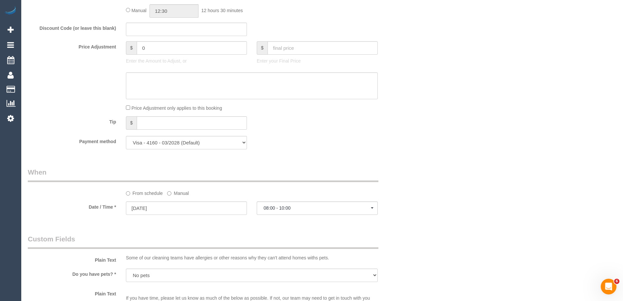
scroll to position [417, 0]
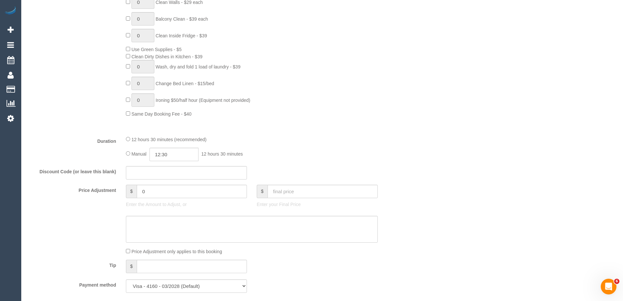
click at [213, 154] on span "12 hours 30 minutes" at bounding box center [223, 153] width 42 height 5
click at [184, 153] on input "12:30" at bounding box center [174, 154] width 49 height 13
type input "05:30"
click at [170, 182] on li "05:30" at bounding box center [166, 186] width 29 height 9
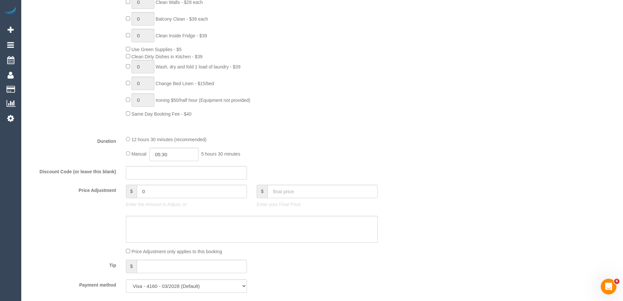
click at [285, 143] on div "12 hours 30 minutes (recommended) Manual 05:30 5 hours 30 minutes" at bounding box center [252, 148] width 262 height 26
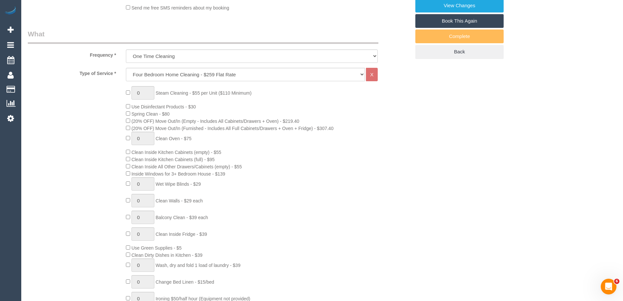
scroll to position [0, 0]
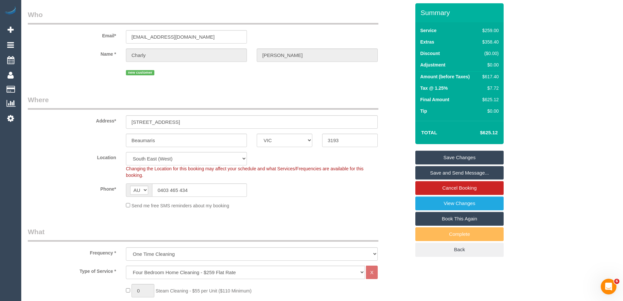
select select "spot22"
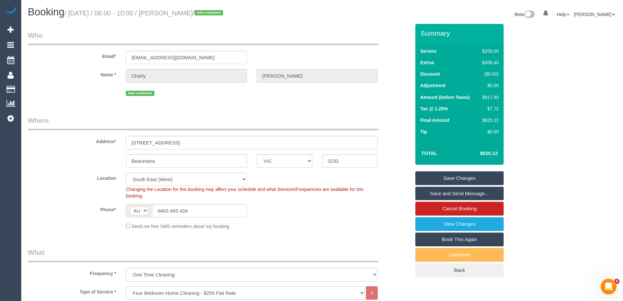
click at [447, 195] on link "Save and Send Message..." at bounding box center [460, 194] width 88 height 14
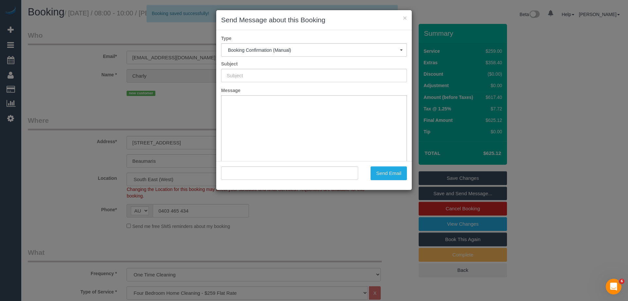
type input "Booking Confirmed"
type input ""Charly Turco" <charlyaturco@gmail.com>"
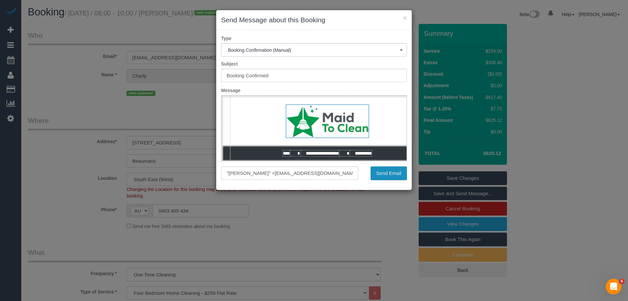
click at [398, 175] on button "Send Email" at bounding box center [389, 173] width 36 height 14
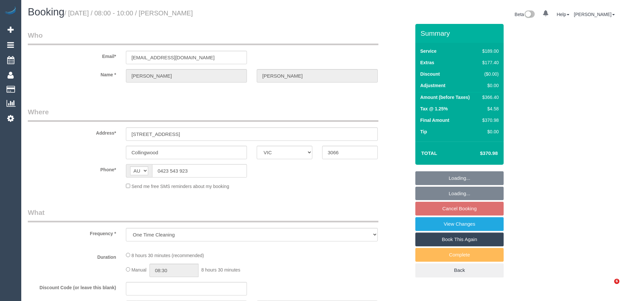
select select "VIC"
select select "string:stripe-pm_1SAiw02GScqysDRVlxmWbFRf"
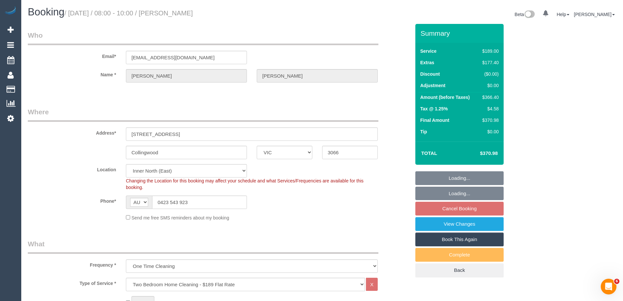
select select "object:795"
select select "number:28"
select select "number:14"
select select "number:19"
select select "number:25"
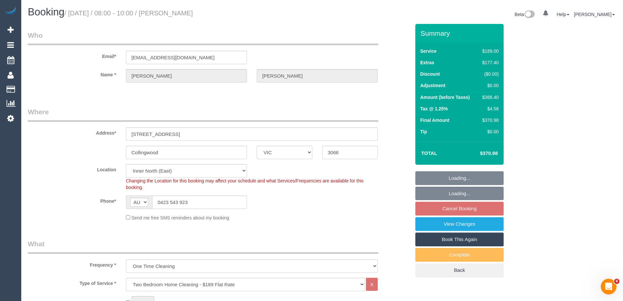
select select "number:33"
select select "number:26"
select select "spot2"
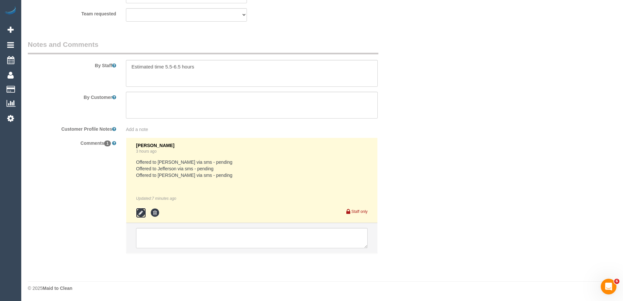
click at [139, 216] on icon at bounding box center [141, 213] width 10 height 10
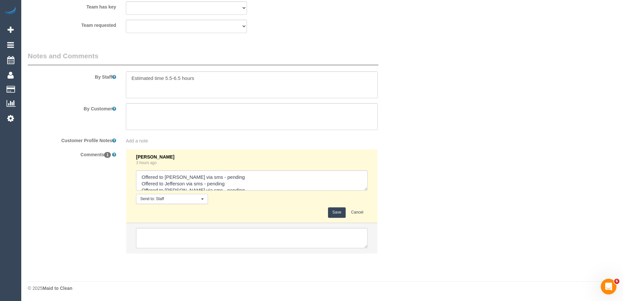
scroll to position [1030, 0]
click at [215, 177] on textarea at bounding box center [252, 180] width 232 height 20
click at [238, 183] on textarea at bounding box center [252, 180] width 232 height 20
type textarea "Offered to [PERSON_NAME] via sms - pending Offered to Jefferson via sms - pendi…"
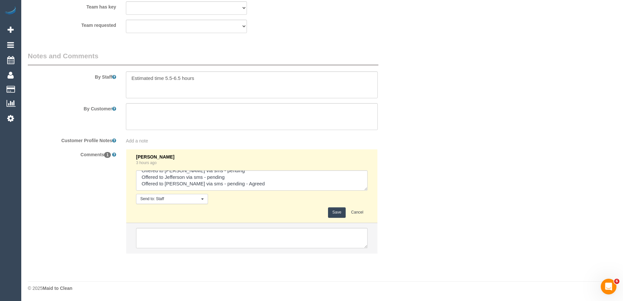
click at [340, 211] on button "Save" at bounding box center [336, 212] width 17 height 10
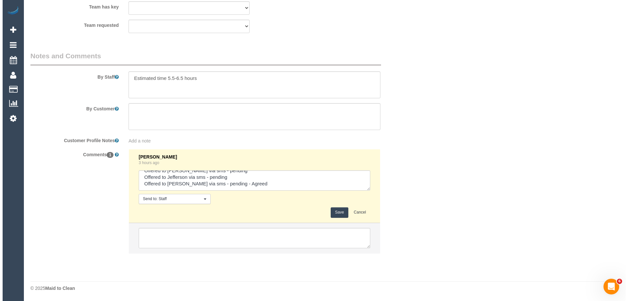
scroll to position [899, 0]
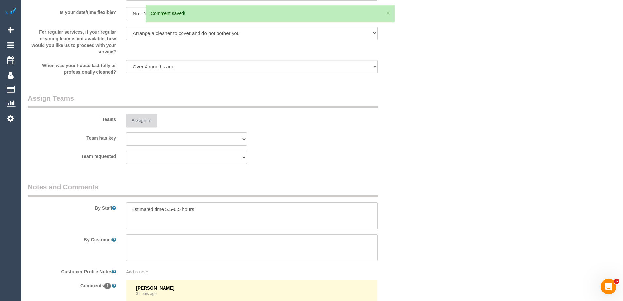
click at [144, 116] on button "Assign to" at bounding box center [141, 121] width 31 height 14
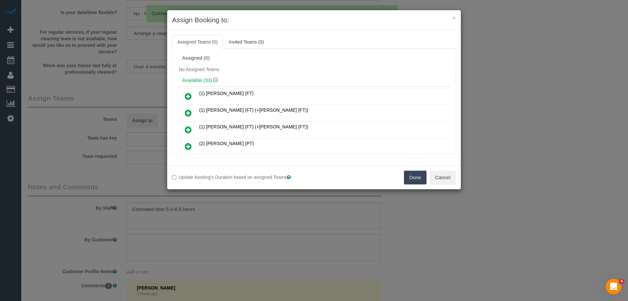
click at [300, 64] on div "Assigned (0)" at bounding box center [314, 58] width 274 height 12
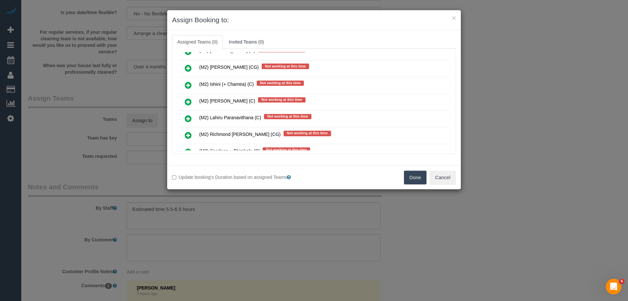
click at [190, 99] on icon at bounding box center [188, 102] width 7 height 8
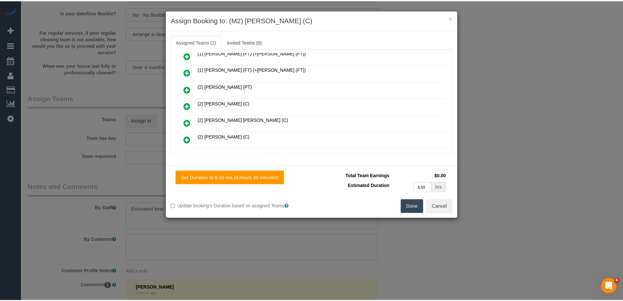
scroll to position [0, 0]
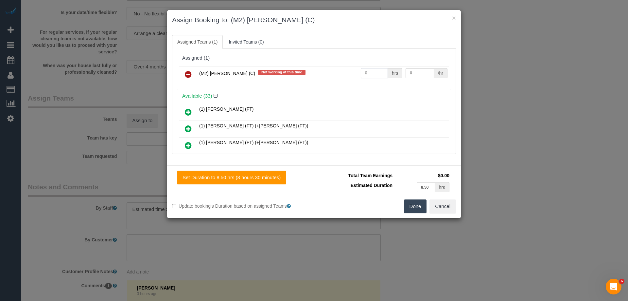
click at [375, 73] on input "0" at bounding box center [374, 73] width 27 height 10
type input "1"
click at [419, 71] on input "0" at bounding box center [420, 73] width 28 height 10
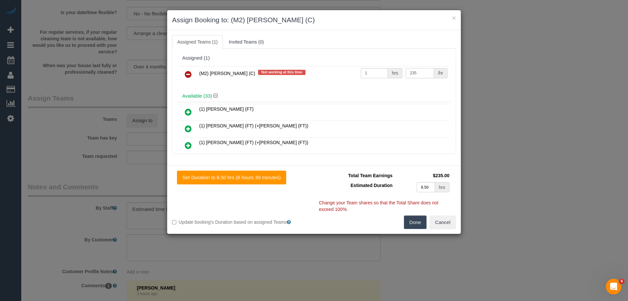
type input "235"
click at [422, 224] on button "Done" at bounding box center [415, 222] width 23 height 14
click at [425, 222] on div "× Assign Booking to: (M2) Joseph Tshibangu (C) Assigned Teams (1) Invited Teams…" at bounding box center [314, 150] width 628 height 301
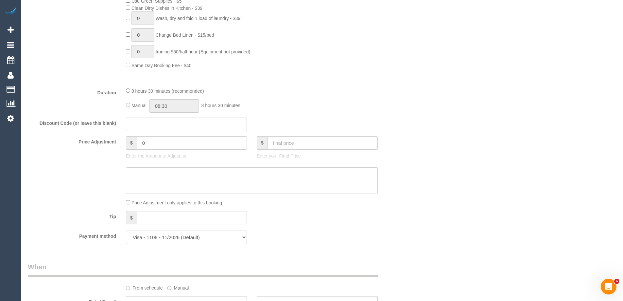
scroll to position [441, 0]
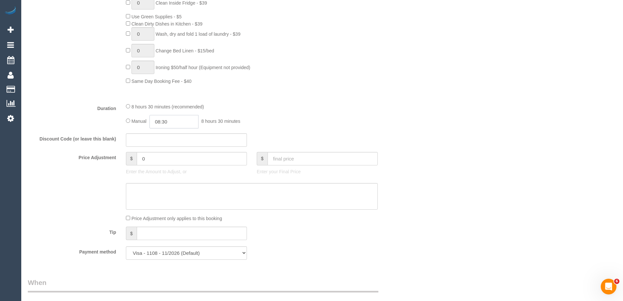
click at [188, 120] on input "08:30" at bounding box center [174, 121] width 49 height 13
click at [181, 132] on div "00:00 00:30 01:00 01:30 02:00 02:30 03:00 03:30 04:00 04:30 05:00 05:30 06:00 0…" at bounding box center [167, 152] width 30 height 49
type input "06:30"
click at [161, 149] on li "06:30" at bounding box center [166, 146] width 29 height 9
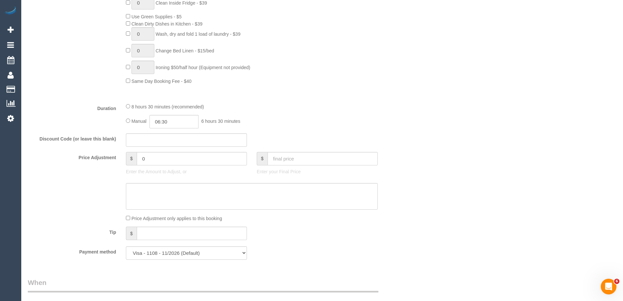
click at [412, 137] on div "Discount Code (or leave this blank)" at bounding box center [219, 140] width 393 height 14
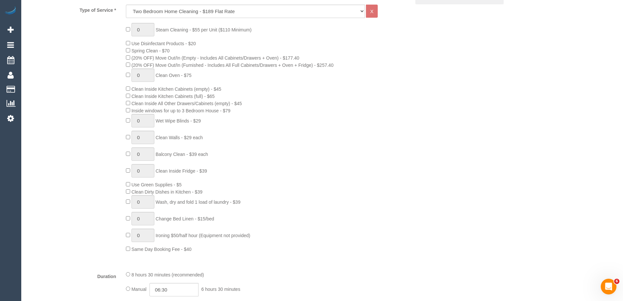
scroll to position [179, 0]
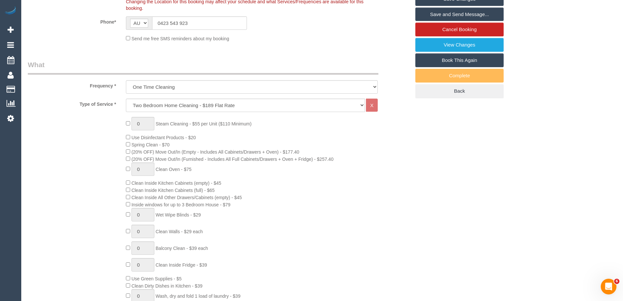
select select "spot15"
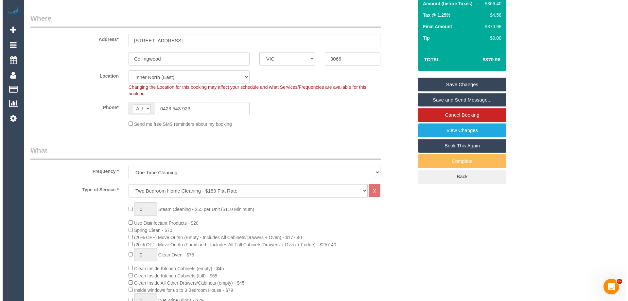
scroll to position [0, 0]
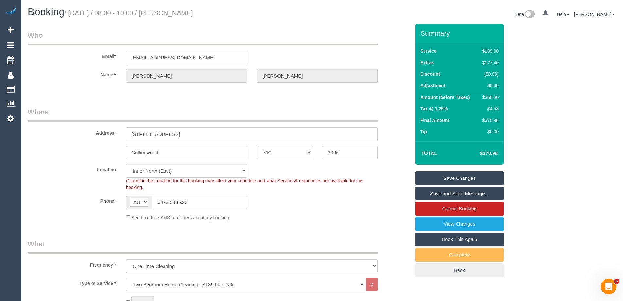
click at [452, 194] on link "Save and Send Message..." at bounding box center [460, 194] width 88 height 14
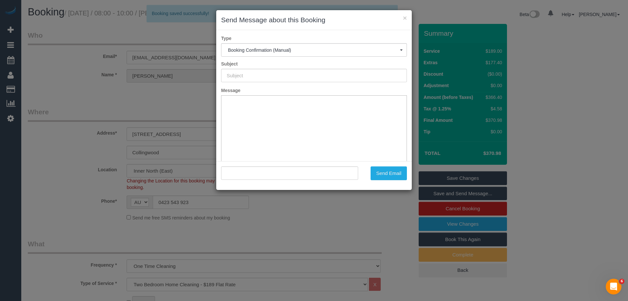
type input "Booking Confirmed"
type input ""Laura Lam" <laurahylam@gmail.com>"
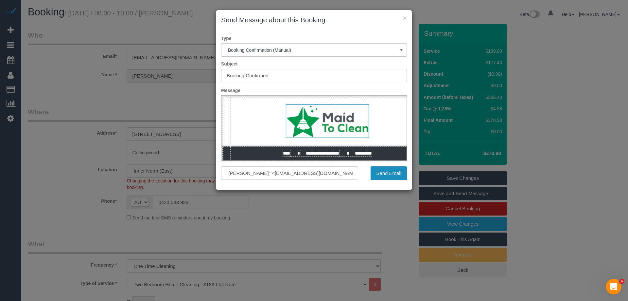
click at [393, 175] on button "Send Email" at bounding box center [389, 173] width 36 height 14
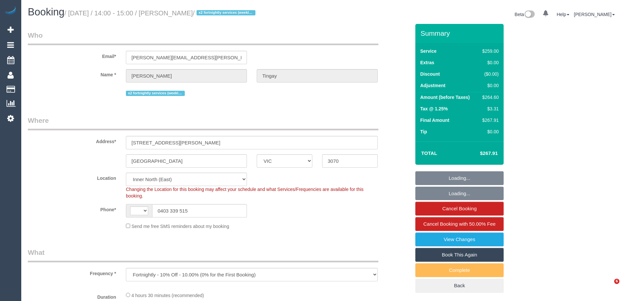
select select "VIC"
select select "string:stripe-pm_1NeCvO2GScqysDRVwnQ54kfO"
select select "number:30"
select select "number:16"
select select "number:21"
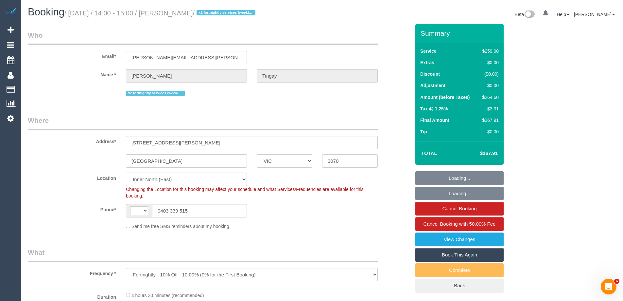
select select "number:24"
select select "number:34"
select select "number:11"
select select "string:AU"
select select "object:737"
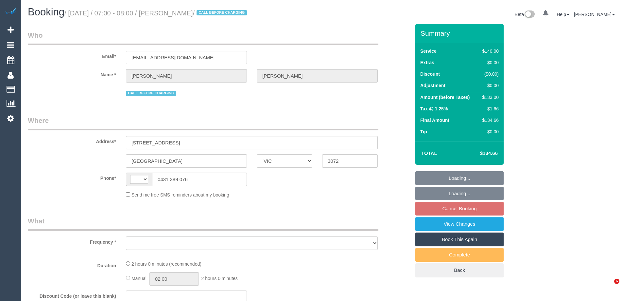
select select "VIC"
select select "string:AU"
select select "string:stripe-pm_1SA3Co2GScqysDRVfxUlXl65"
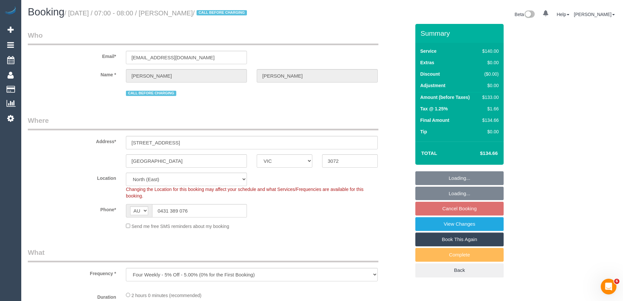
select select "object:582"
select select "number:29"
select select "number:14"
select select "number:19"
select select "number:36"
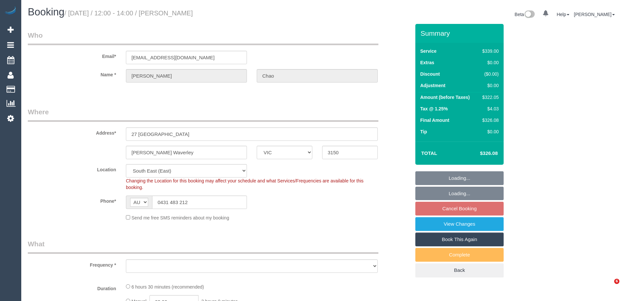
select select "VIC"
select select "string:stripe-pm_1Pjqzy2GScqysDRVQRtQ8Zpf"
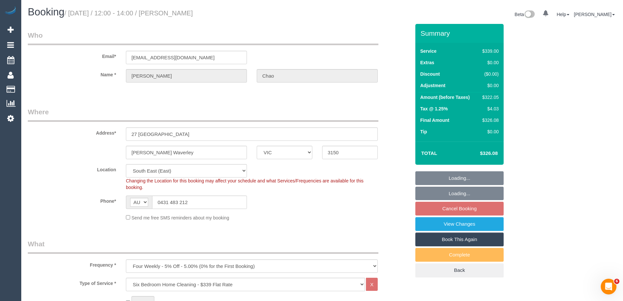
select select "object:1301"
select select "number:28"
select select "number:14"
select select "number:19"
select select "number:24"
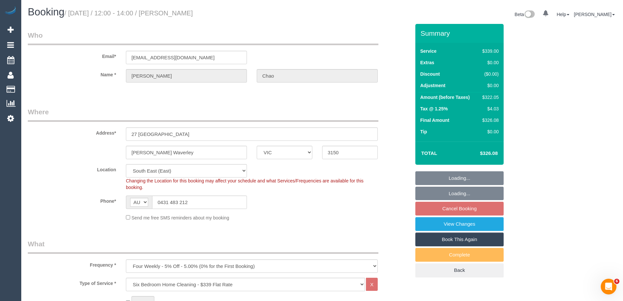
select select "number:35"
select select "number:26"
select select "spot4"
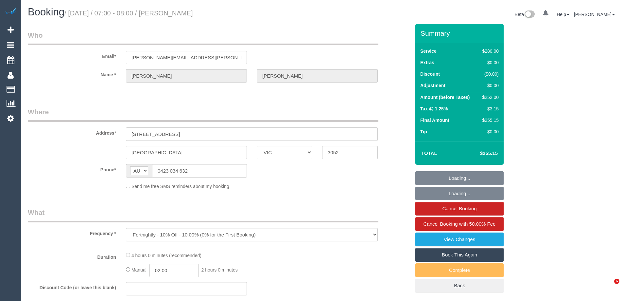
select select "VIC"
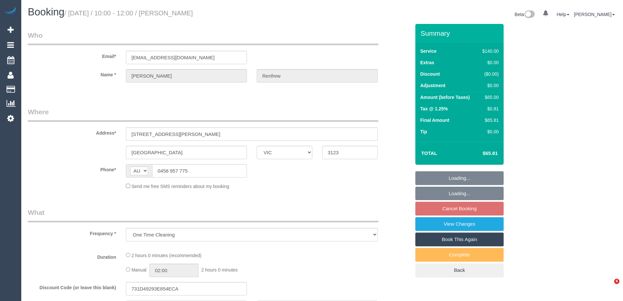
select select "VIC"
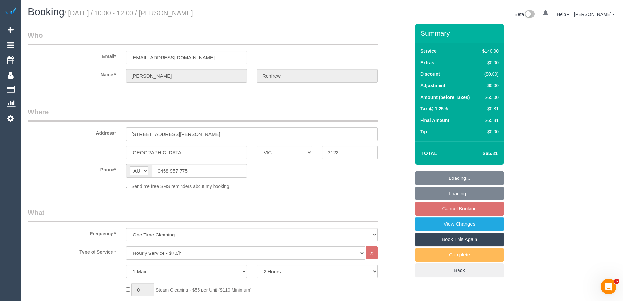
select select "string:stripe-pm_1RCFku2GScqysDRV3STpFUJn"
select select "number:27"
select select "number:14"
select select "number:19"
select select "number:24"
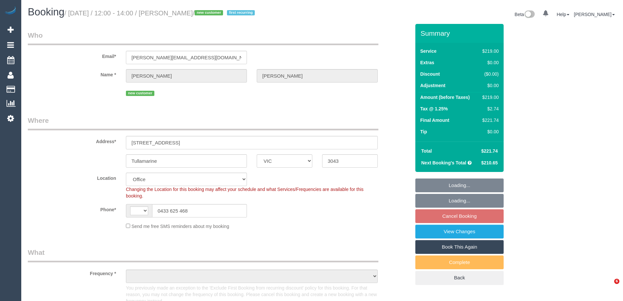
select select "VIC"
select select "string:AU"
select select "string:stripe-pm_1SAhTO2GScqysDRVuPyMgl1d"
select select "number:27"
select select "number:14"
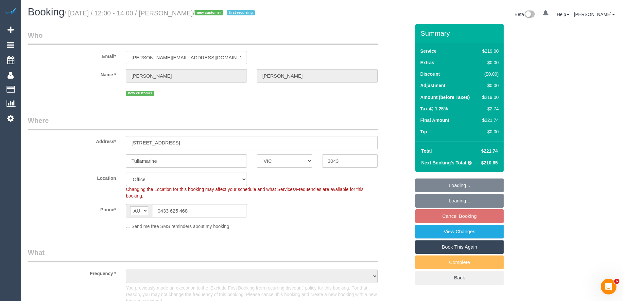
select select "number:18"
select select "object:2134"
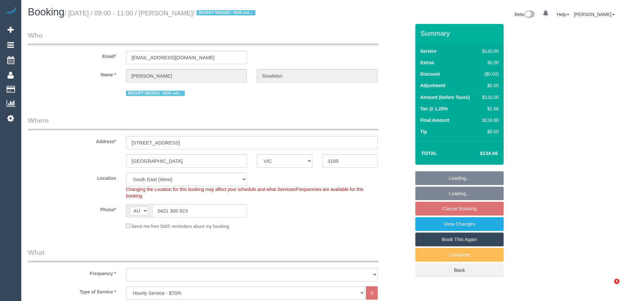
select select "VIC"
select select "number:28"
select select "number:14"
select select "number:19"
select select "number:36"
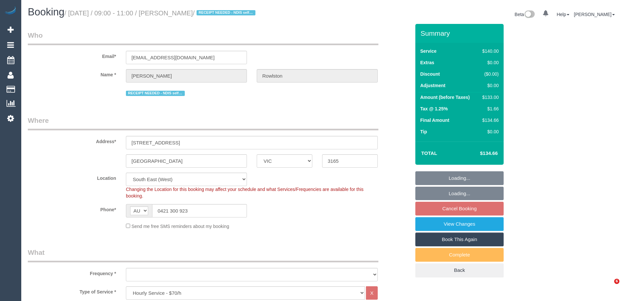
select select "number:34"
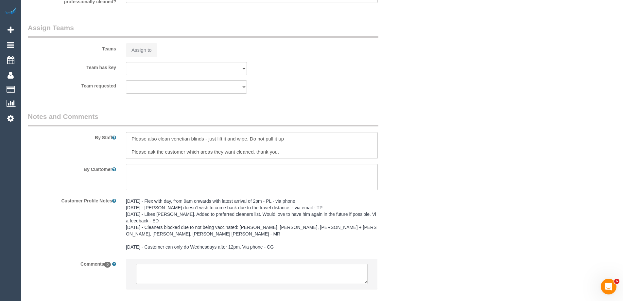
select select "object:1369"
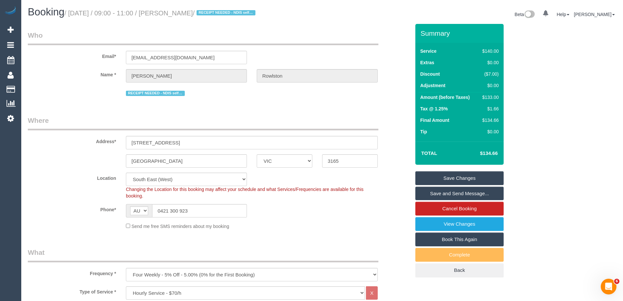
drag, startPoint x: 208, startPoint y: 14, endPoint x: 170, endPoint y: 10, distance: 38.1
click at [170, 10] on small "/ [DATE] / 09:00 - 11:00 / [PERSON_NAME] / RECEIPT NEEDED - NDIS self-managed" at bounding box center [160, 12] width 193 height 7
click at [176, 12] on small "/ [DATE] / 09:00 - 11:00 / [PERSON_NAME] / RECEIPT NEEDED - NDIS self-managed" at bounding box center [160, 12] width 193 height 7
drag, startPoint x: 171, startPoint y: 12, endPoint x: 220, endPoint y: 14, distance: 48.2
click at [220, 14] on small "/ October 08, 2025 / 09:00 - 11:00 / Krystal Rowlston / RECEIPT NEEDED - NDIS s…" at bounding box center [160, 12] width 193 height 7
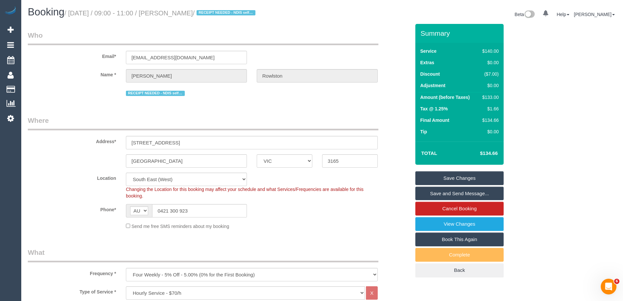
copy small "Krystal Rowlston"
click at [320, 222] on div "Send me free SMS reminders about my booking" at bounding box center [252, 225] width 262 height 7
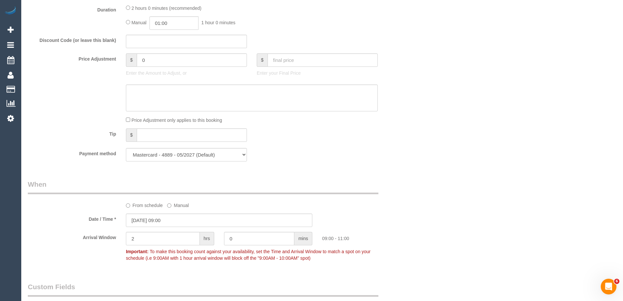
scroll to position [458, 0]
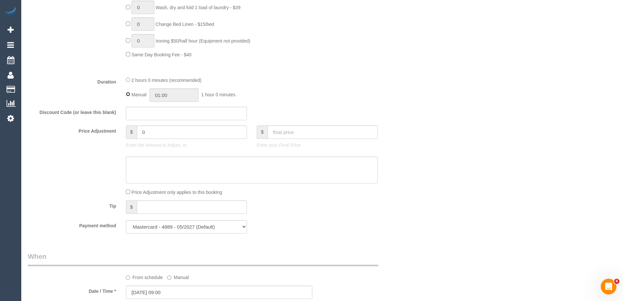
type input "02:00"
drag, startPoint x: 232, startPoint y: 93, endPoint x: 236, endPoint y: 112, distance: 19.1
click at [234, 94] on div "Manual 02:00 2 hours 0 minutes" at bounding box center [252, 94] width 252 height 13
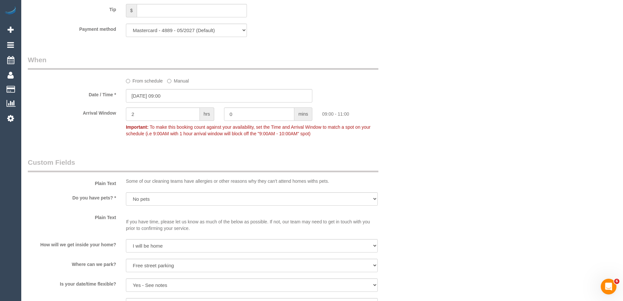
click at [497, 151] on div "Who Email* gwencameron603@gmail.com Name * Krystal Rowlston RECEIPT NEEDED - ND…" at bounding box center [322, 12] width 589 height 1286
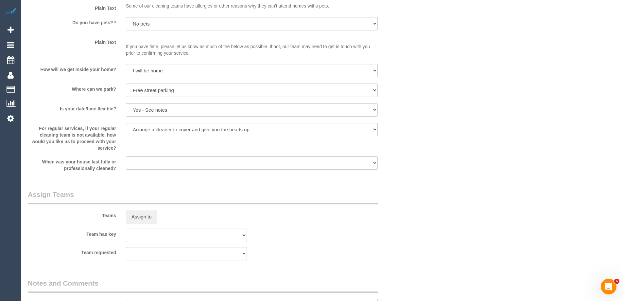
scroll to position [916, 0]
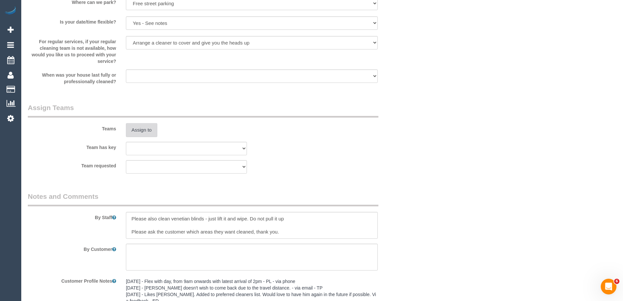
click at [148, 126] on button "Assign to" at bounding box center [141, 130] width 31 height 14
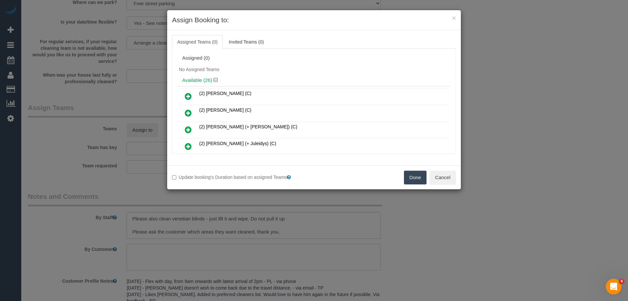
click at [185, 111] on link at bounding box center [188, 113] width 15 height 13
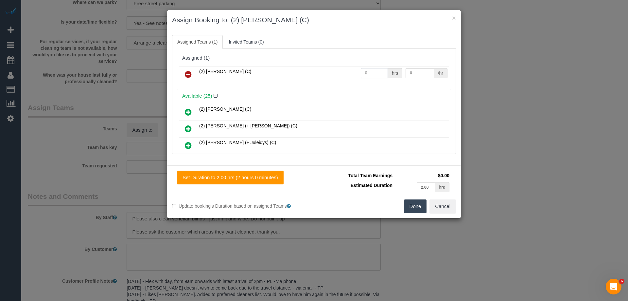
click at [372, 74] on input "0" at bounding box center [374, 73] width 27 height 10
type input "2"
drag, startPoint x: 434, startPoint y: 76, endPoint x: 417, endPoint y: 71, distance: 17.3
click at [434, 76] on div "/hr" at bounding box center [440, 73] width 13 height 10
click at [417, 71] on input "0" at bounding box center [420, 73] width 28 height 10
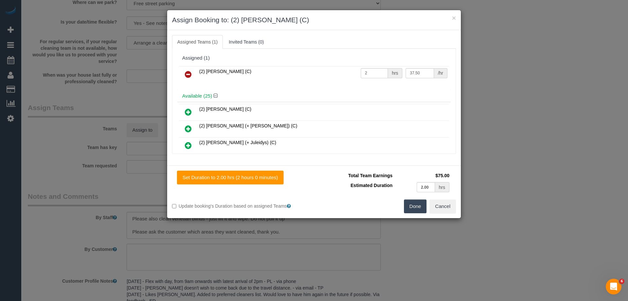
type input "37.5"
click at [412, 209] on button "Done" at bounding box center [415, 206] width 23 height 14
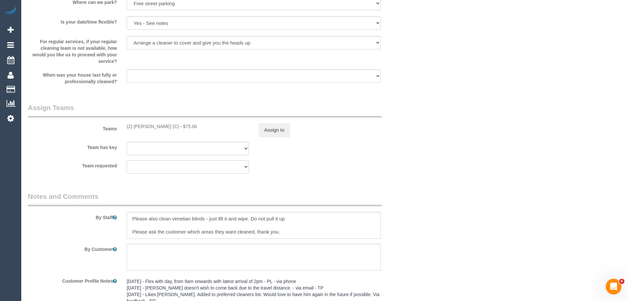
click at [412, 209] on div "× Assign Booking to: (2) Anita Jamieson (C) Assigned Teams (1) Invited Teams (0…" at bounding box center [314, 150] width 628 height 301
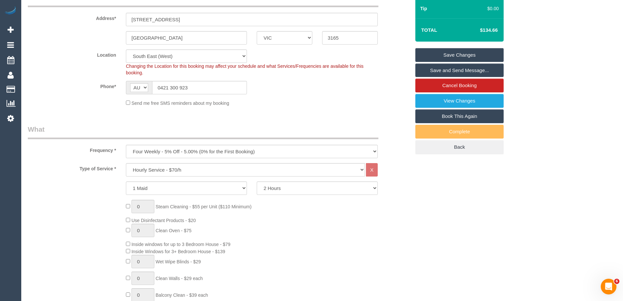
scroll to position [33, 0]
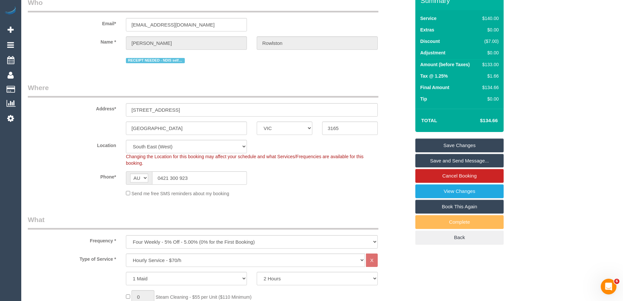
click at [480, 159] on link "Save and Send Message..." at bounding box center [460, 161] width 88 height 14
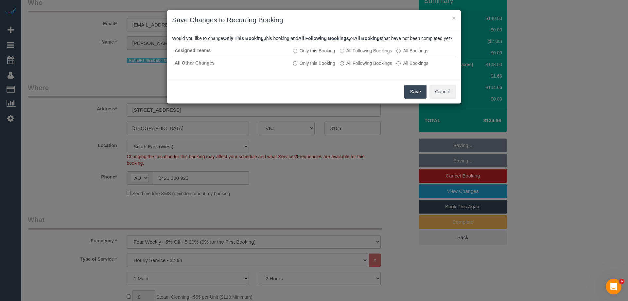
click at [414, 98] on button "Save" at bounding box center [415, 92] width 22 height 14
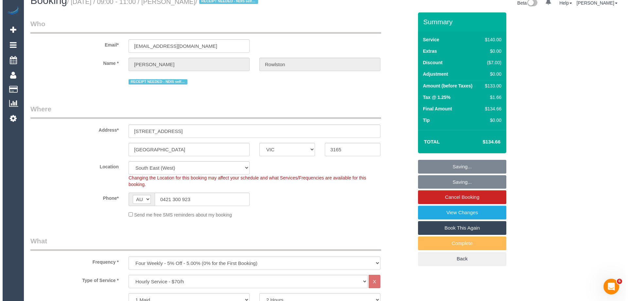
scroll to position [0, 0]
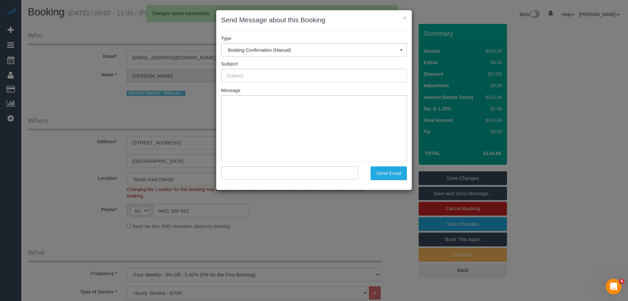
type input "Booking Confirmed"
type input ""Krystal Rowlston" <gwencameron603@gmail.com>"
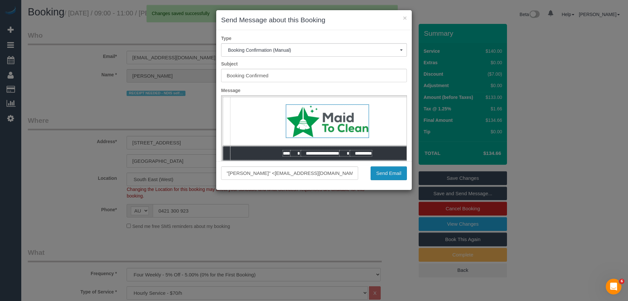
click at [394, 172] on button "Send Email" at bounding box center [389, 173] width 36 height 14
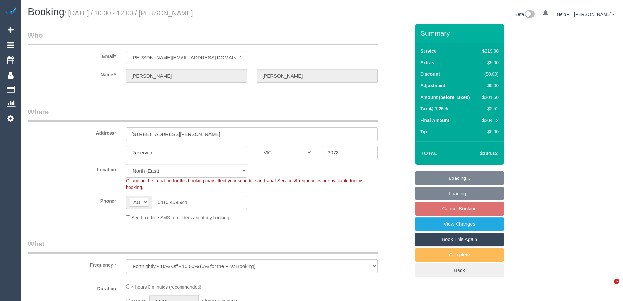
select select "VIC"
select select "string:stripe-pm_1QAjNh2GScqysDRVRXbK8c4d"
select select "object:550"
select select "number:29"
select select "number:15"
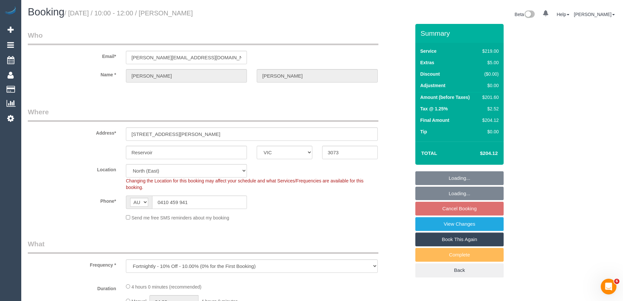
select select "number:19"
select select "number:22"
select select "number:35"
select select "number:11"
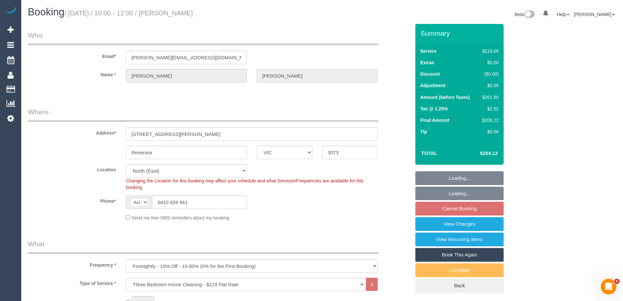
select select "spot3"
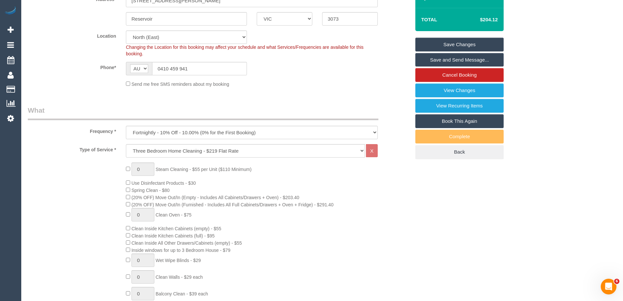
scroll to position [785, 0]
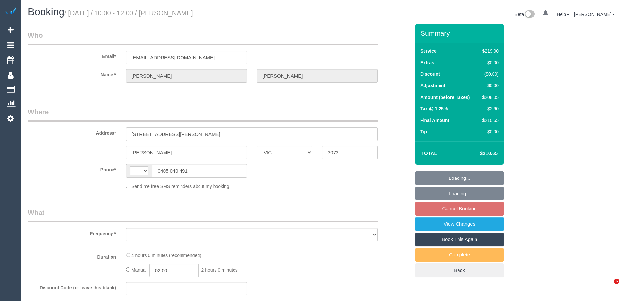
select select "VIC"
select select "object:277"
select select "string:stripe-pm_1RYyGr2GScqysDRVpXInI2db"
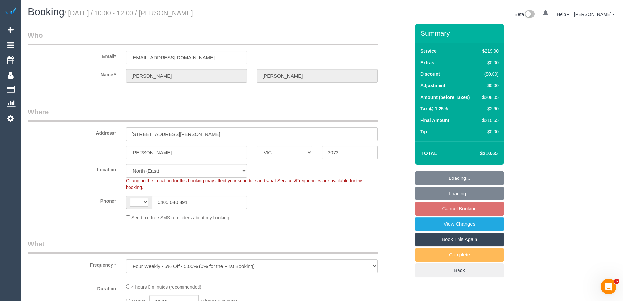
select select "object:449"
select select "string:AU"
select select "number:28"
select select "number:14"
select select "number:19"
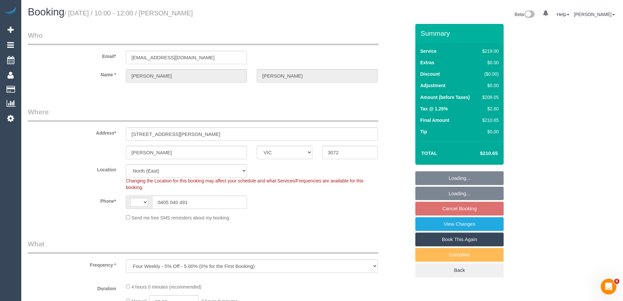
select select "number:22"
select select "number:35"
select select "number:26"
select select "spot3"
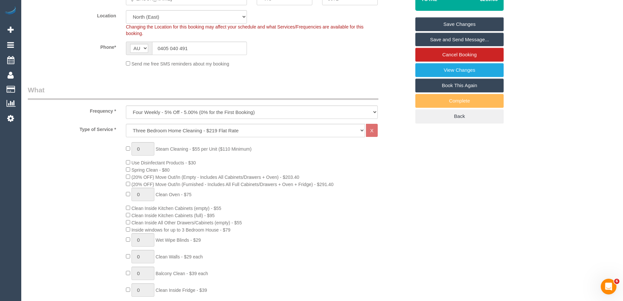
scroll to position [33, 0]
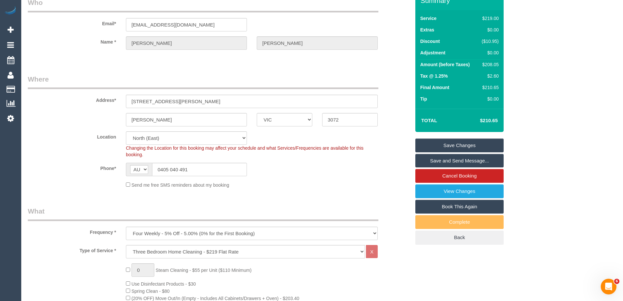
click at [499, 65] on div "$208.05" at bounding box center [489, 64] width 20 height 7
drag, startPoint x: 499, startPoint y: 65, endPoint x: 490, endPoint y: 65, distance: 8.5
click at [490, 65] on div "$208.05" at bounding box center [489, 64] width 20 height 7
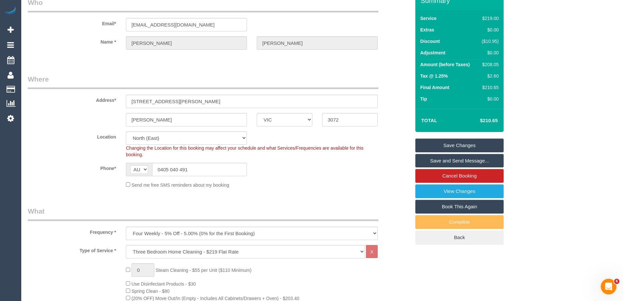
copy div "208.05"
click at [532, 69] on div "Summary Service $219.00 Extras $0.00 Discount ($10.95) Adjustment $0.00 Amount …" at bounding box center [484, 124] width 147 height 266
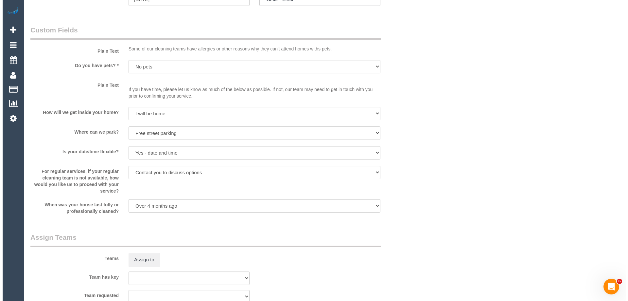
scroll to position [916, 0]
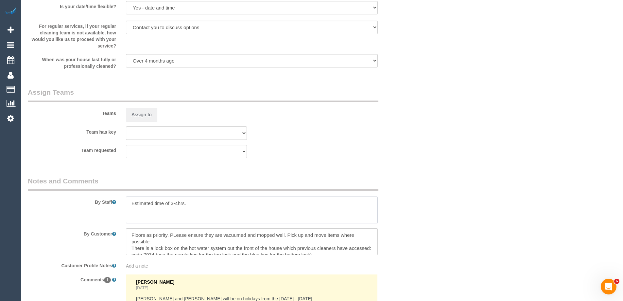
click at [190, 208] on textarea at bounding box center [252, 209] width 252 height 27
click at [140, 114] on button "Assign to" at bounding box center [141, 115] width 31 height 14
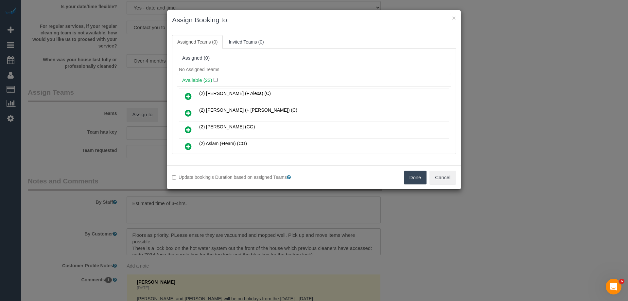
click at [285, 79] on h4 "Available (22)" at bounding box center [314, 81] width 264 height 6
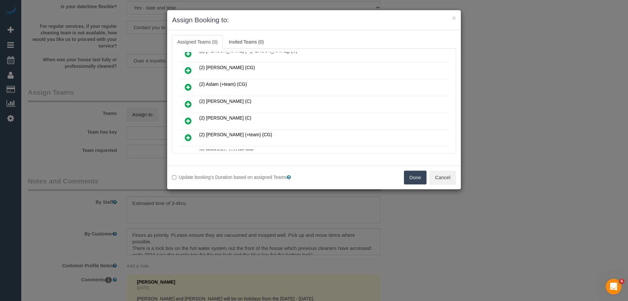
click at [188, 103] on icon at bounding box center [188, 104] width 7 height 8
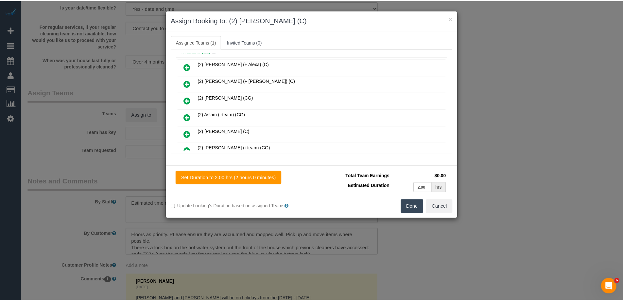
scroll to position [0, 0]
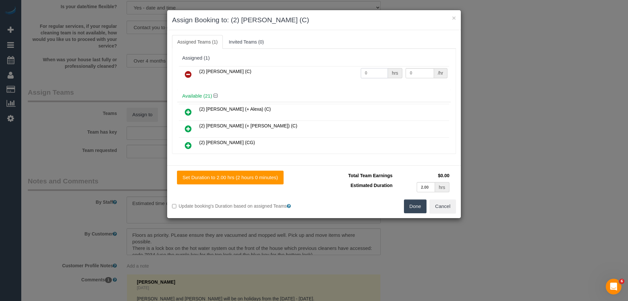
click at [372, 73] on input "0" at bounding box center [374, 73] width 27 height 10
type input "1"
click at [406, 73] on input "0" at bounding box center [420, 73] width 28 height 10
click at [416, 76] on input "0" at bounding box center [420, 73] width 28 height 10
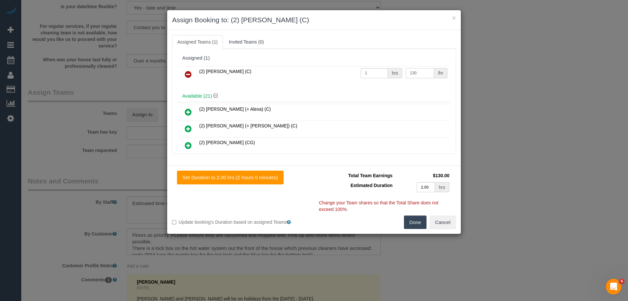
type input "130"
click at [408, 218] on button "Done" at bounding box center [415, 222] width 23 height 14
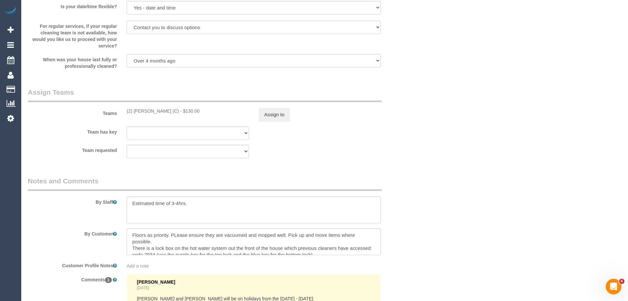
click at [408, 218] on div "× Assign Booking to: (2) Harry Dhasmana (C) Assigned Teams (1) Invited Teams (0…" at bounding box center [314, 150] width 628 height 301
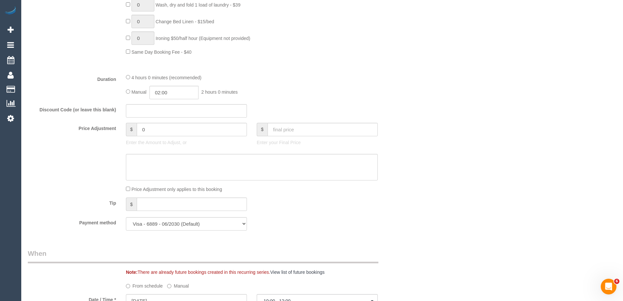
scroll to position [458, 0]
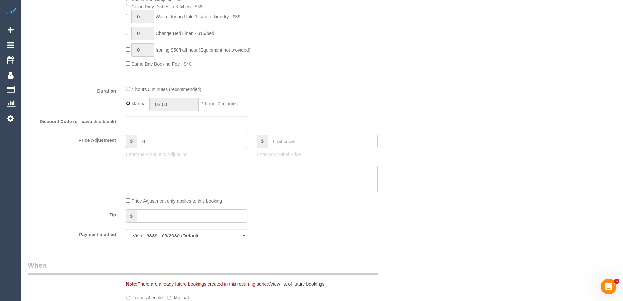
type input "04:00"
select select "spot24"
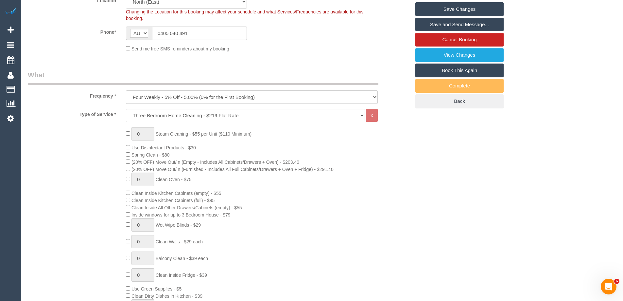
scroll to position [65, 0]
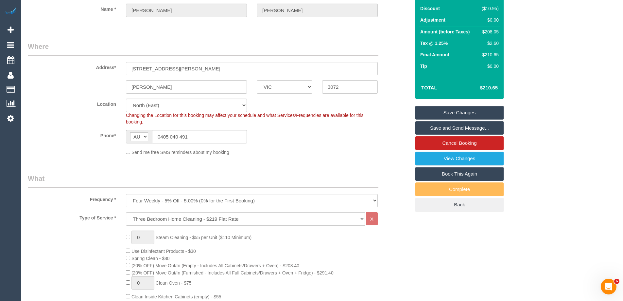
click at [459, 112] on link "Save Changes" at bounding box center [460, 113] width 88 height 14
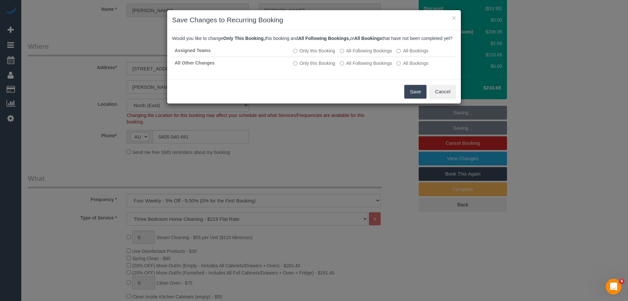
click at [411, 92] on button "Save" at bounding box center [415, 92] width 22 height 14
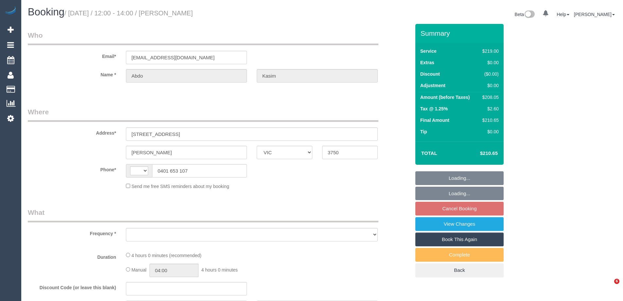
select select "VIC"
select select "string:stripe-pm_1RxKd02GScqysDRV2NtKjsSS"
select select "string:AU"
select select "object:442"
select select "number:28"
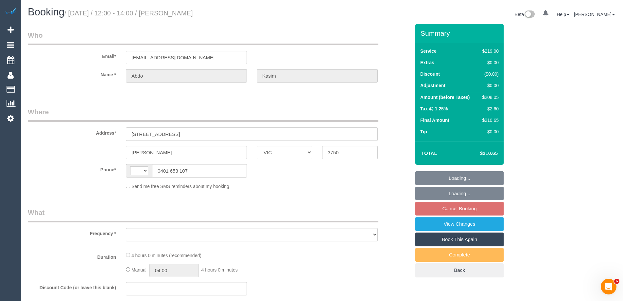
select select "number:14"
select select "number:19"
select select "number:22"
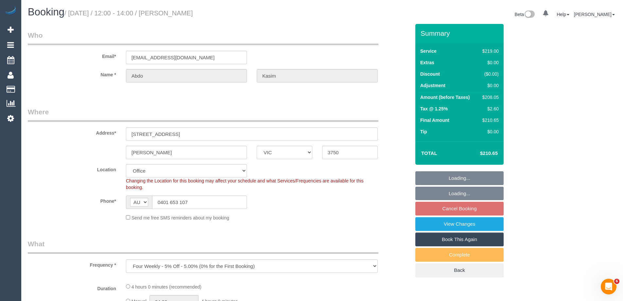
select select "object:796"
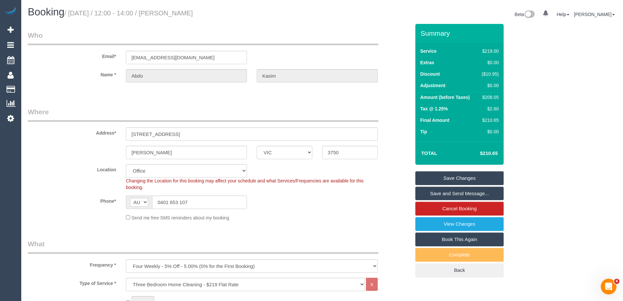
drag, startPoint x: 206, startPoint y: 14, endPoint x: 171, endPoint y: 16, distance: 34.5
click at [171, 16] on small "/ [DATE] / 12:00 - 14:00 / [PERSON_NAME]" at bounding box center [128, 12] width 129 height 7
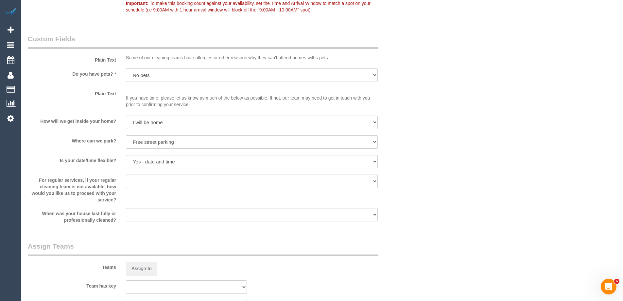
scroll to position [884, 0]
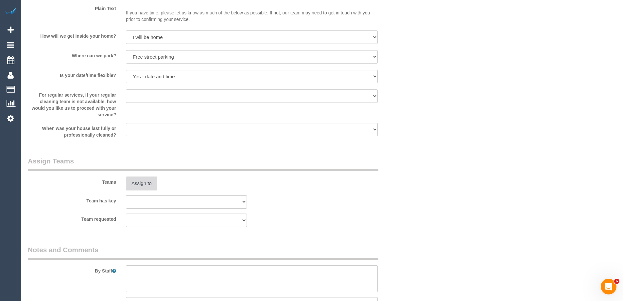
click at [141, 185] on button "Assign to" at bounding box center [141, 183] width 31 height 14
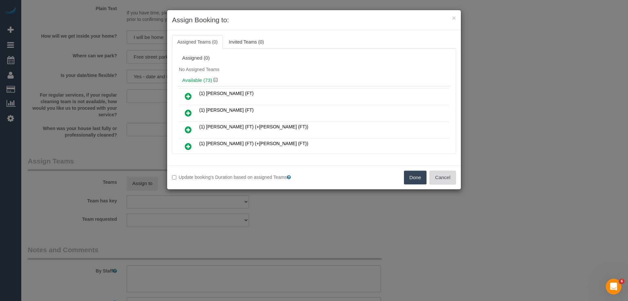
drag, startPoint x: 452, startPoint y: 177, endPoint x: 507, endPoint y: 181, distance: 55.1
click at [452, 177] on button "Cancel" at bounding box center [443, 177] width 27 height 14
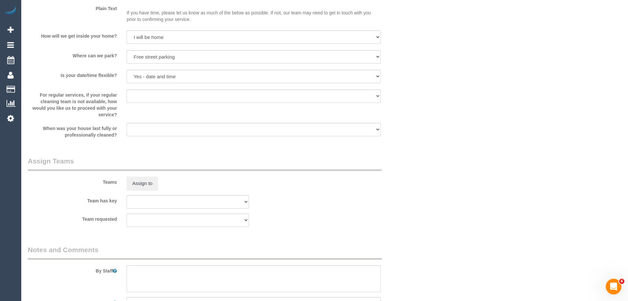
click at [507, 181] on div "× Assign Booking to: Assigned Teams (0) Invited Teams (0) Assigned (0) No Assig…" at bounding box center [314, 150] width 628 height 301
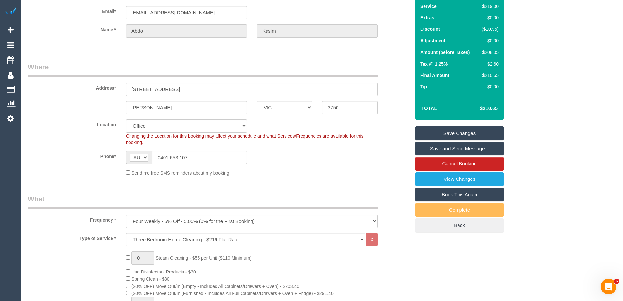
scroll to position [0, 0]
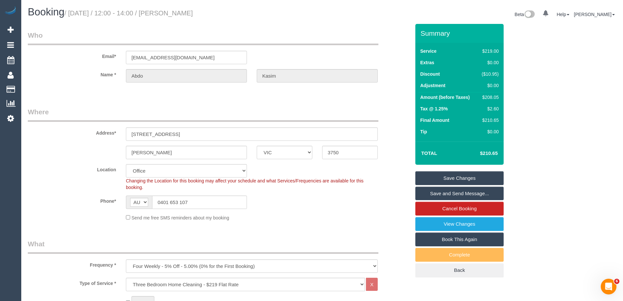
click at [495, 101] on td "$208.05" at bounding box center [489, 98] width 23 height 12
click at [494, 97] on div "$208.05" at bounding box center [489, 97] width 20 height 7
copy div "208.05"
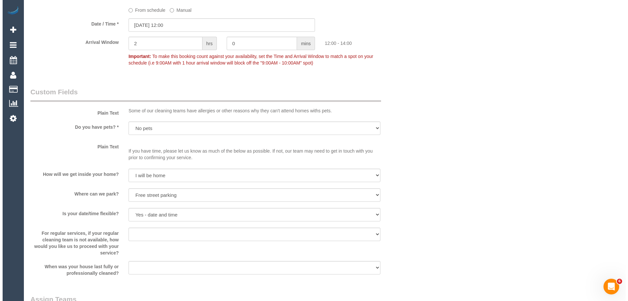
scroll to position [851, 0]
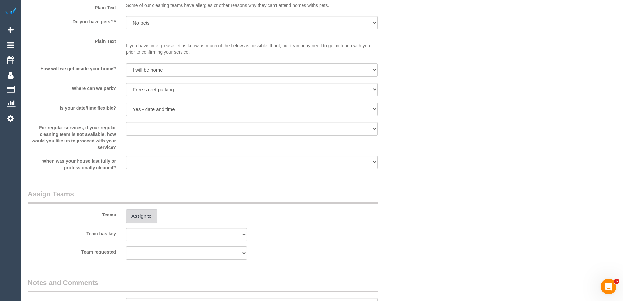
click at [137, 214] on button "Assign to" at bounding box center [141, 216] width 31 height 14
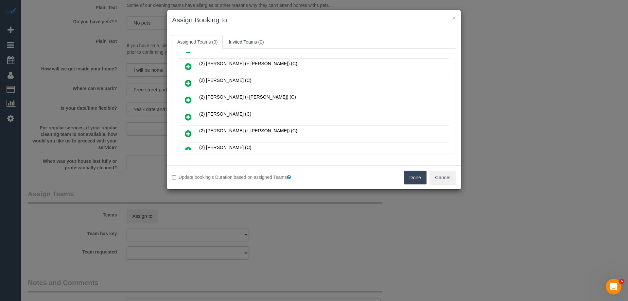
click at [189, 118] on icon at bounding box center [188, 117] width 7 height 8
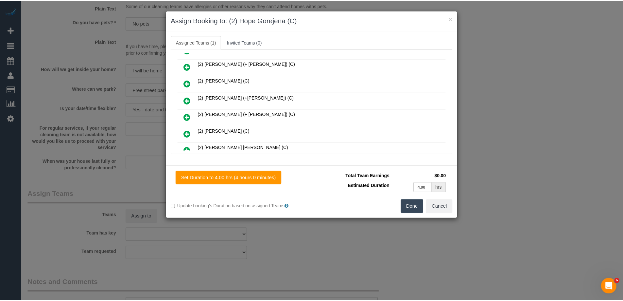
scroll to position [0, 0]
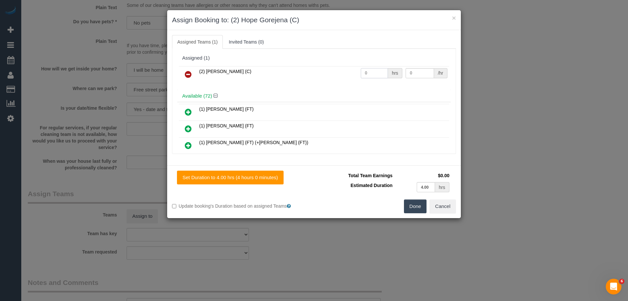
click at [370, 75] on input "0" at bounding box center [374, 73] width 27 height 10
type input "1"
click at [418, 72] on input "0" at bounding box center [420, 73] width 28 height 10
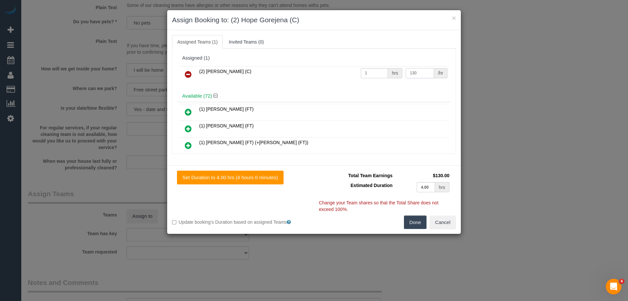
type input "130"
click at [409, 218] on button "Done" at bounding box center [415, 222] width 23 height 14
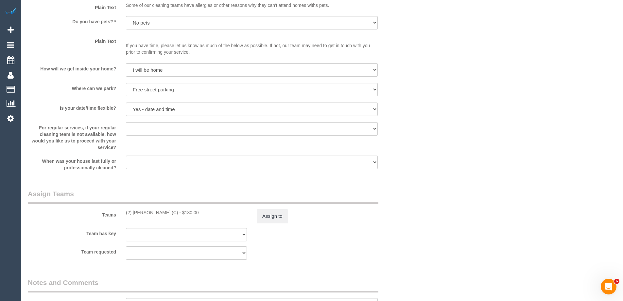
click at [409, 218] on div "× Assign Booking to: (2) Hope Gorejena (C) Assigned Teams (1) Invited Teams (0)…" at bounding box center [311, 150] width 623 height 301
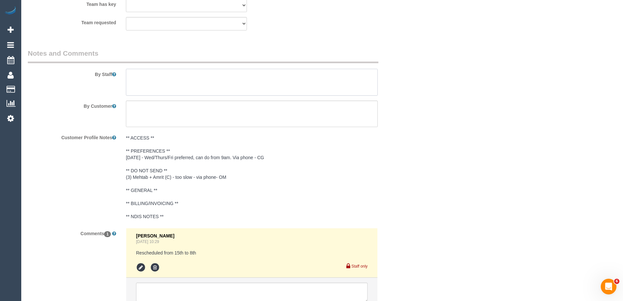
click at [187, 76] on textarea at bounding box center [252, 82] width 252 height 27
type textarea "Estimated time 3.5-4 hours"
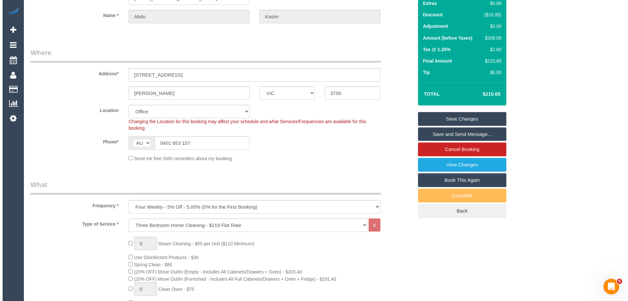
scroll to position [0, 0]
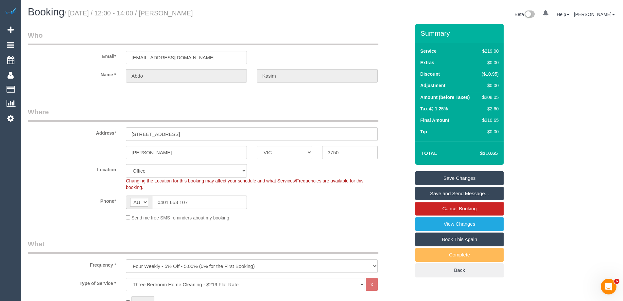
click at [474, 195] on link "Save and Send Message..." at bounding box center [460, 194] width 88 height 14
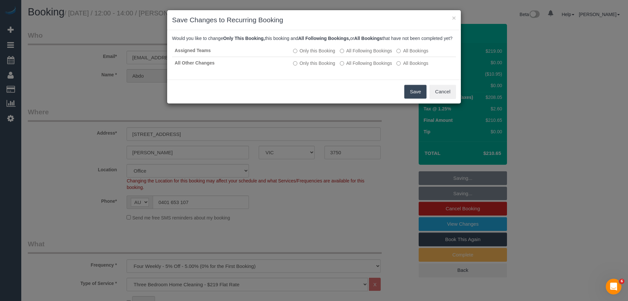
click at [414, 98] on button "Save" at bounding box center [415, 92] width 22 height 14
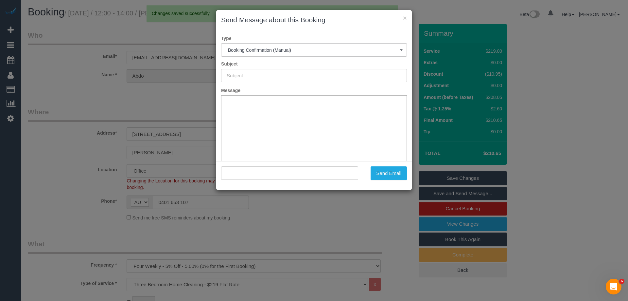
type input "Booking Confirmed"
type input ""[PERSON_NAME]" <[EMAIL_ADDRESS][DOMAIN_NAME]>"
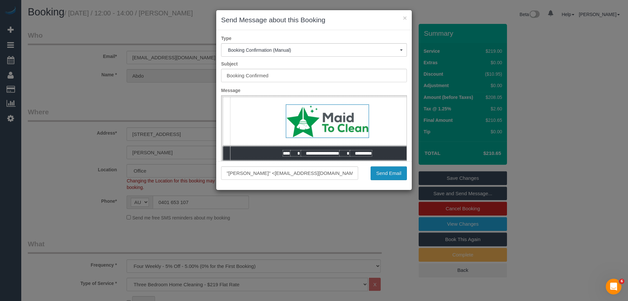
click at [390, 173] on button "Send Email" at bounding box center [389, 173] width 36 height 14
